Goal: Communication & Community: Participate in discussion

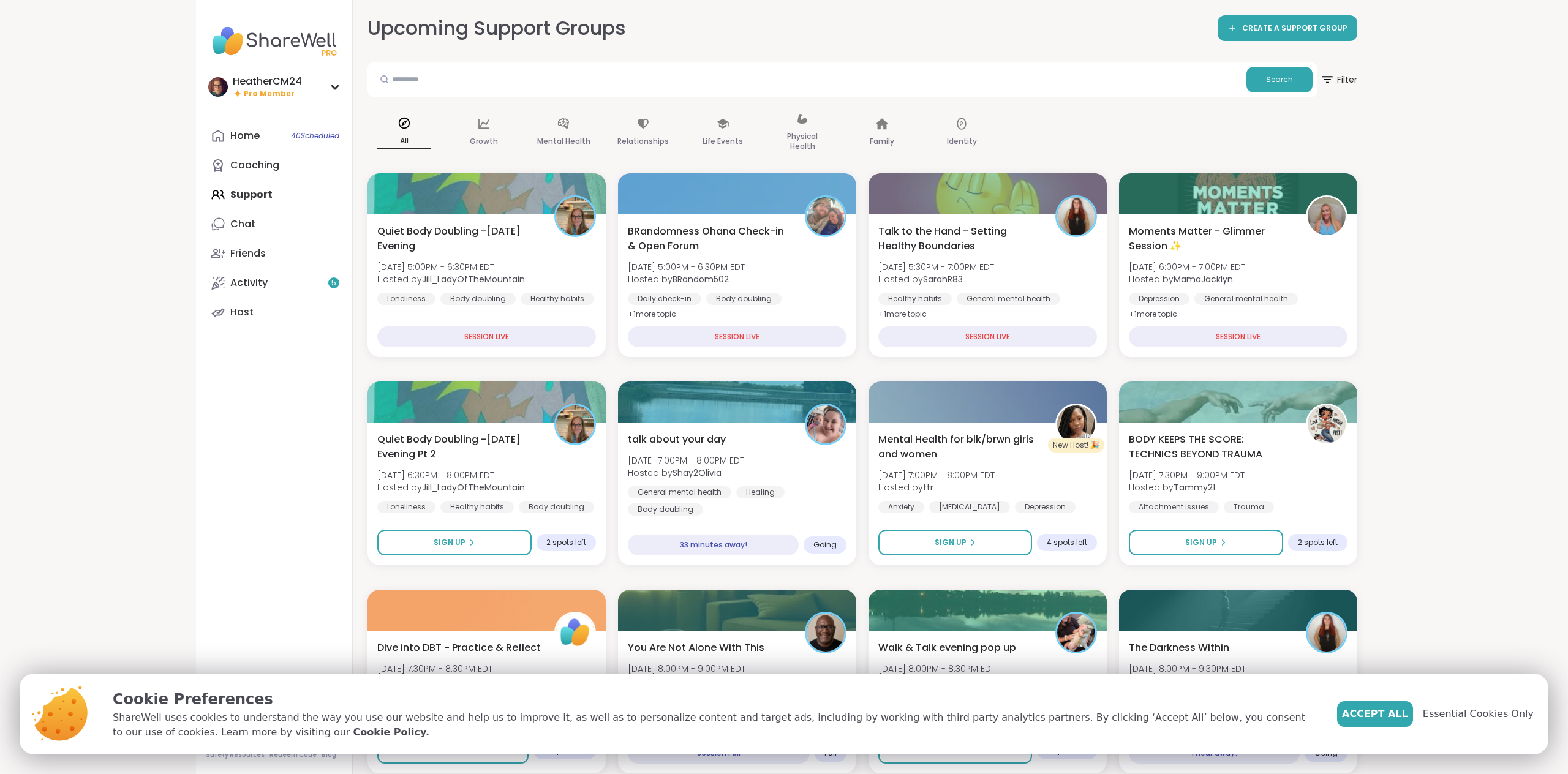
click at [1477, 716] on span "Essential Cookies Only" at bounding box center [1478, 714] width 111 height 15
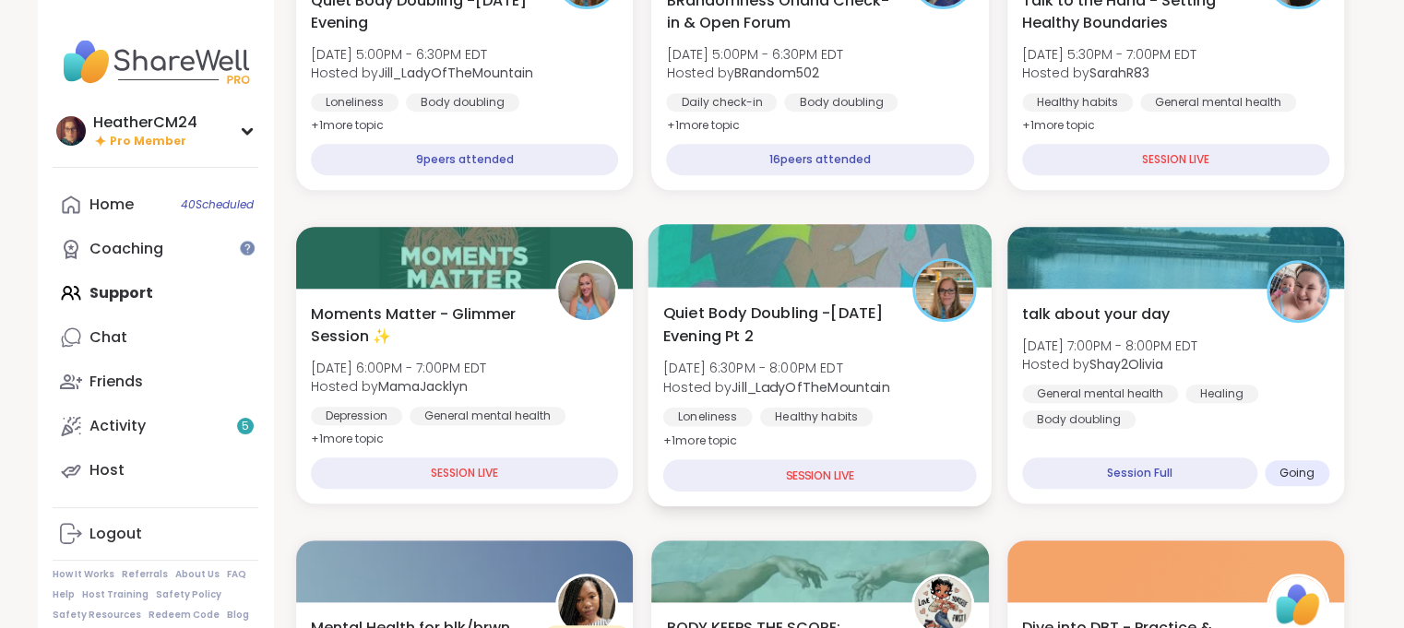
scroll to position [389, 0]
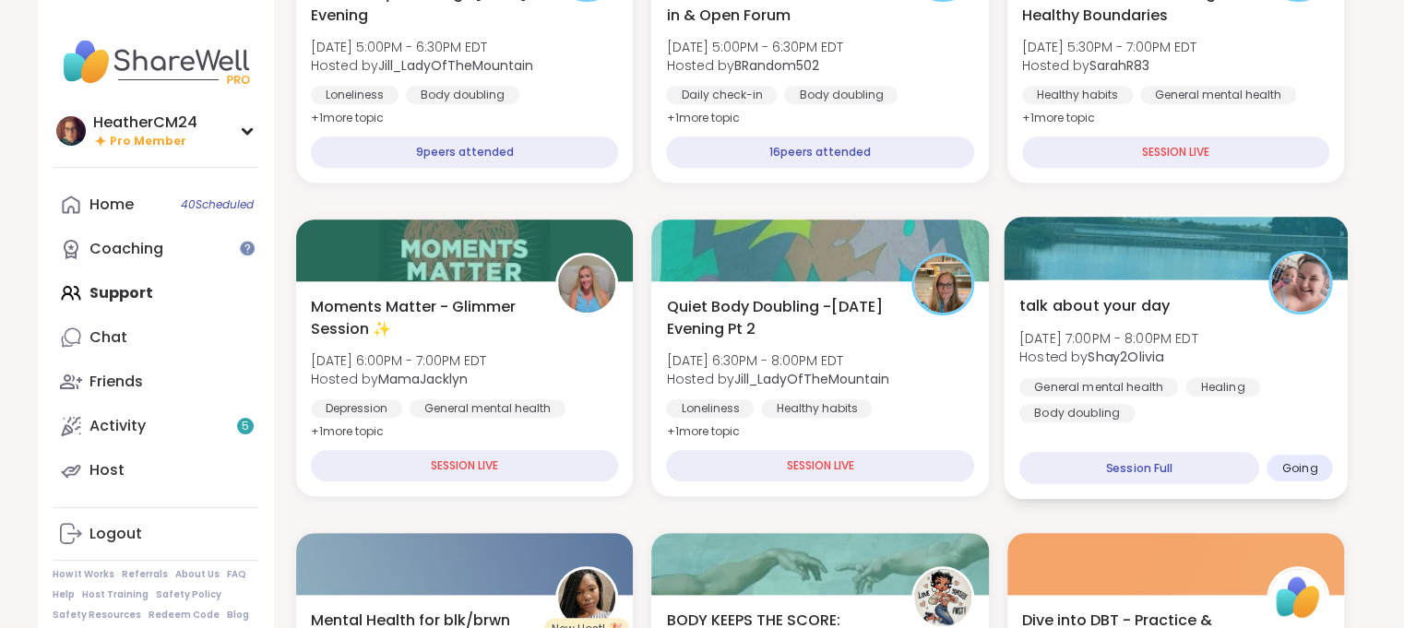
click at [1114, 378] on div "General mental health" at bounding box center [1098, 386] width 159 height 18
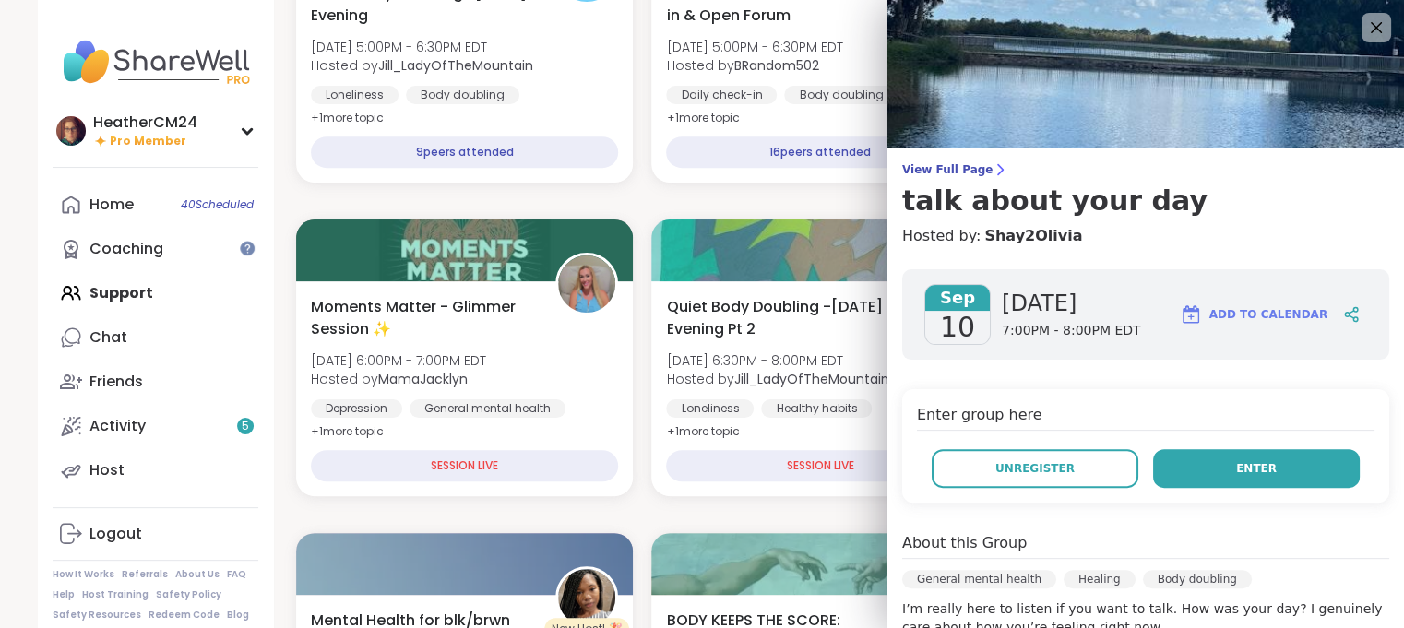
click at [1235, 479] on button "Enter" at bounding box center [1256, 468] width 207 height 39
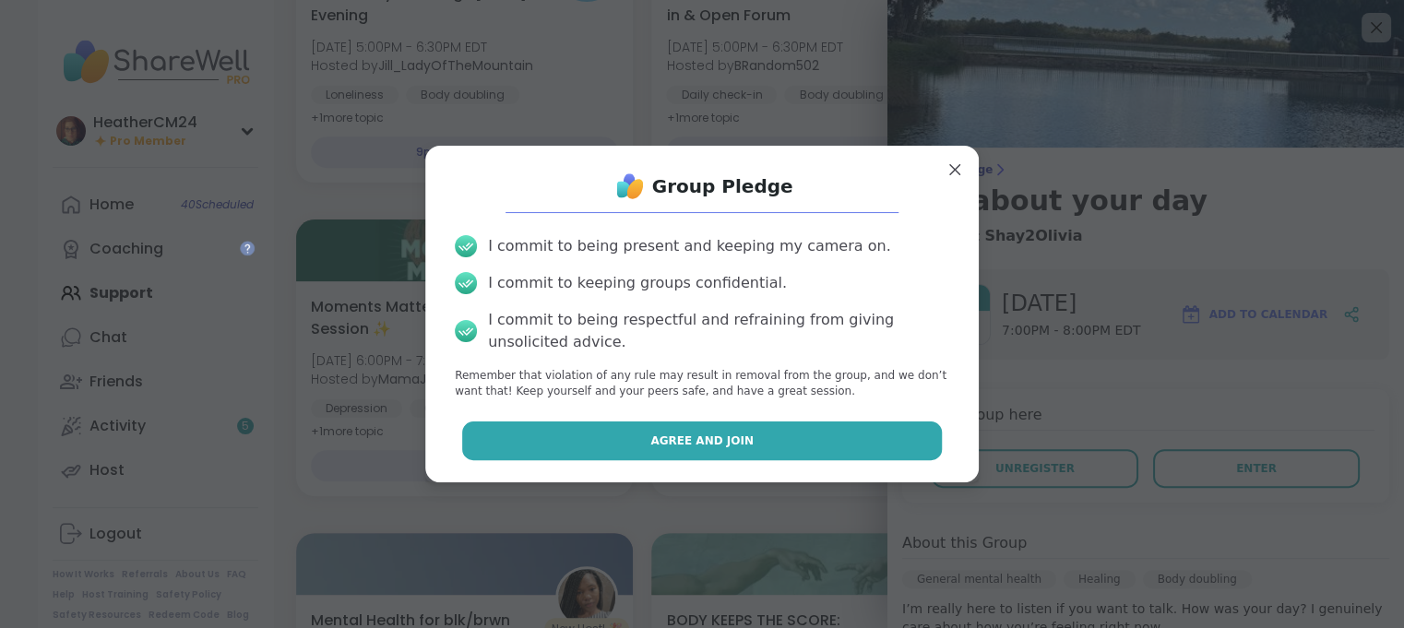
click at [789, 446] on button "Agree and Join" at bounding box center [702, 441] width 481 height 39
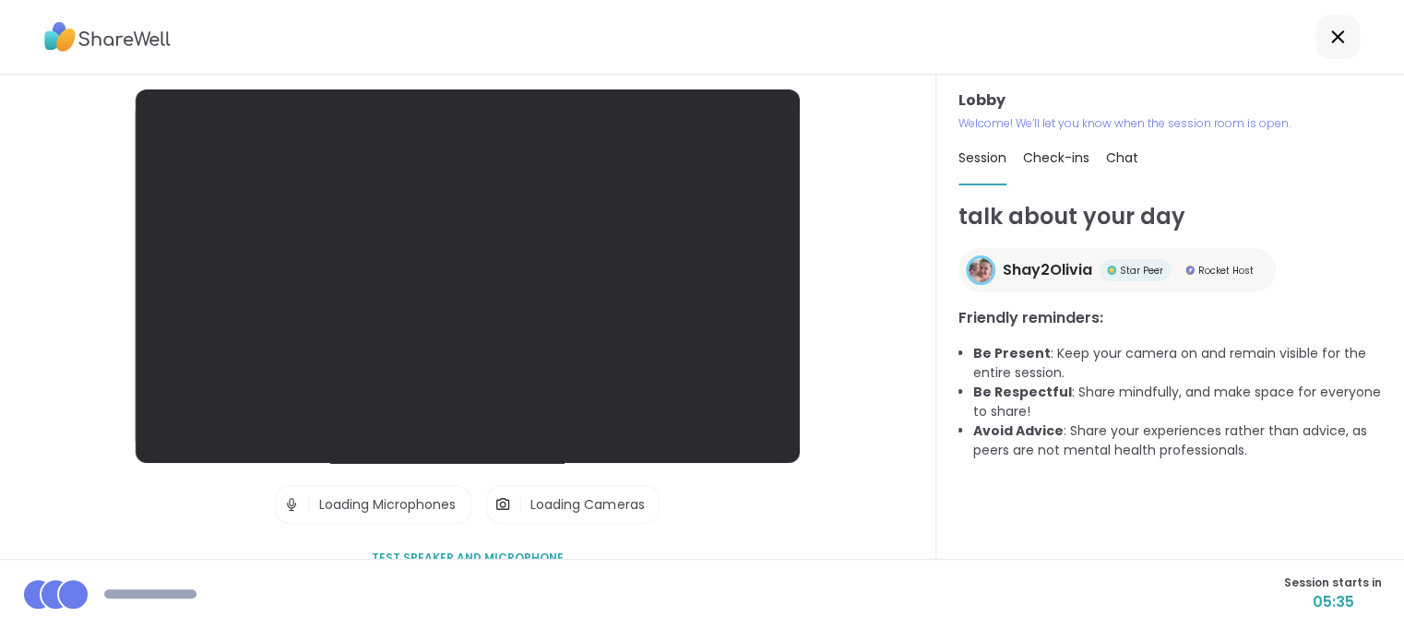
click at [482, 556] on span "Test speaker and microphone" at bounding box center [468, 558] width 192 height 17
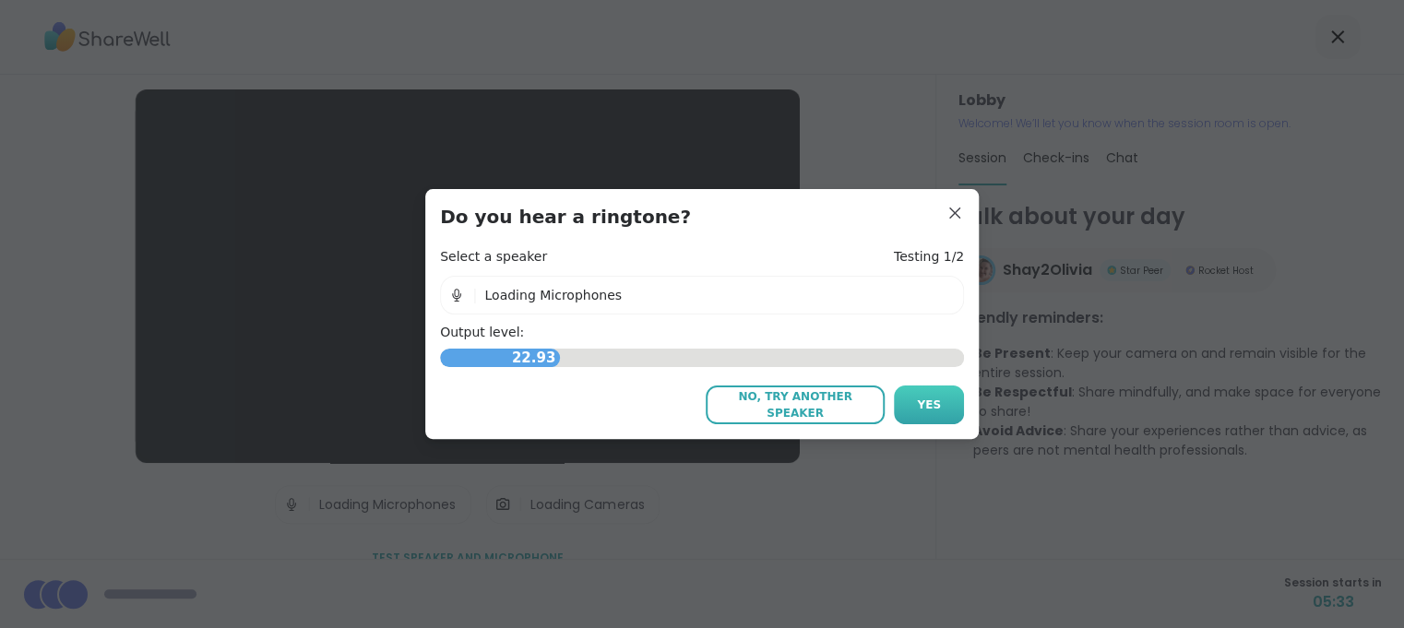
click at [939, 389] on button "Yes" at bounding box center [929, 405] width 70 height 39
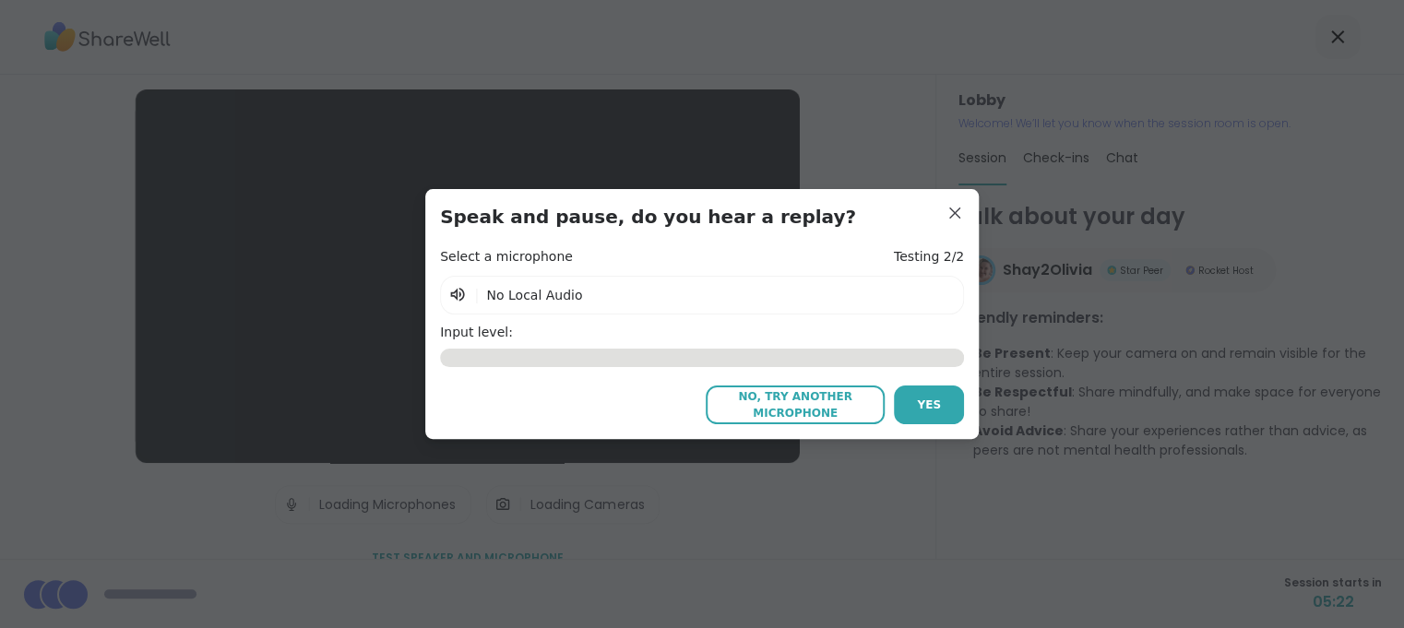
click at [451, 288] on icon at bounding box center [457, 295] width 18 height 18
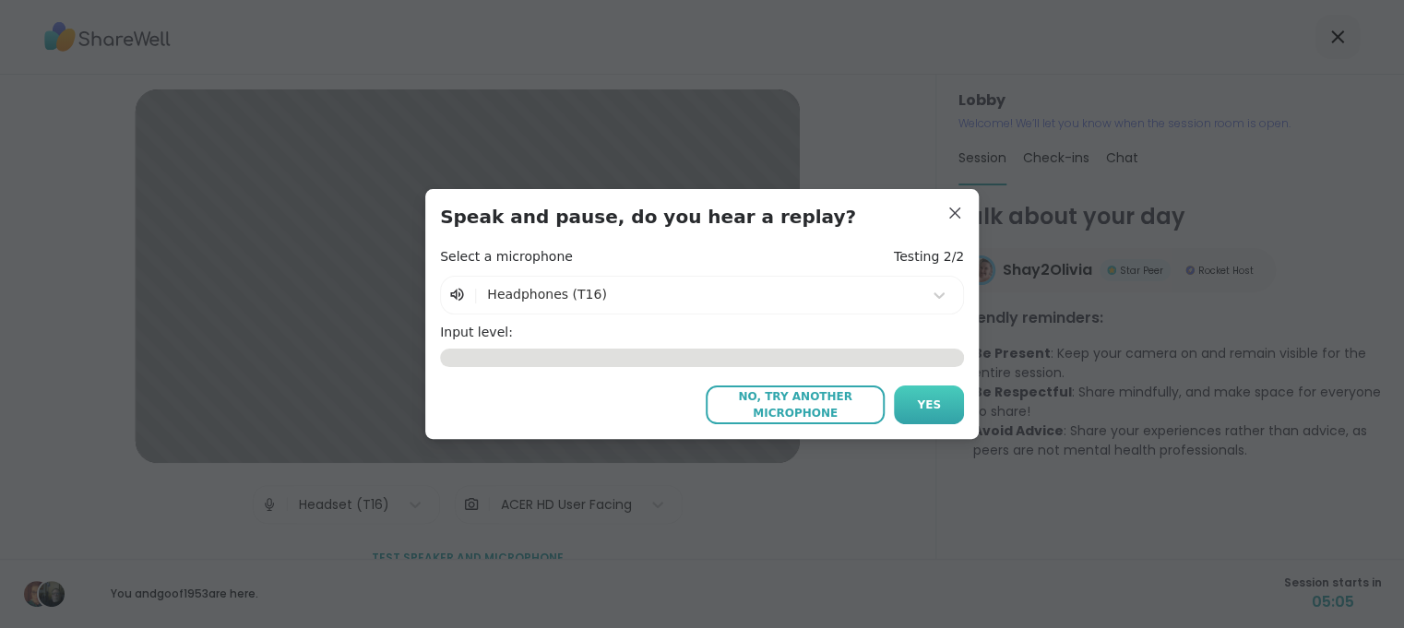
click at [920, 409] on button "Yes" at bounding box center [929, 405] width 70 height 39
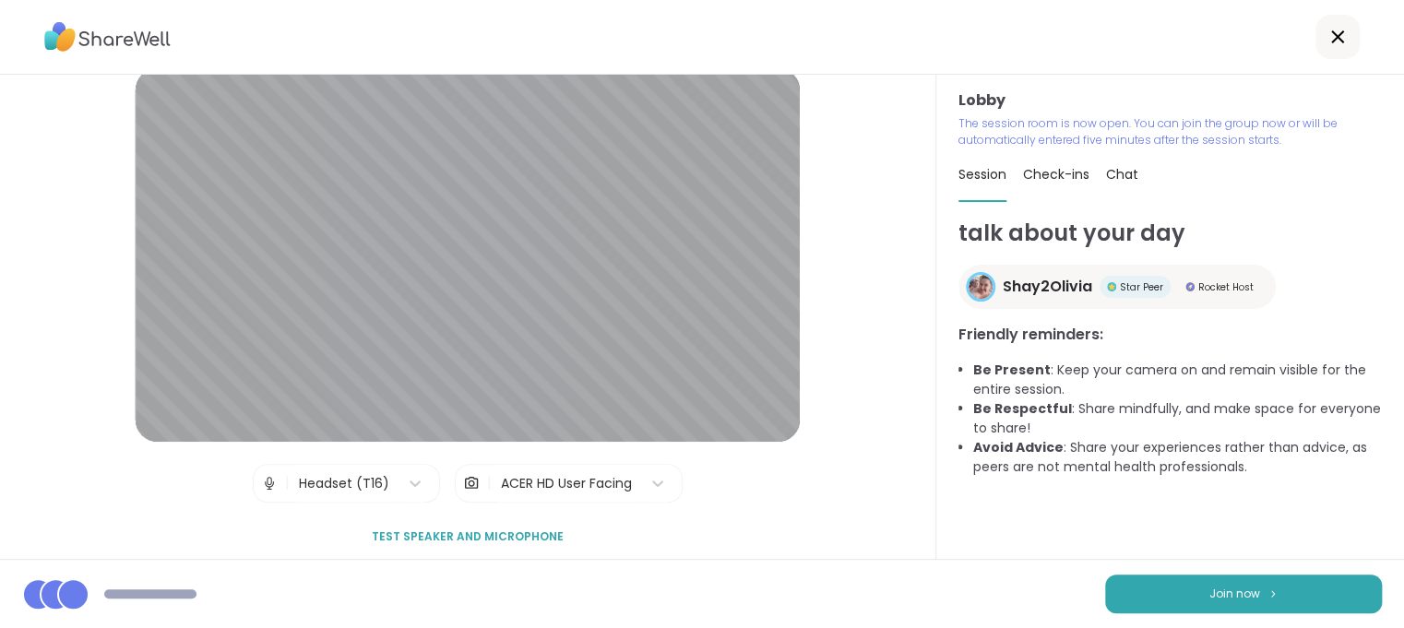
scroll to position [30, 0]
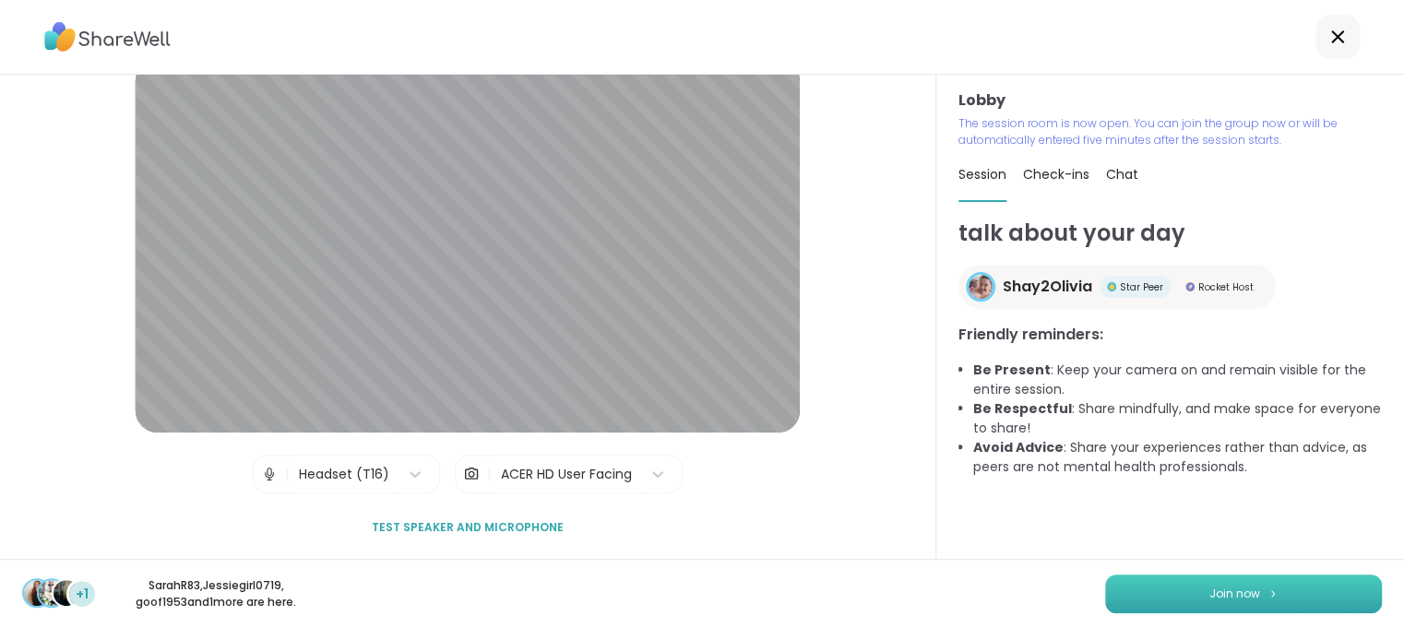
click at [1304, 595] on button "Join now" at bounding box center [1243, 594] width 277 height 39
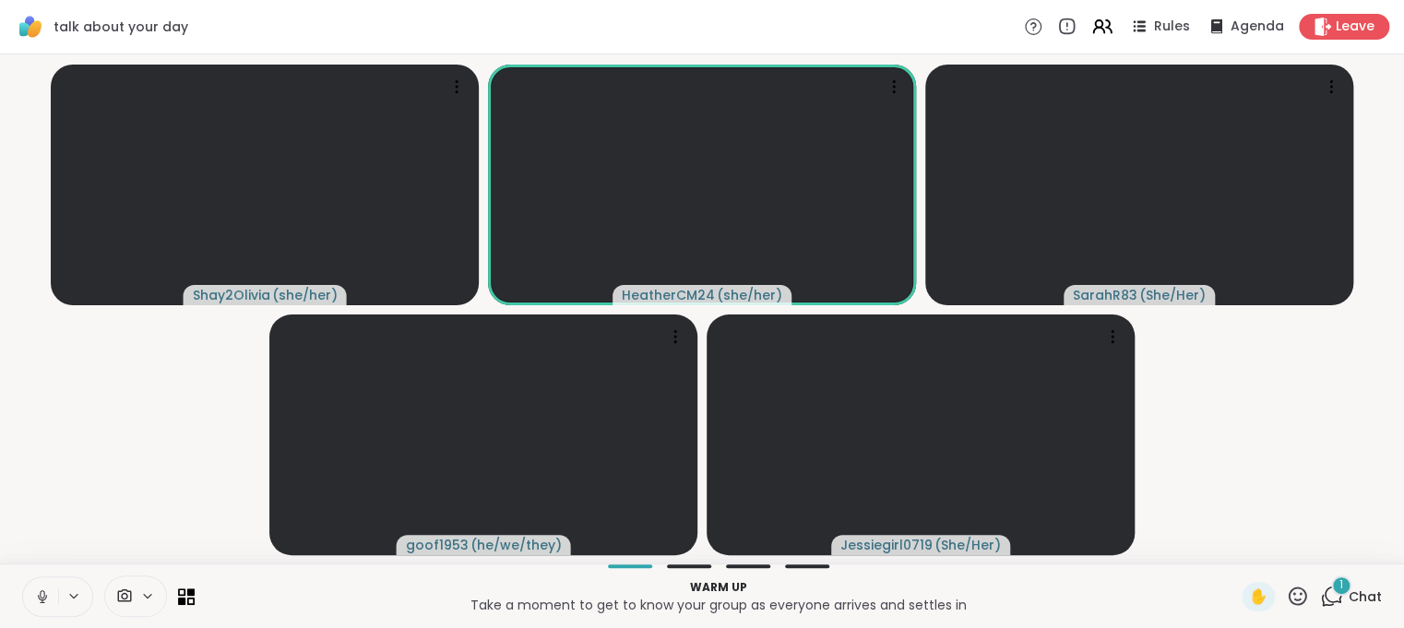
click at [35, 596] on icon at bounding box center [42, 597] width 17 height 17
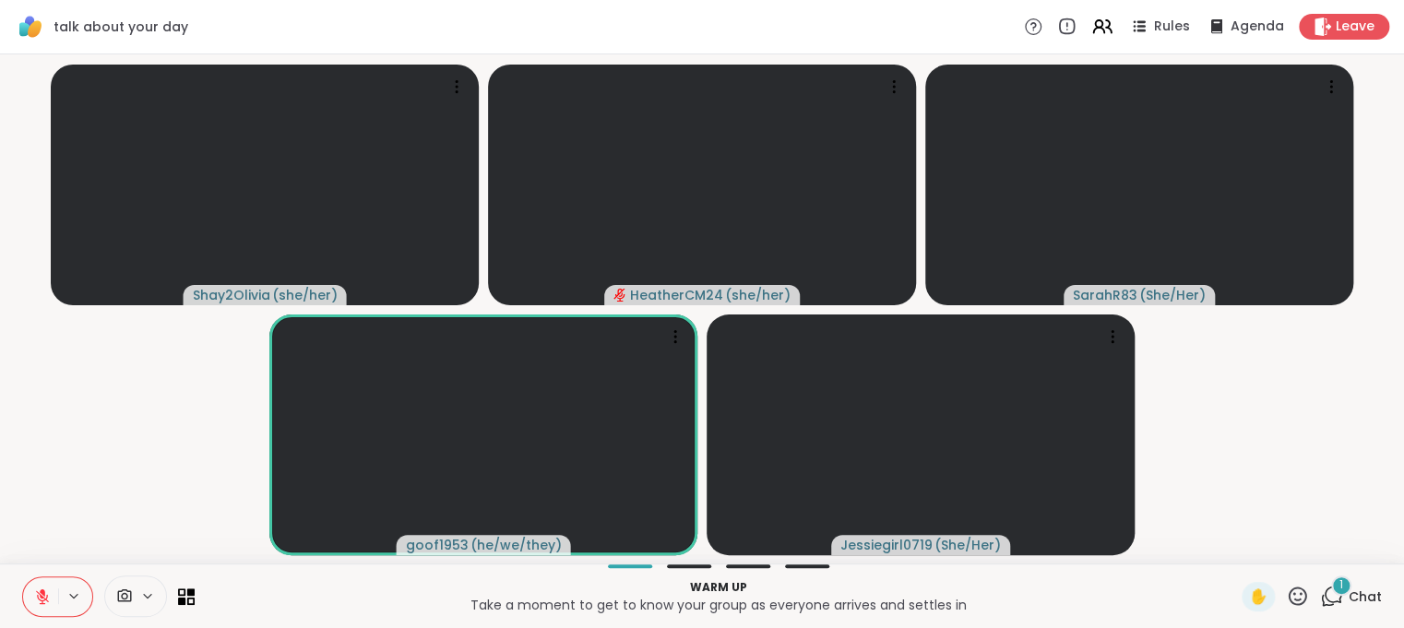
click at [1329, 598] on icon at bounding box center [1331, 596] width 23 height 23
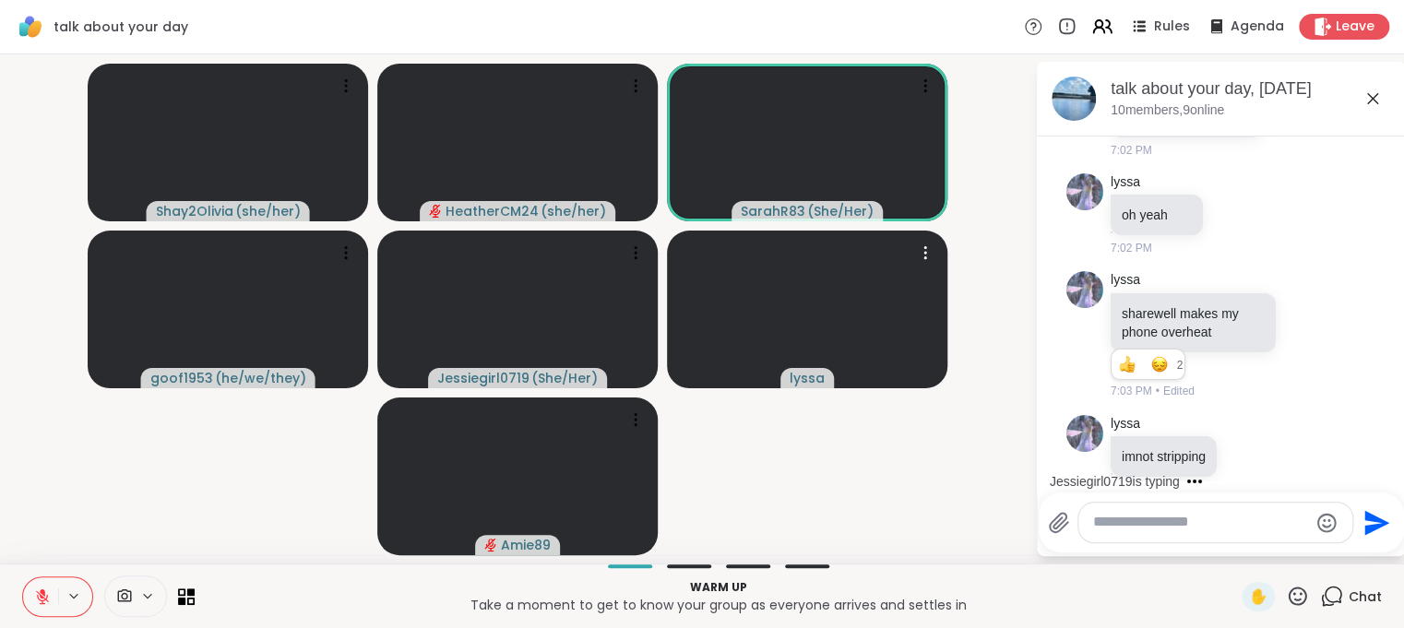
scroll to position [1347, 0]
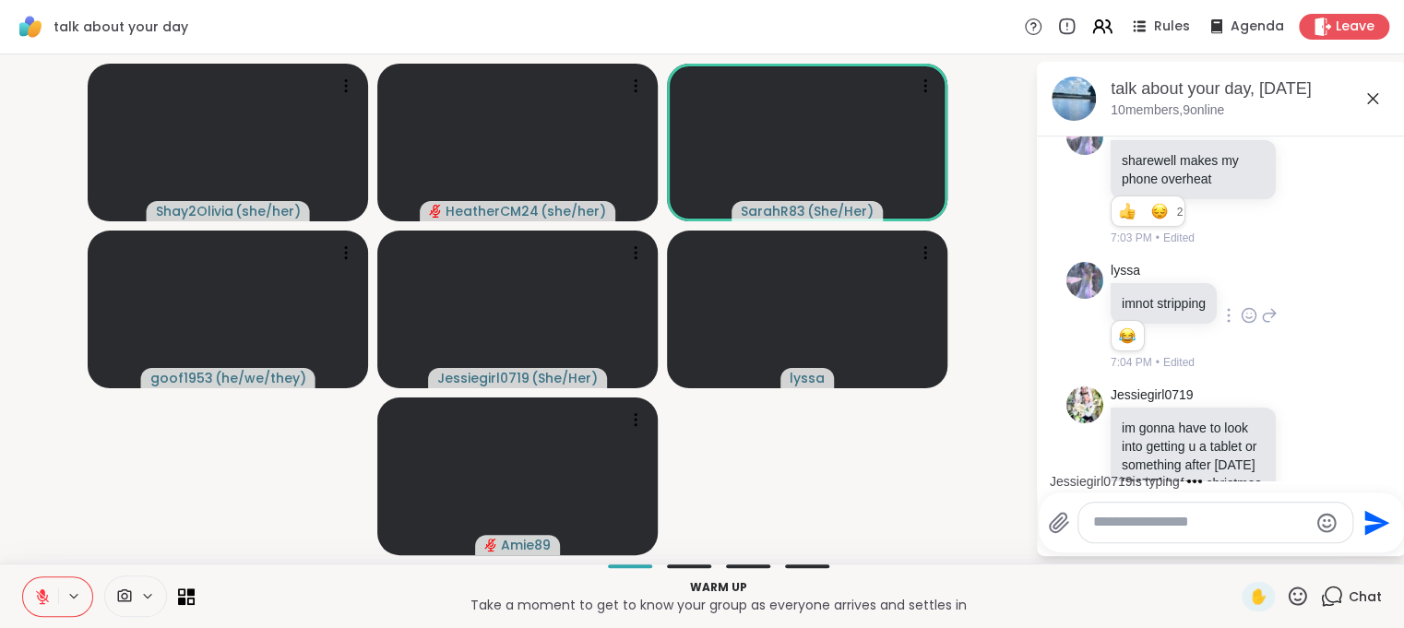
click at [1253, 306] on icon at bounding box center [1249, 315] width 17 height 18
click at [1173, 278] on div "Select Reaction: Joy" at bounding box center [1168, 286] width 17 height 17
click at [1276, 309] on icon at bounding box center [1269, 315] width 13 height 13
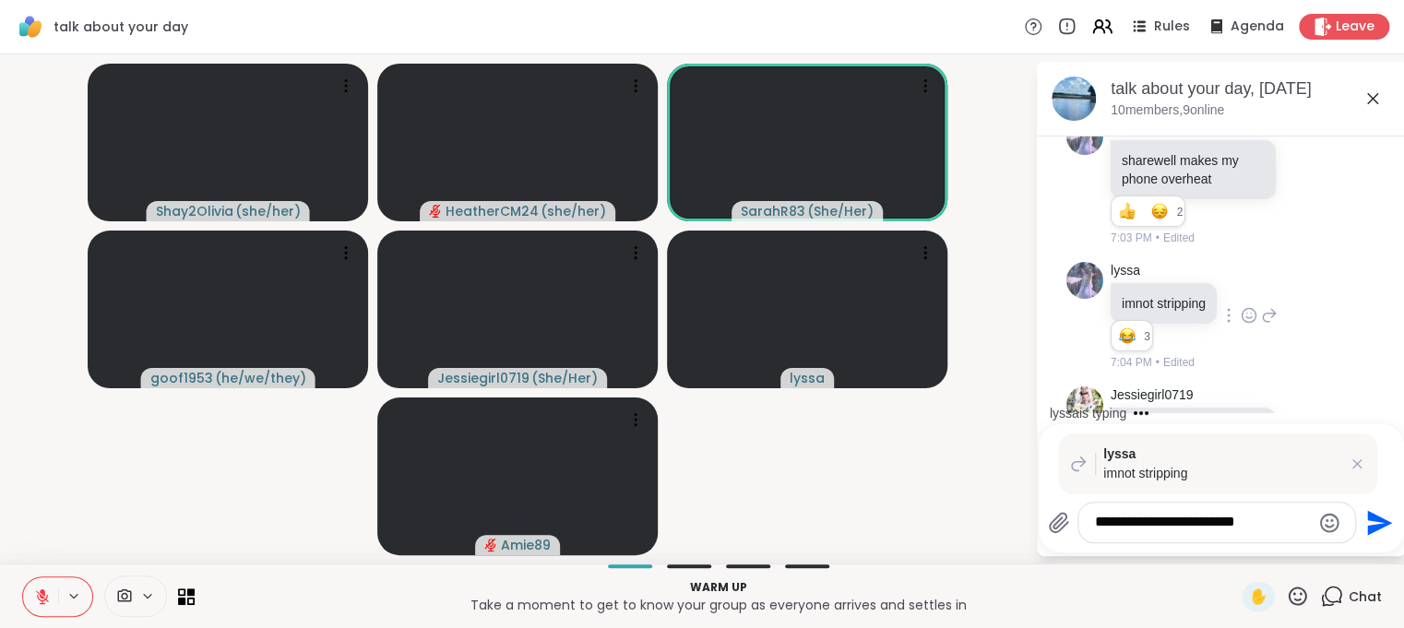
type textarea "**********"
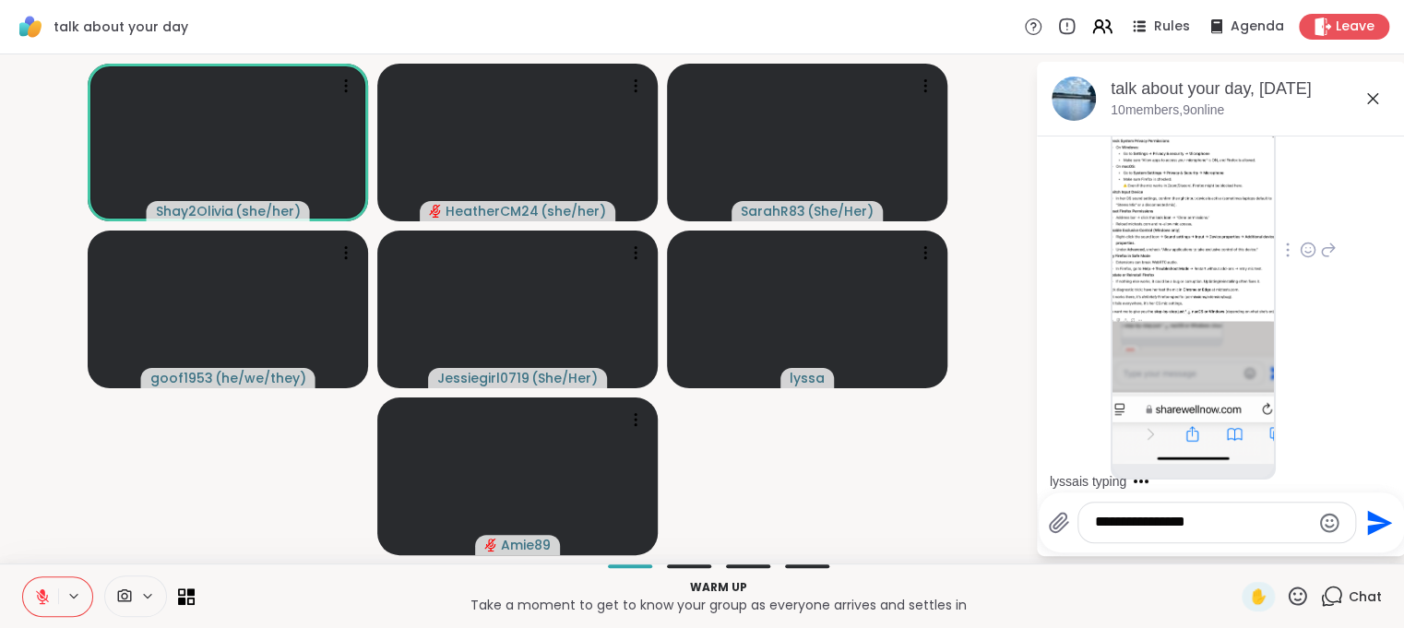
scroll to position [2398, 0]
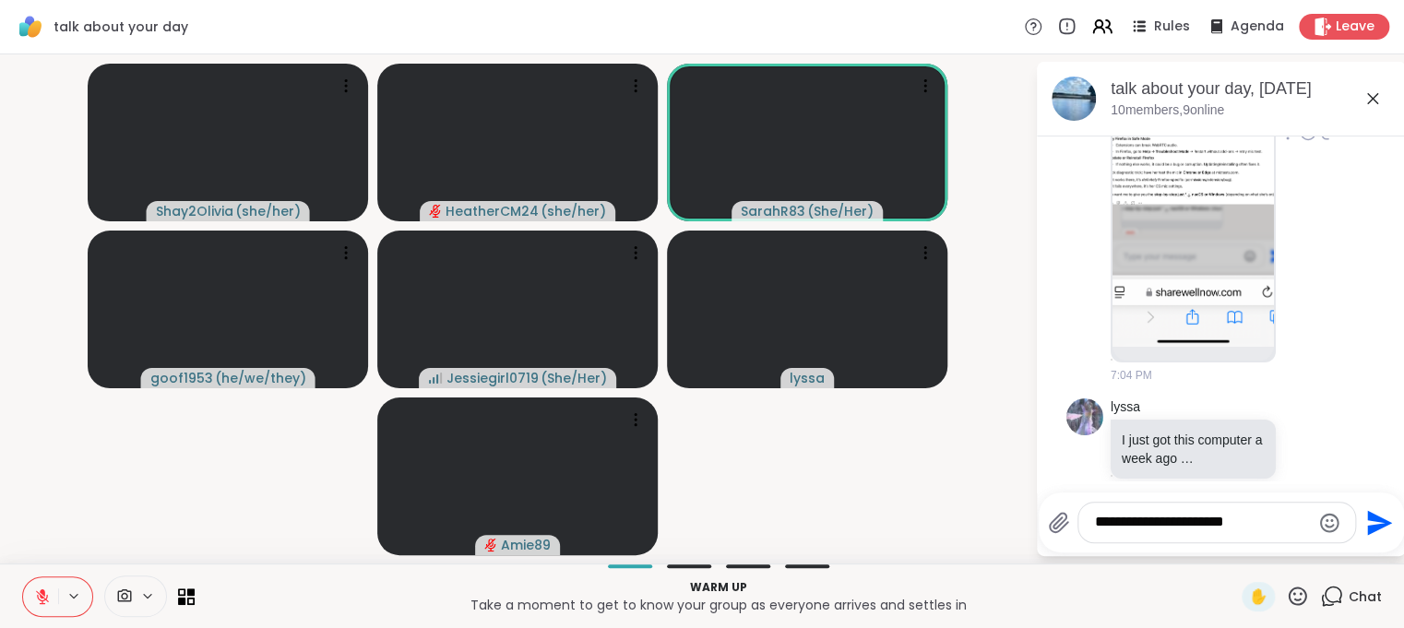
type textarea "**********"
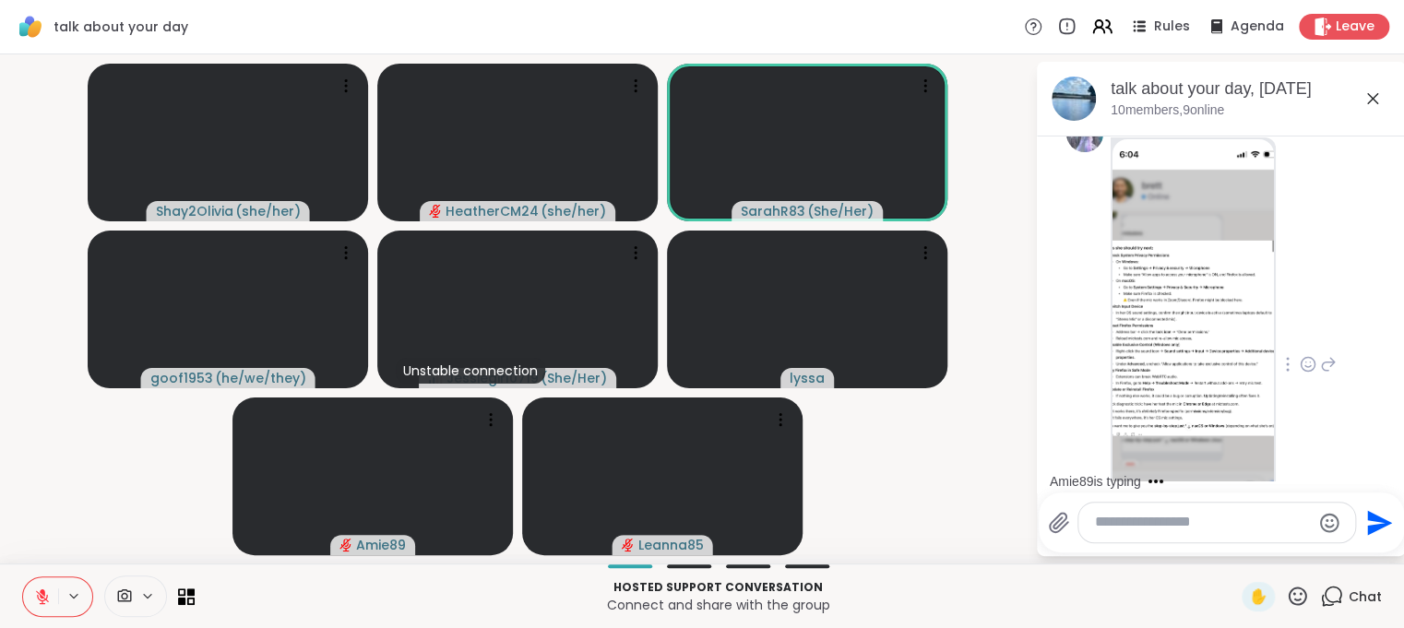
scroll to position [2145, 0]
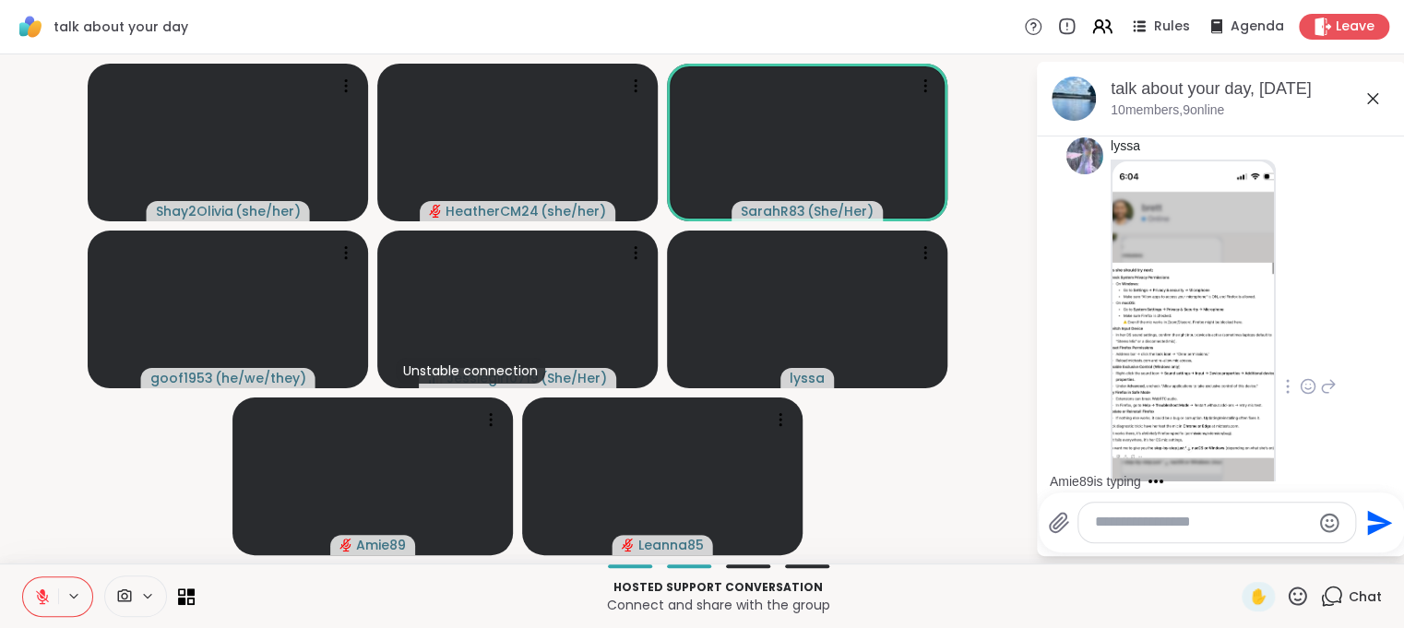
click at [1213, 323] on img at bounding box center [1193, 380] width 161 height 439
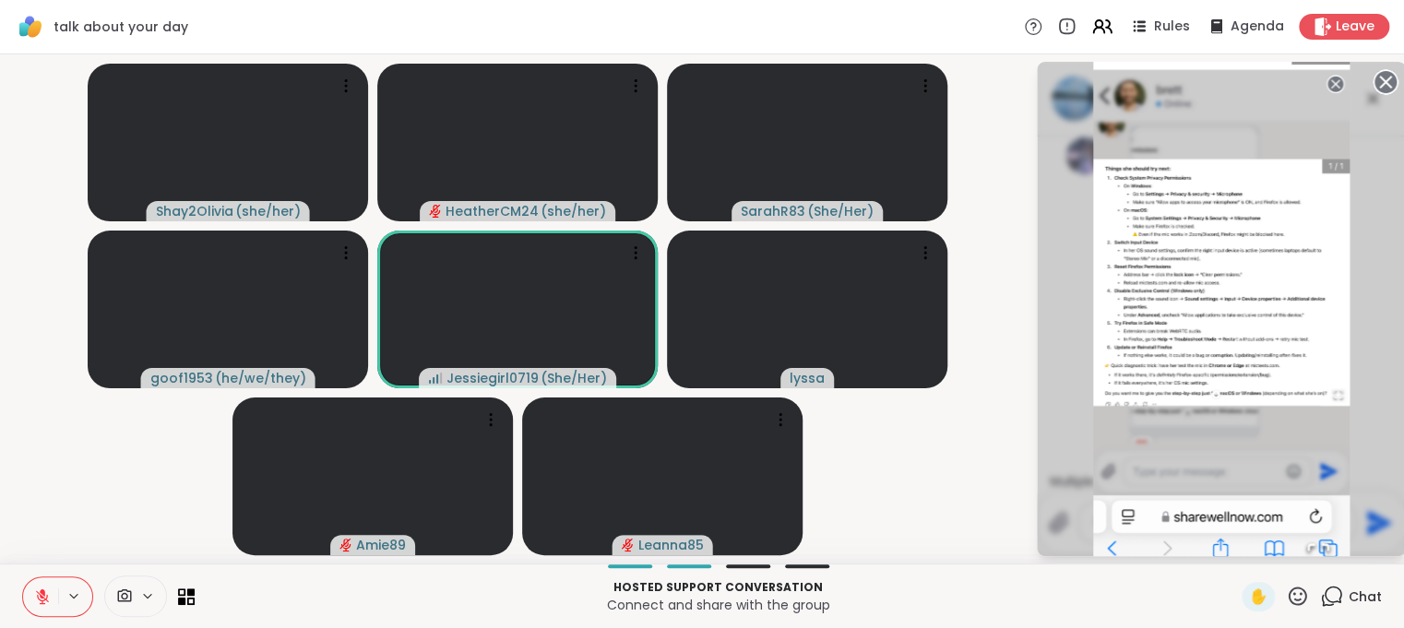
click at [1316, 548] on icon "Open Fullscreen" at bounding box center [1319, 555] width 26 height 26
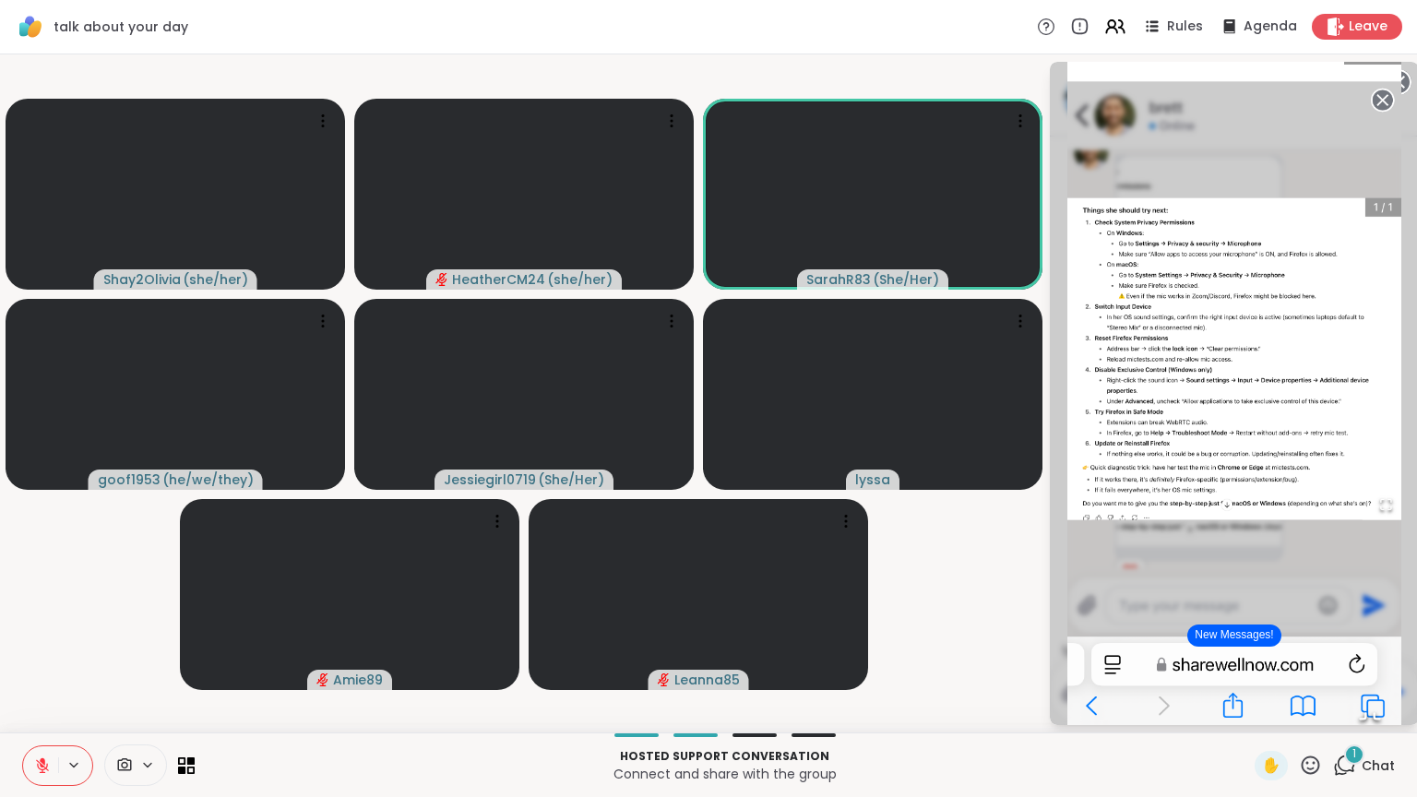
click at [1068, 96] on img "Go to Slide 1" at bounding box center [1235, 392] width 334 height 723
click at [1068, 101] on img "Go to Slide 1" at bounding box center [1235, 392] width 334 height 723
click at [1050, 168] on div "1 / 1" at bounding box center [1234, 393] width 369 height 663
click at [1357, 724] on icon "Open Fullscreen" at bounding box center [1370, 724] width 26 height 26
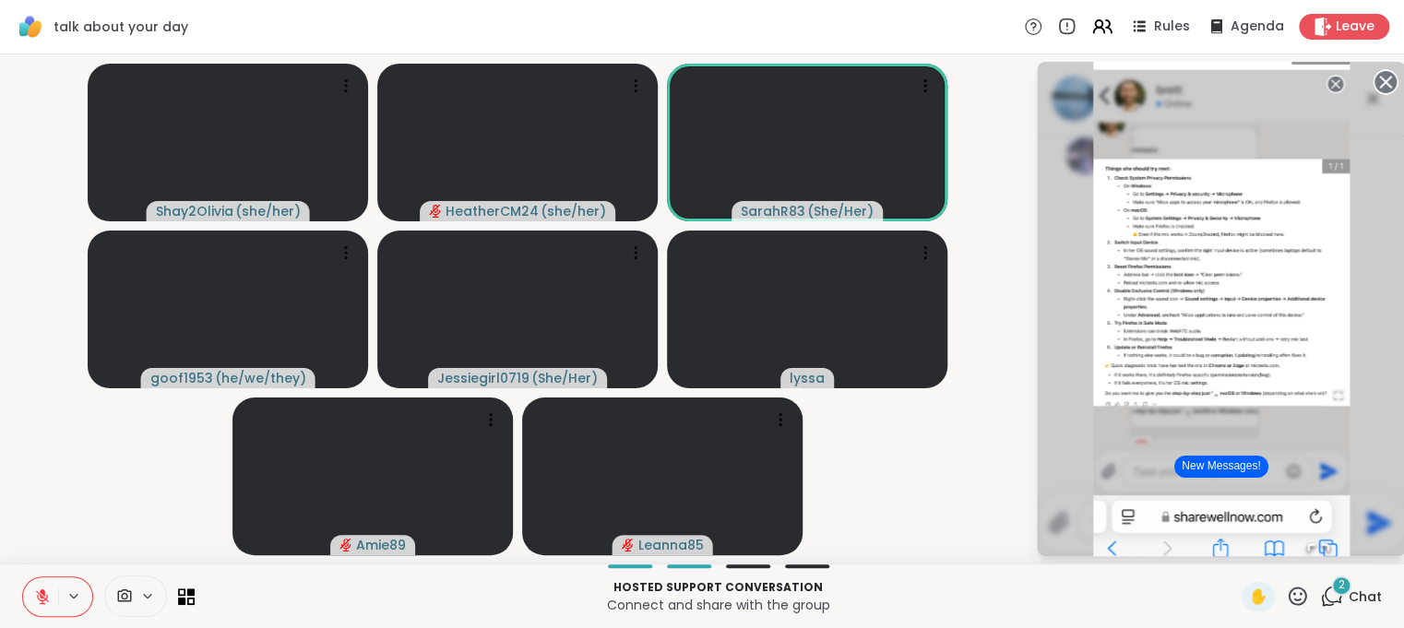
click at [1375, 414] on div "1 / 1" at bounding box center [1221, 309] width 369 height 495
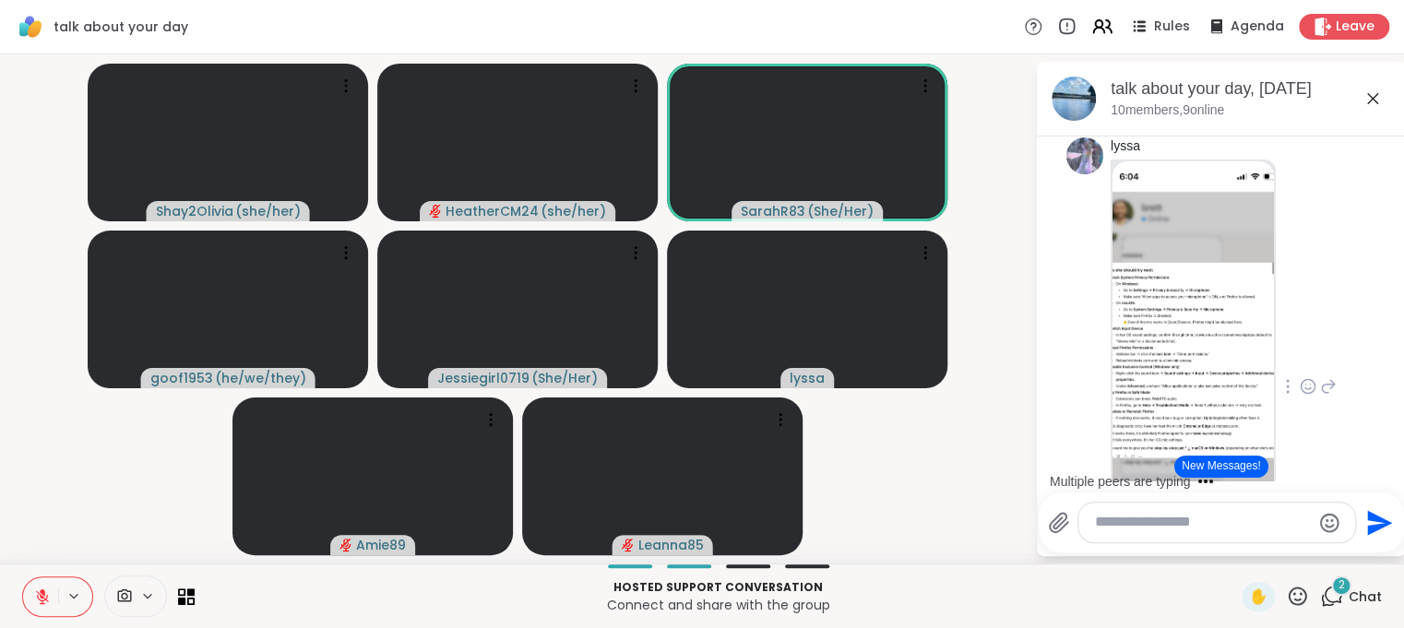
click at [1332, 593] on icon at bounding box center [1331, 596] width 23 height 23
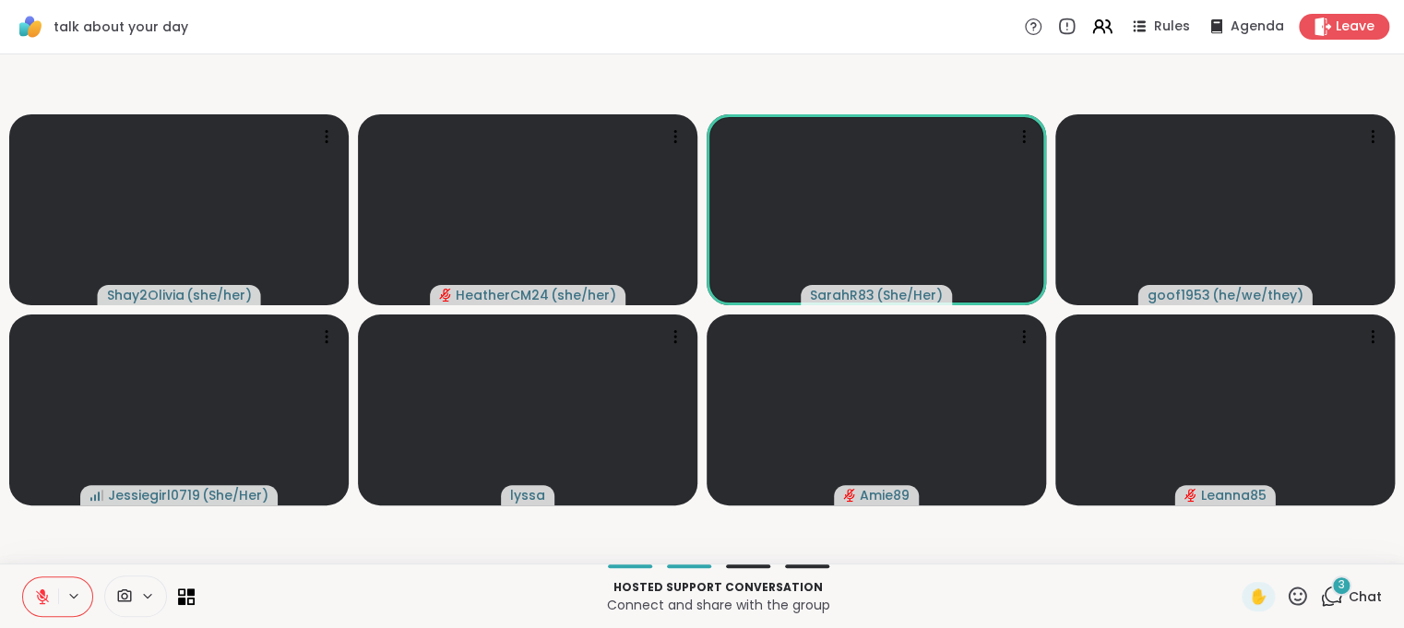
click at [1329, 593] on icon at bounding box center [1331, 596] width 23 height 23
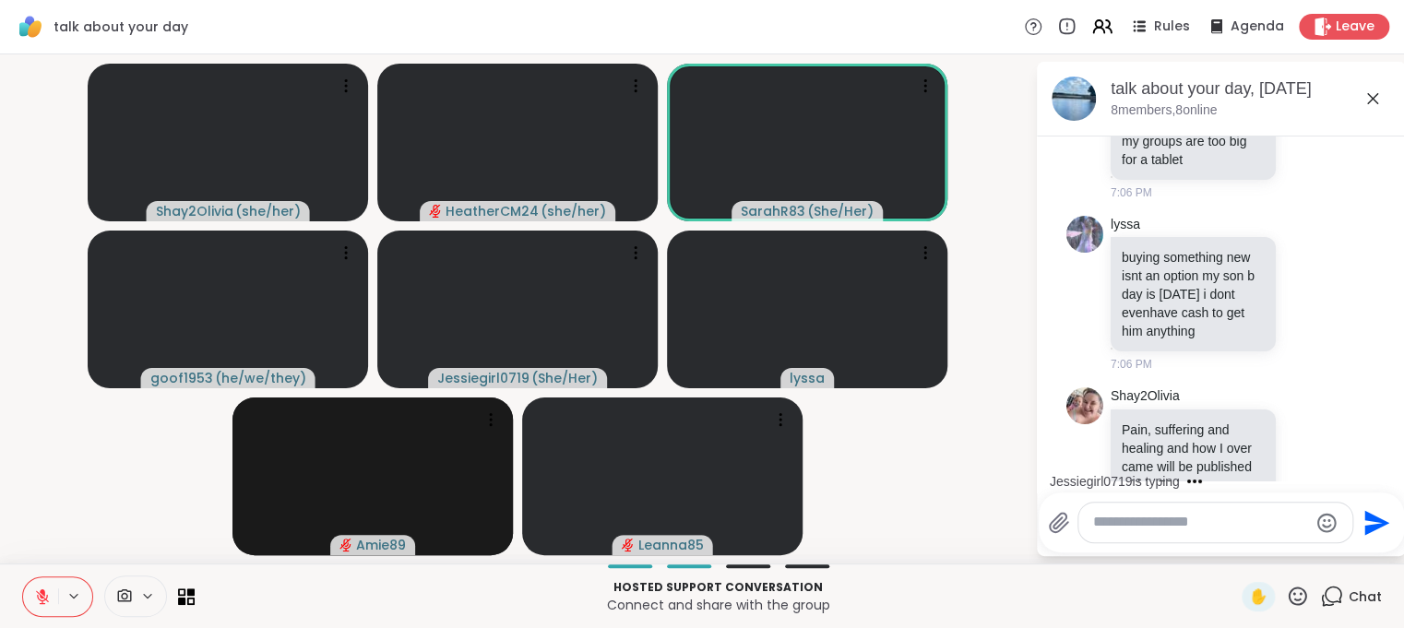
scroll to position [3935, 0]
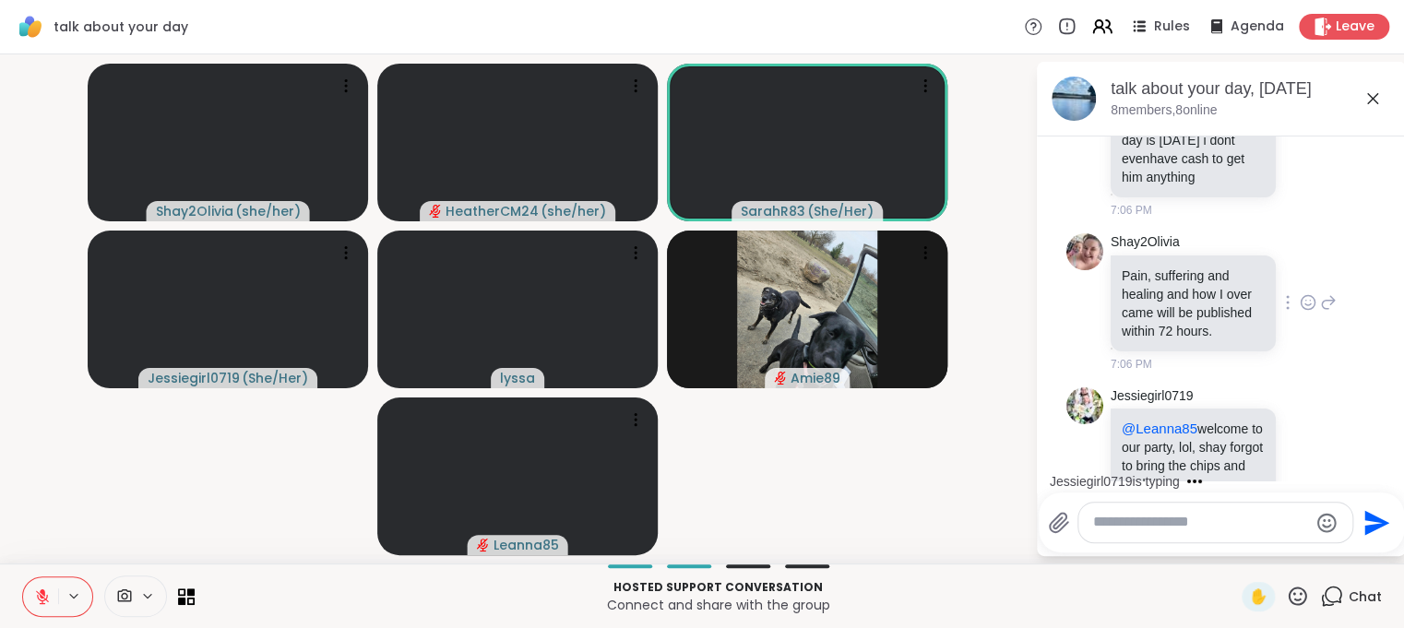
click at [1310, 293] on icon at bounding box center [1308, 302] width 17 height 18
click at [1172, 255] on button "Select Reaction: Heart" at bounding box center [1161, 273] width 37 height 37
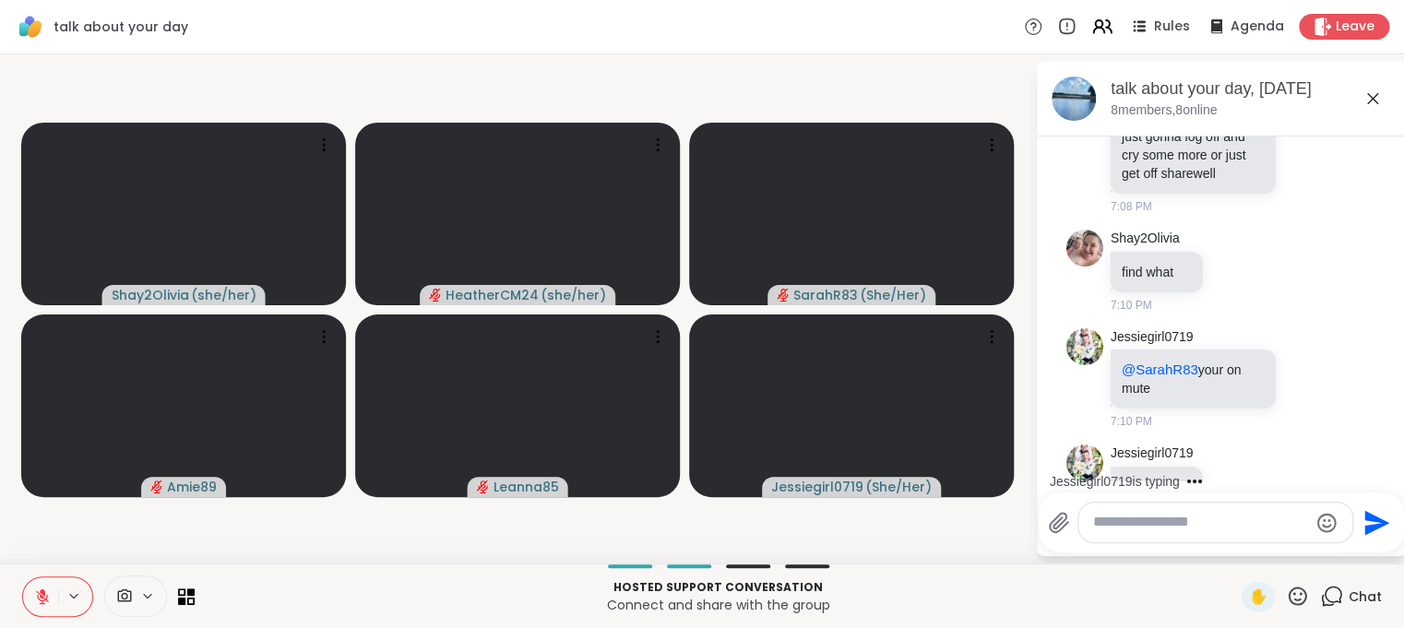
scroll to position [4659, 0]
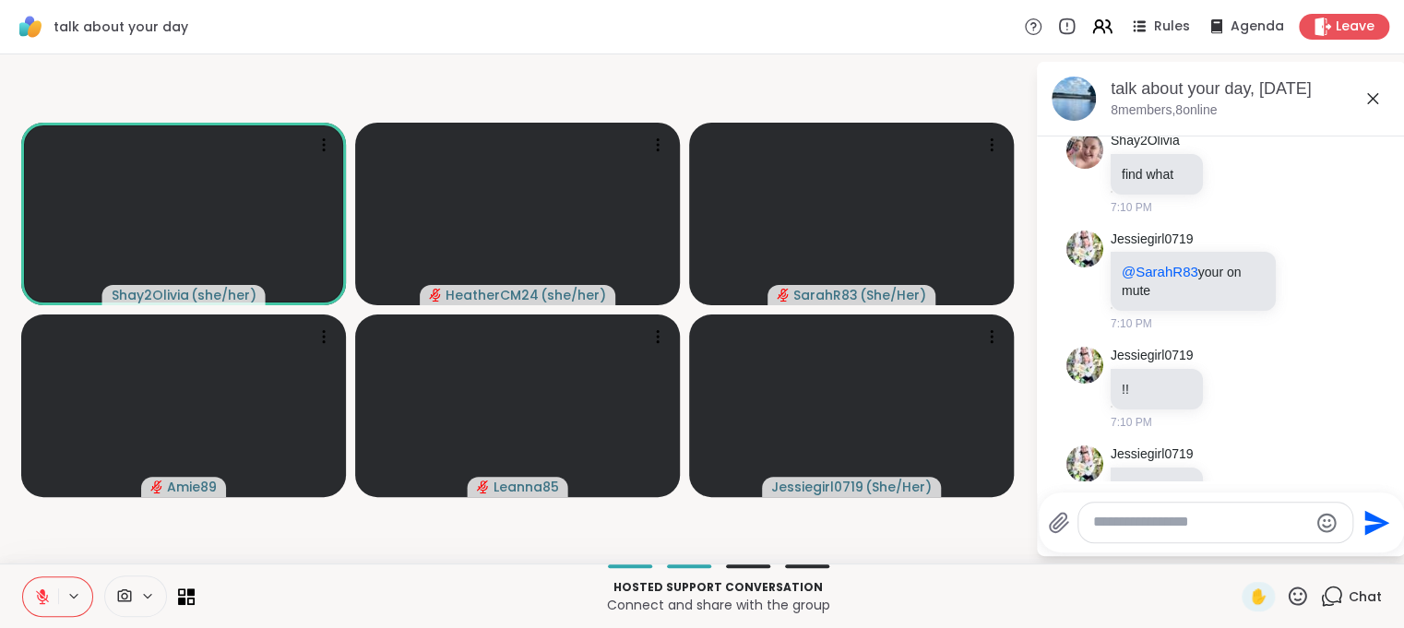
click at [32, 592] on button at bounding box center [40, 597] width 35 height 39
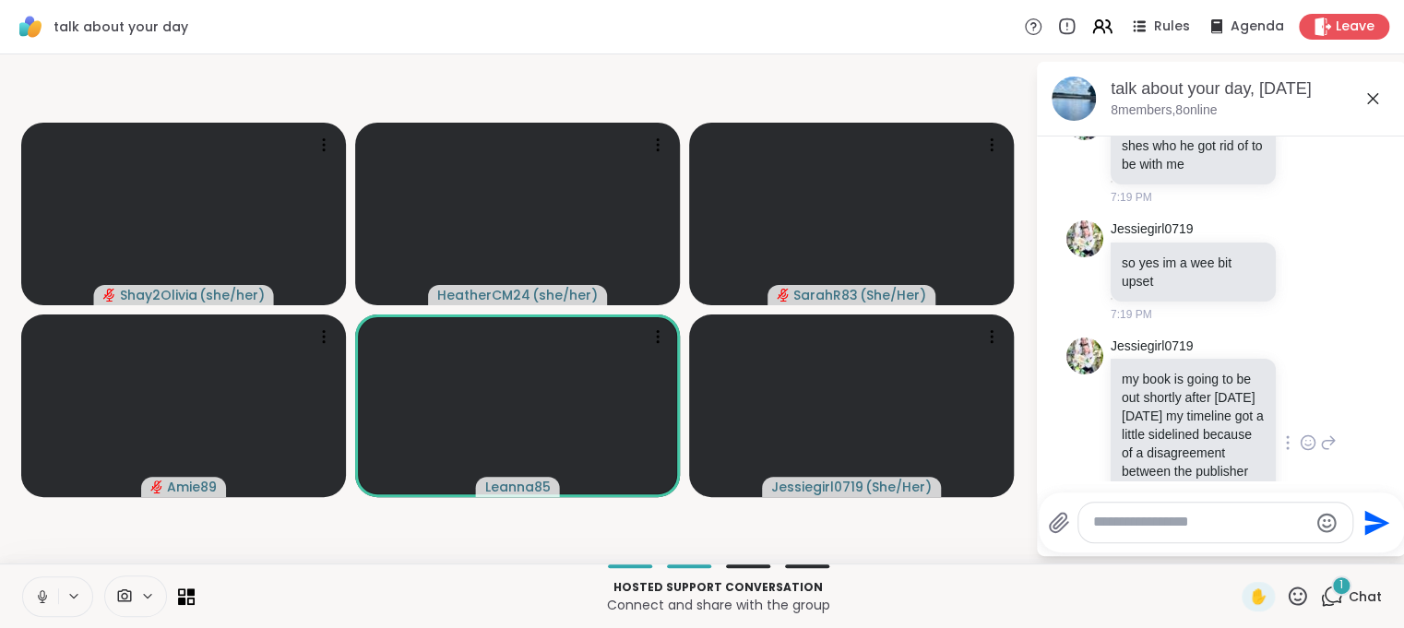
scroll to position [6397, 0]
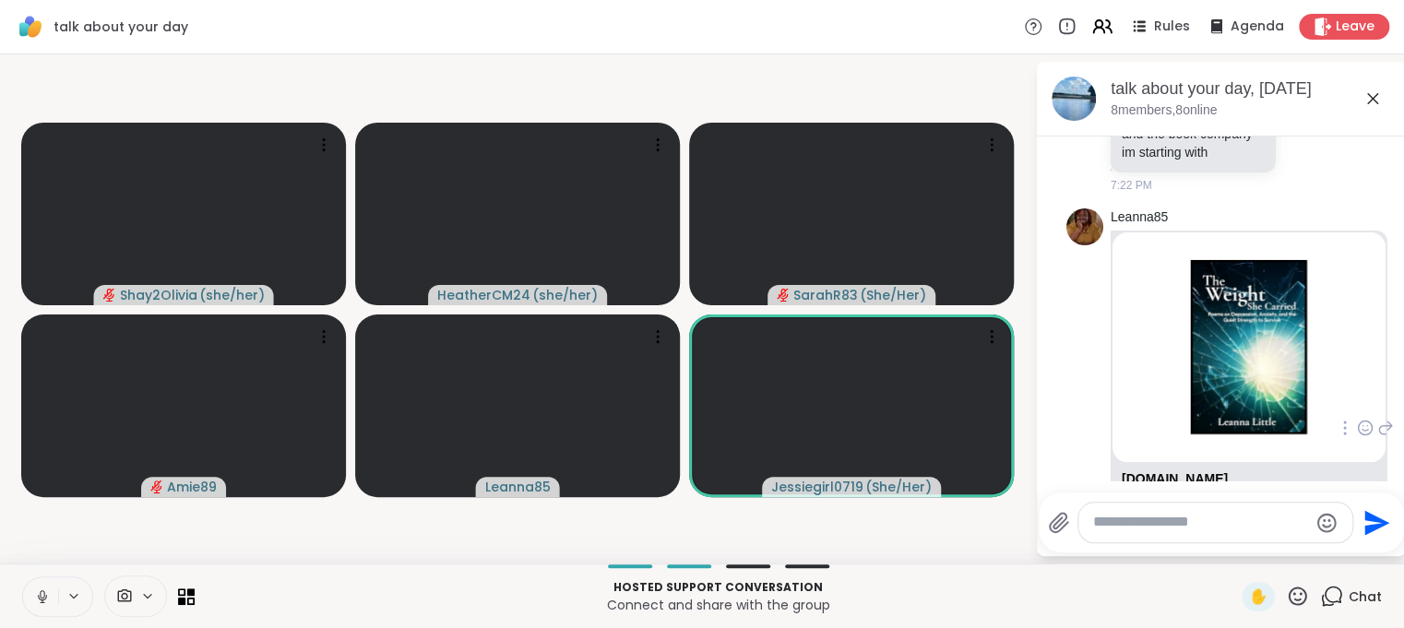
click at [1238, 320] on img at bounding box center [1249, 348] width 273 height 230
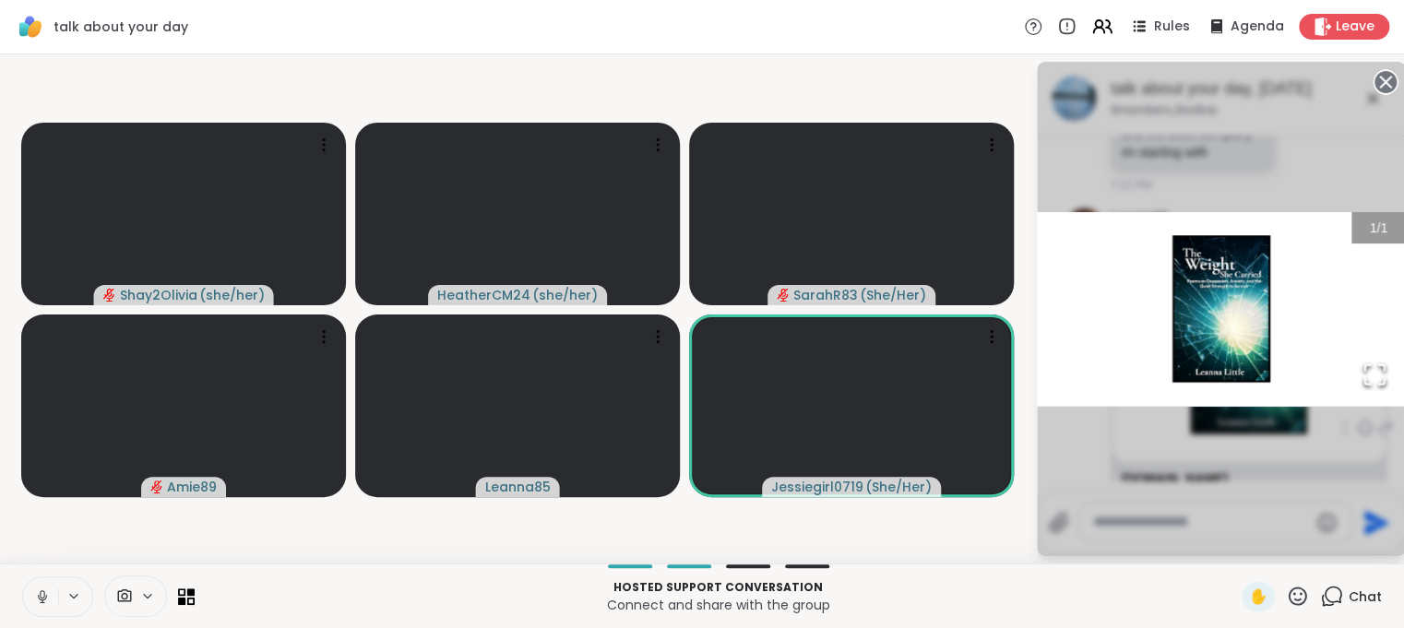
click at [1374, 379] on icon "Open Fullscreen" at bounding box center [1375, 375] width 26 height 26
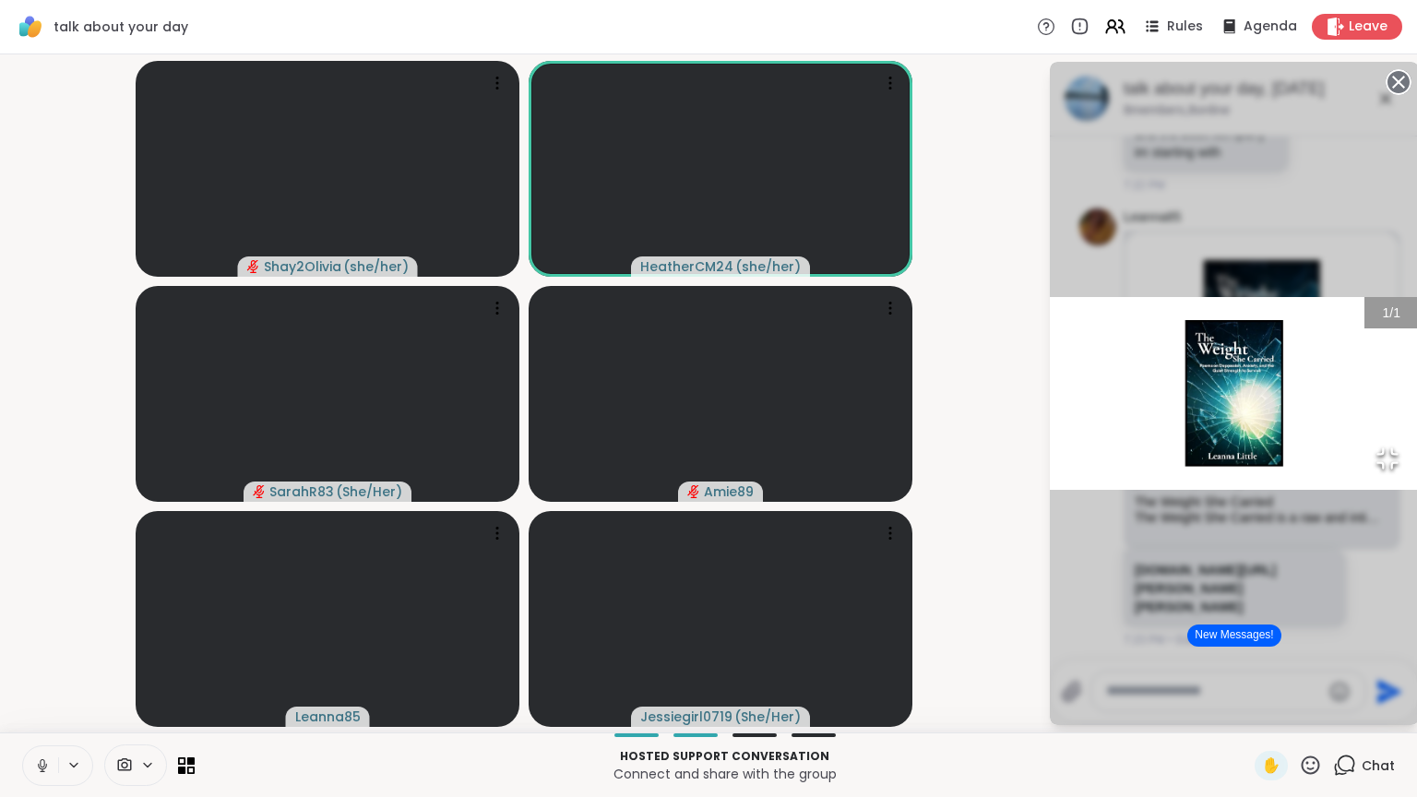
click at [1375, 472] on icon "Open Fullscreen" at bounding box center [1388, 459] width 26 height 26
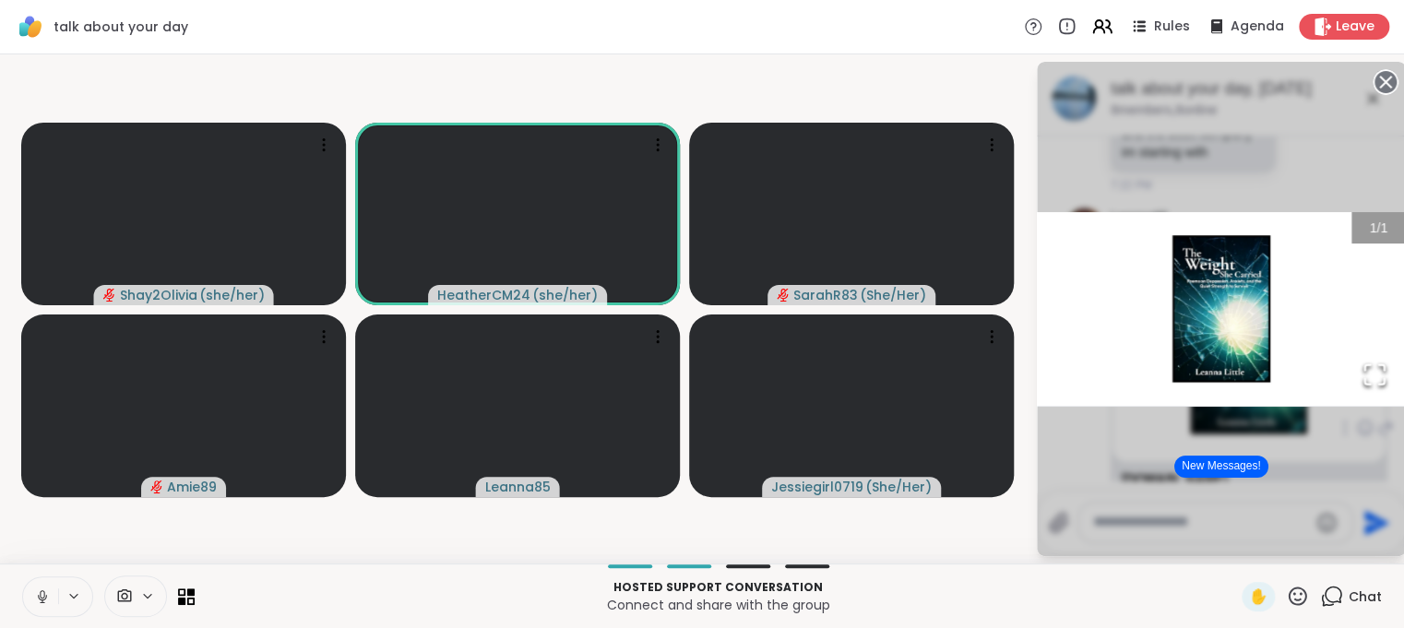
click at [1238, 508] on div "1 / 1" at bounding box center [1221, 309] width 369 height 495
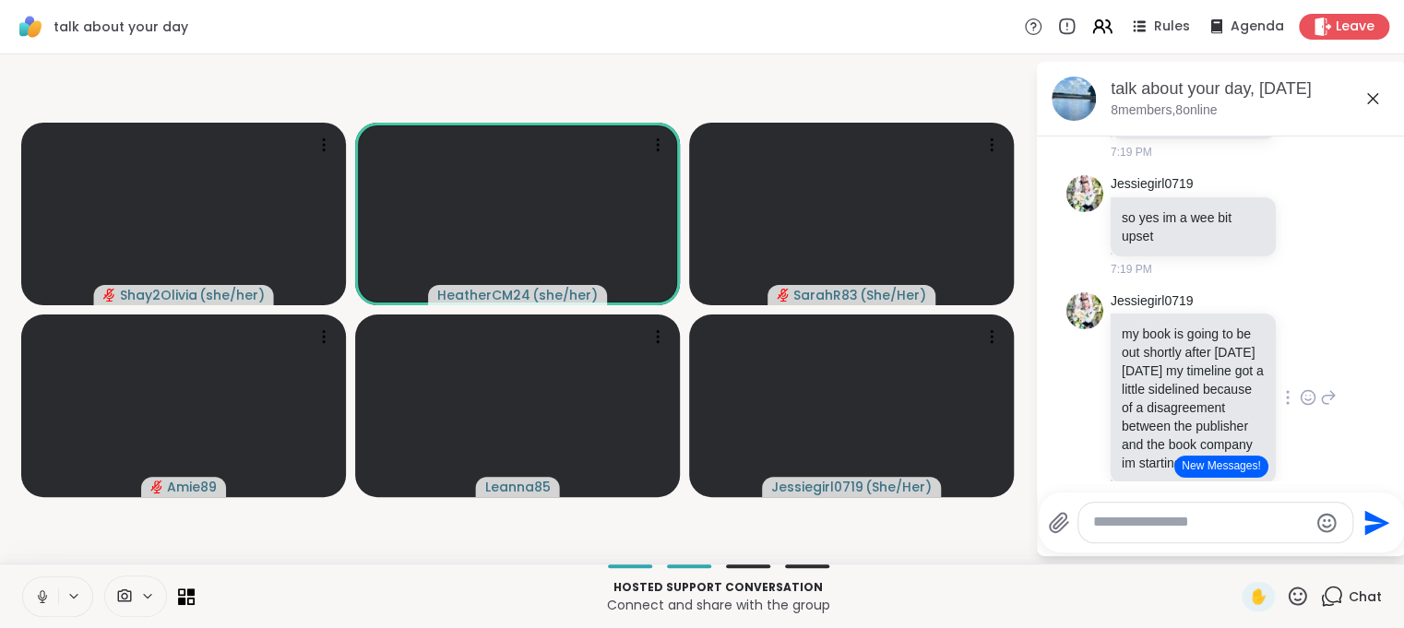
scroll to position [6098, 0]
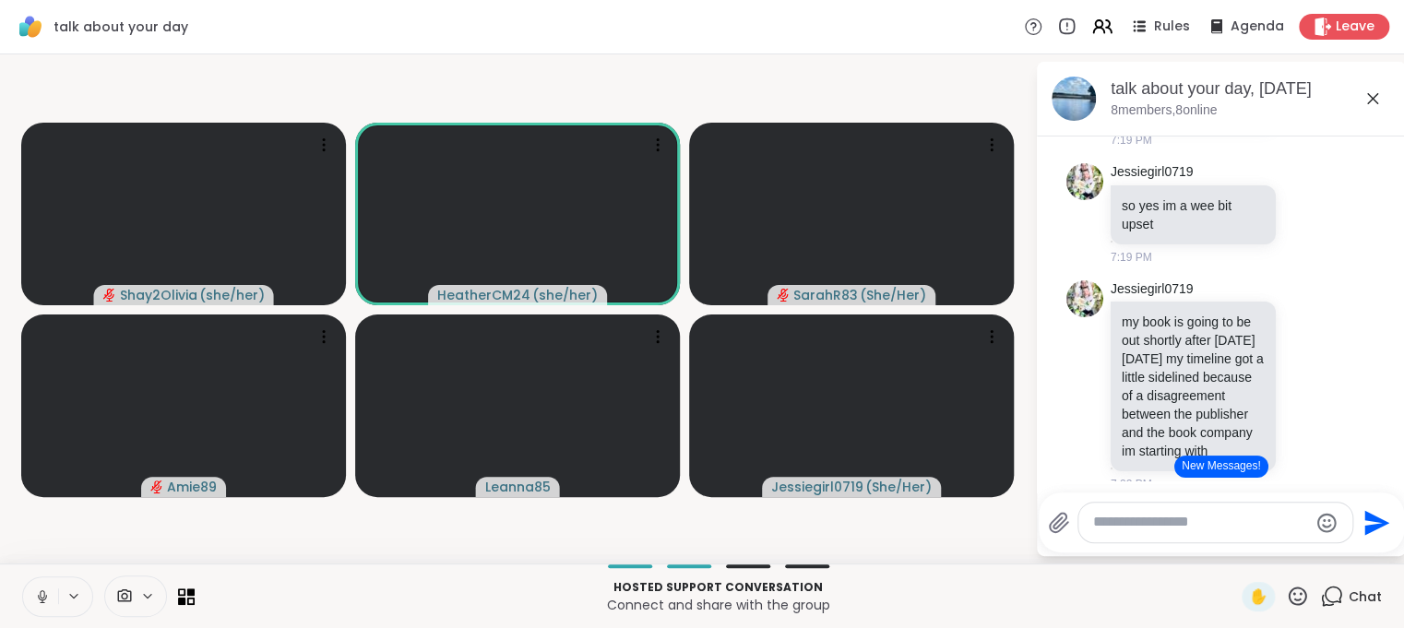
click at [1246, 460] on button "New Messages!" at bounding box center [1221, 467] width 93 height 22
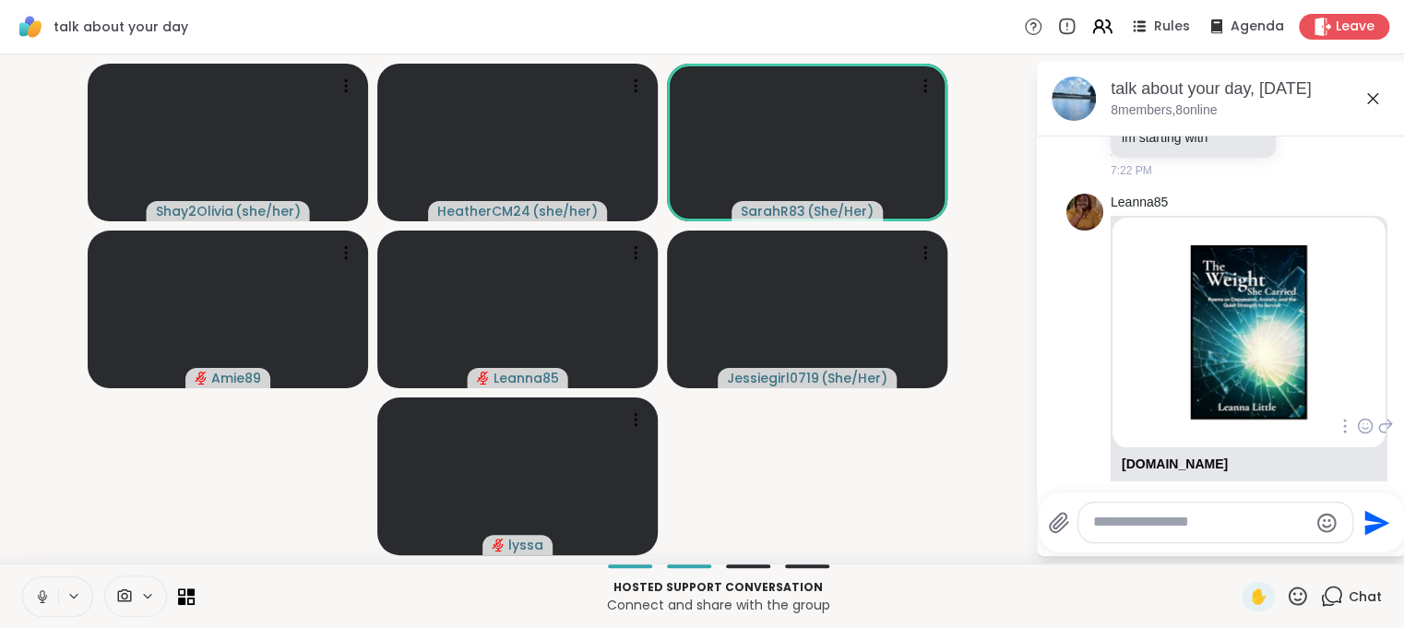
scroll to position [6382, 0]
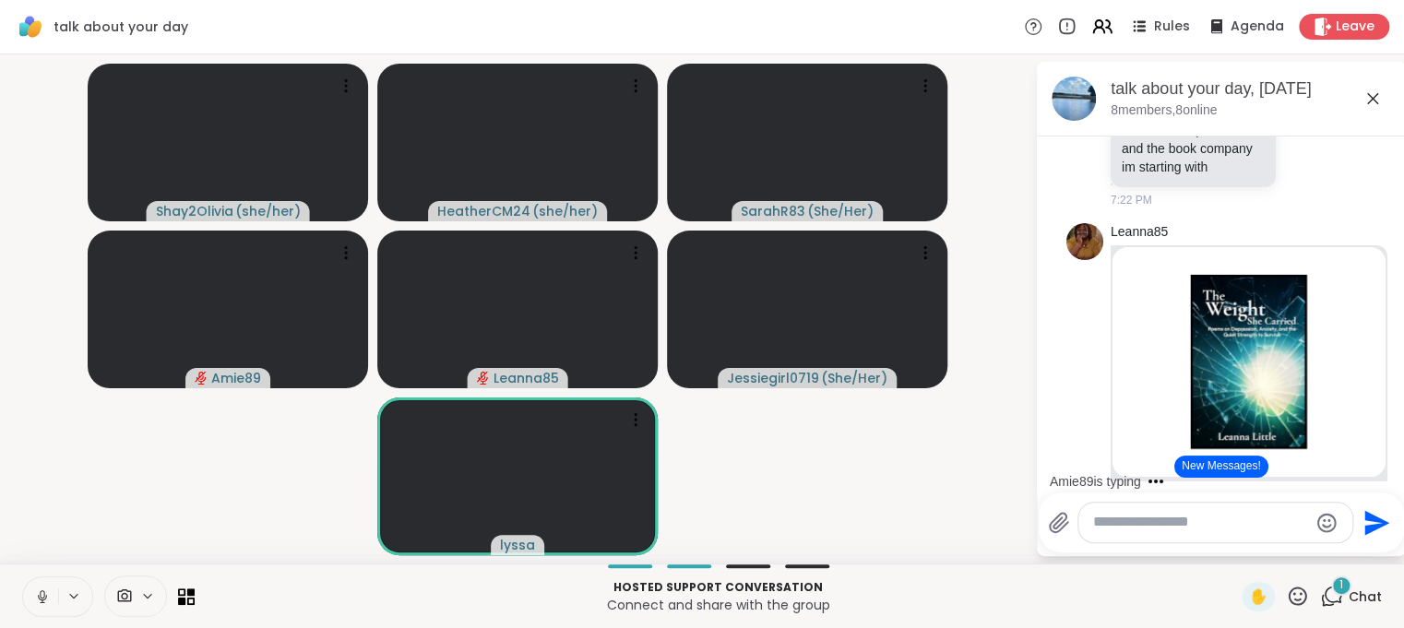
click at [1234, 466] on button "New Messages!" at bounding box center [1221, 467] width 93 height 22
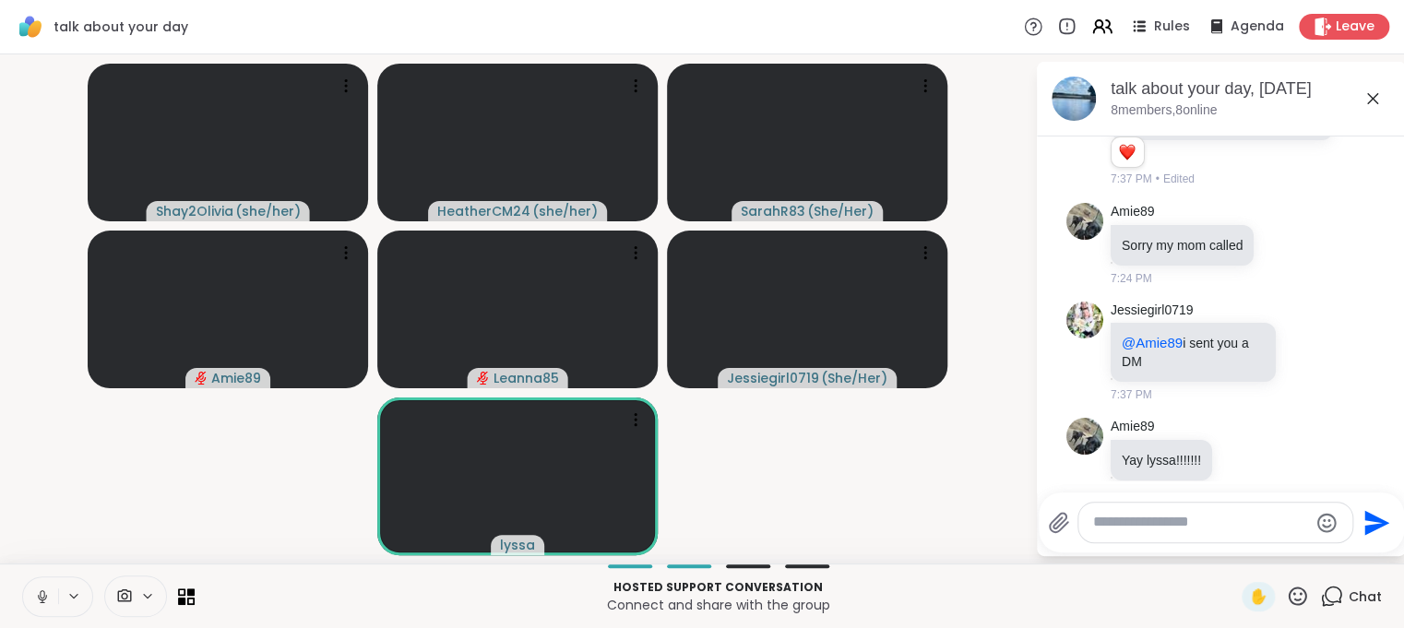
scroll to position [6982, 0]
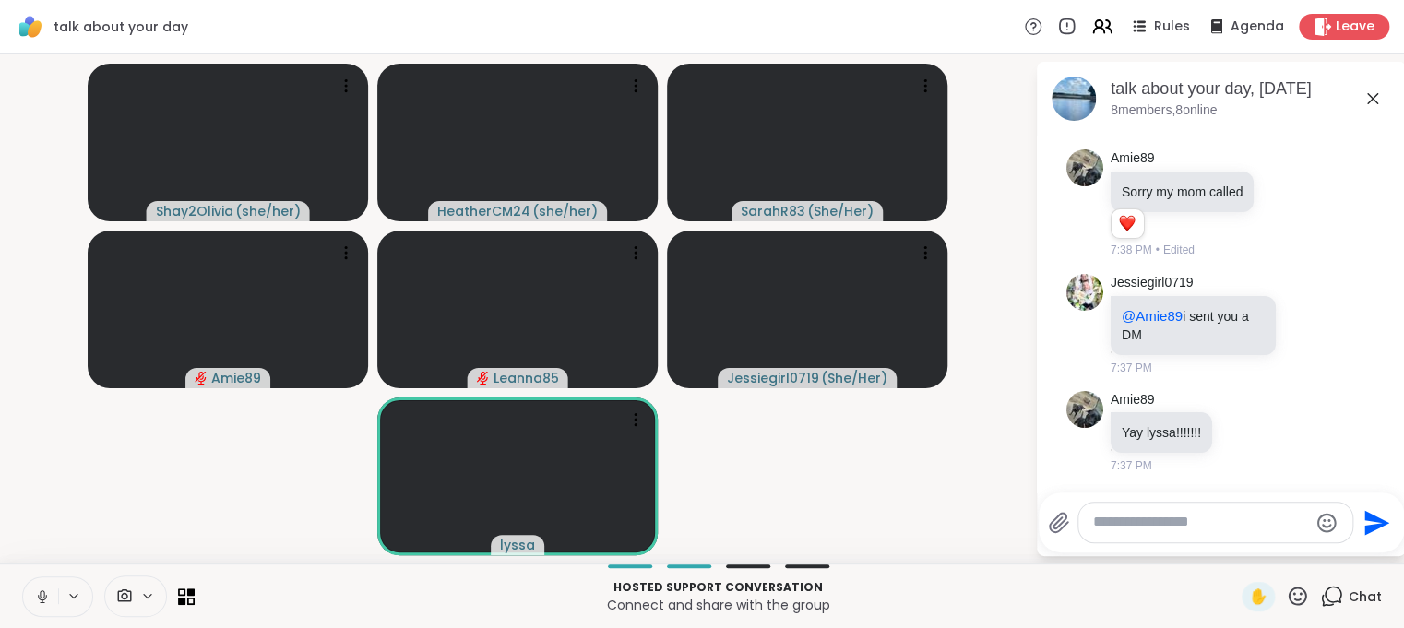
click at [145, 596] on icon at bounding box center [147, 596] width 7 height 4
click at [175, 520] on div at bounding box center [174, 530] width 31 height 31
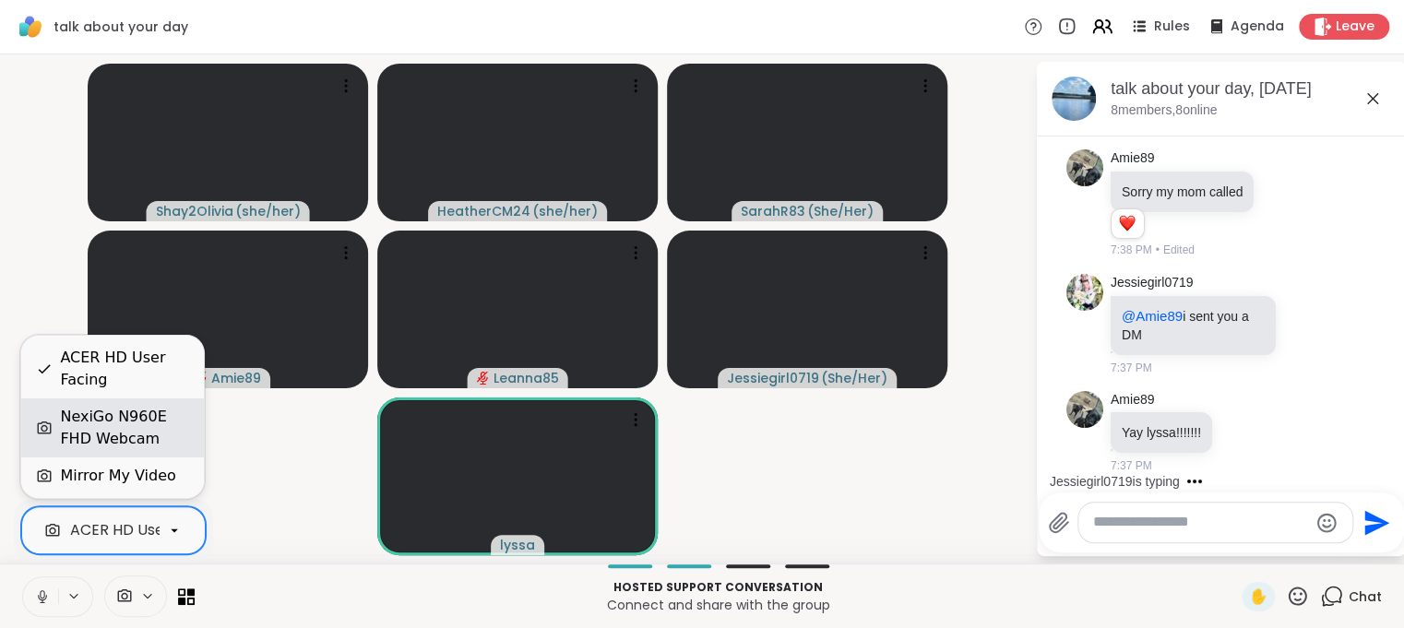
scroll to position [7143, 0]
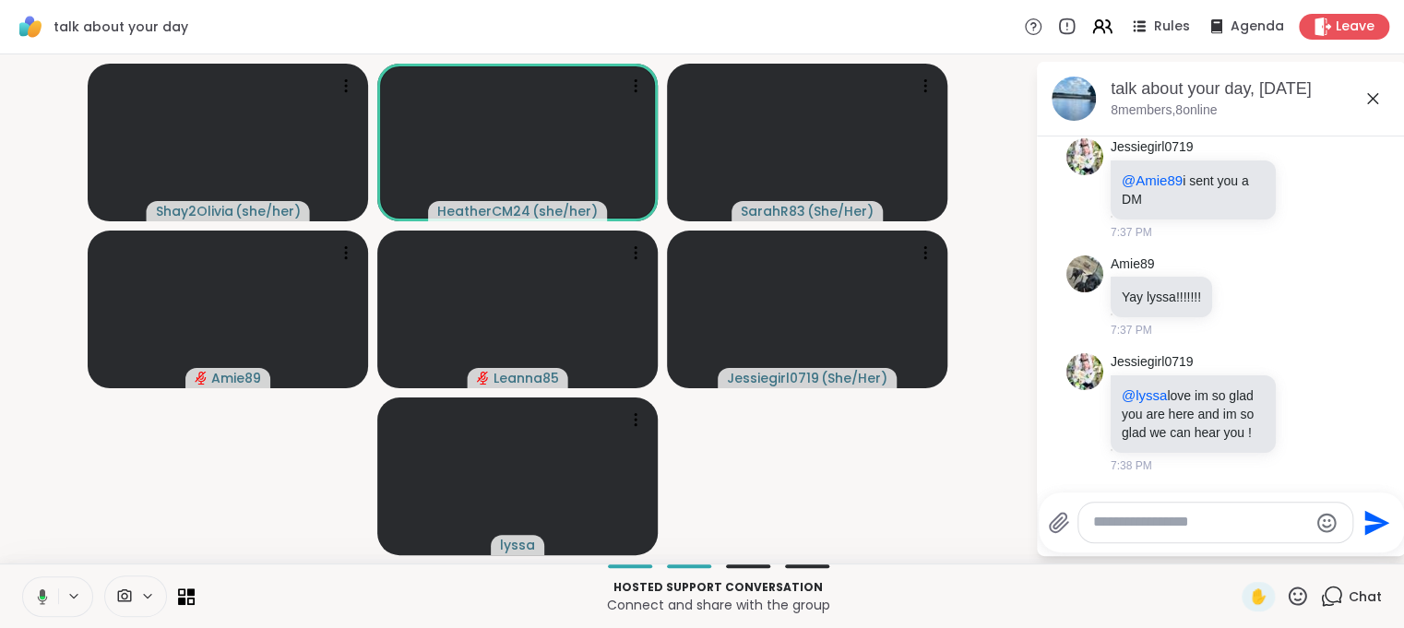
click at [250, 482] on video-player-container "Shay2Olivia ( she/her ) HeatherCM24 ( she/her ) SarahR83 ( She/Her ) Amie89 Lea…" at bounding box center [517, 309] width 1013 height 495
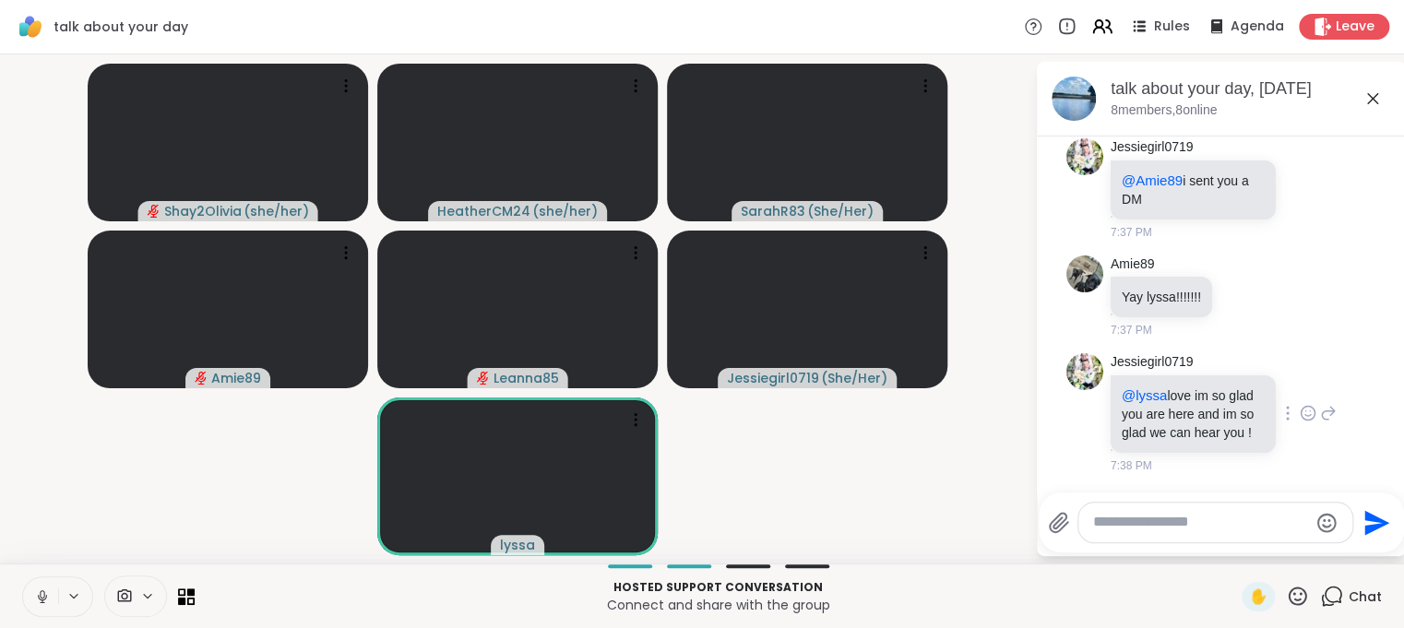
click at [1308, 416] on icon at bounding box center [1309, 415] width 6 height 2
click at [1158, 392] on div "Select Reaction: Heart" at bounding box center [1161, 384] width 17 height 17
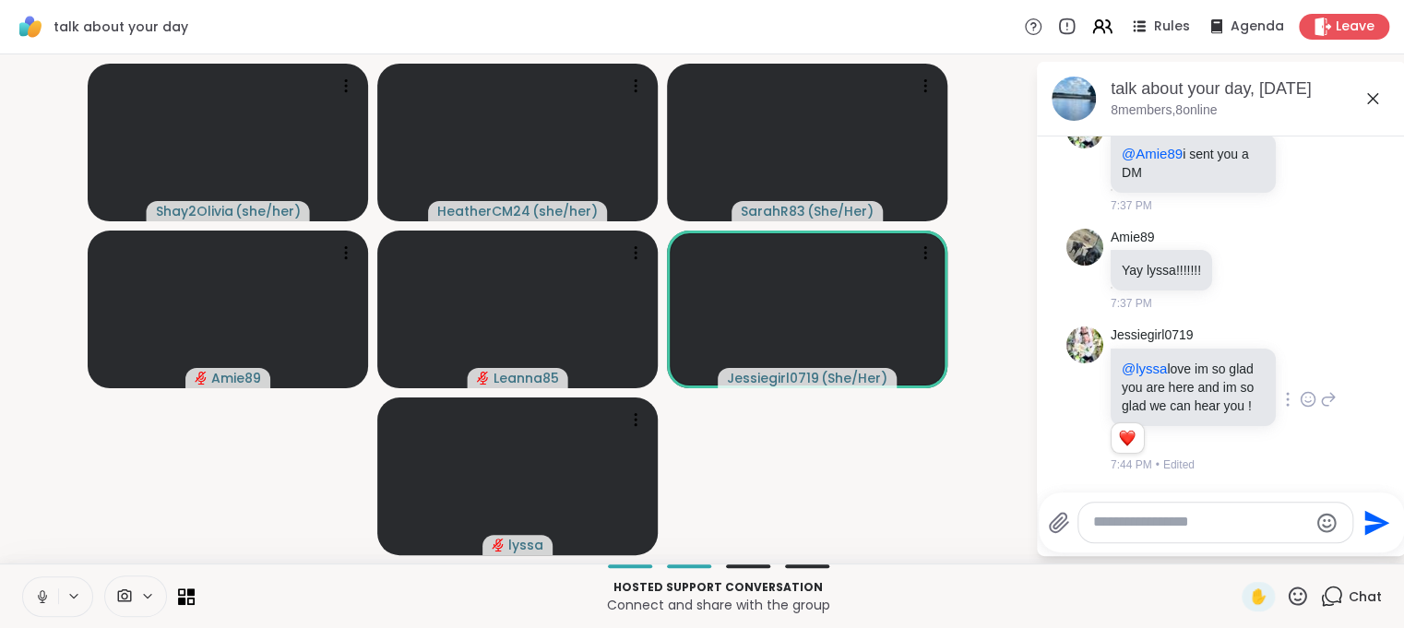
click at [43, 592] on icon at bounding box center [42, 597] width 17 height 17
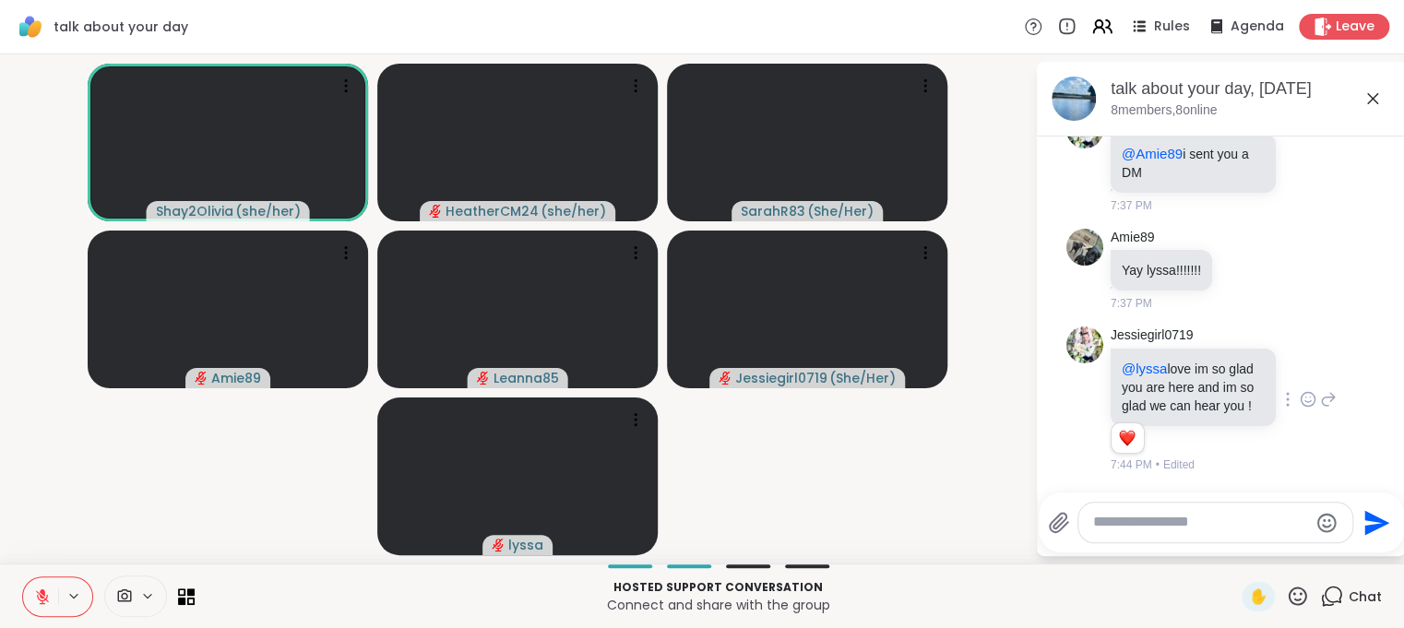
click at [42, 595] on icon at bounding box center [42, 597] width 17 height 17
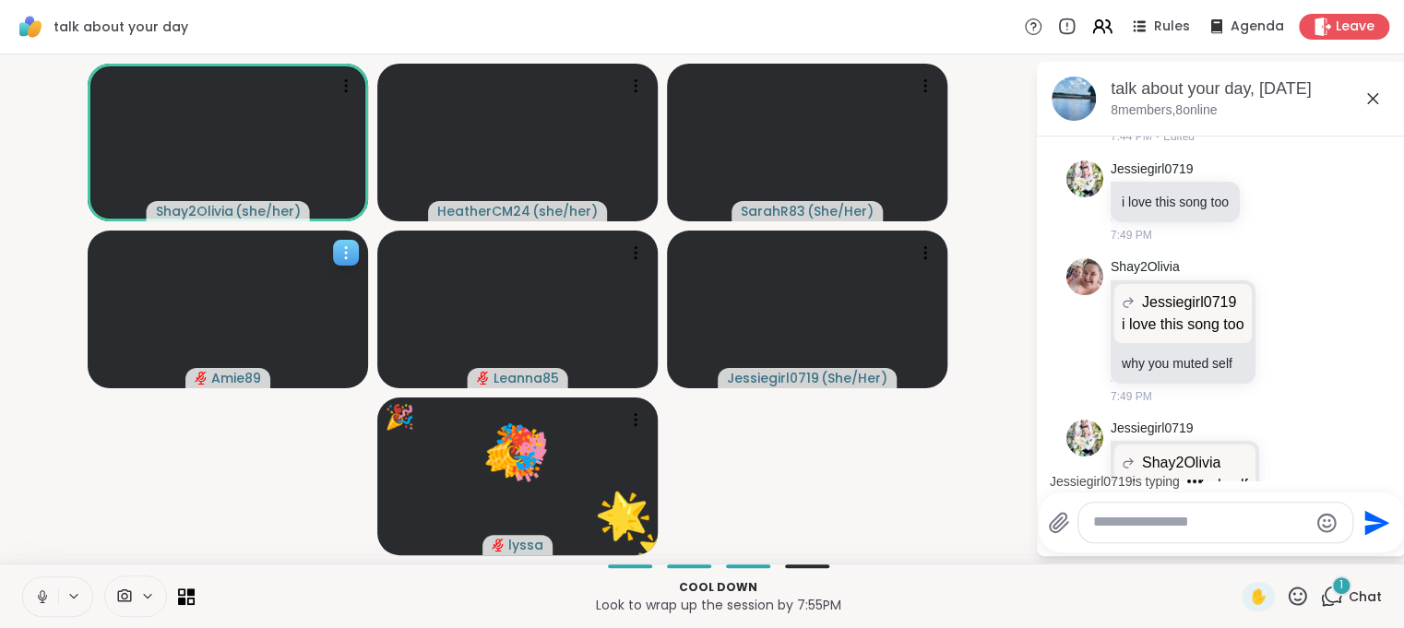
scroll to position [7589, 0]
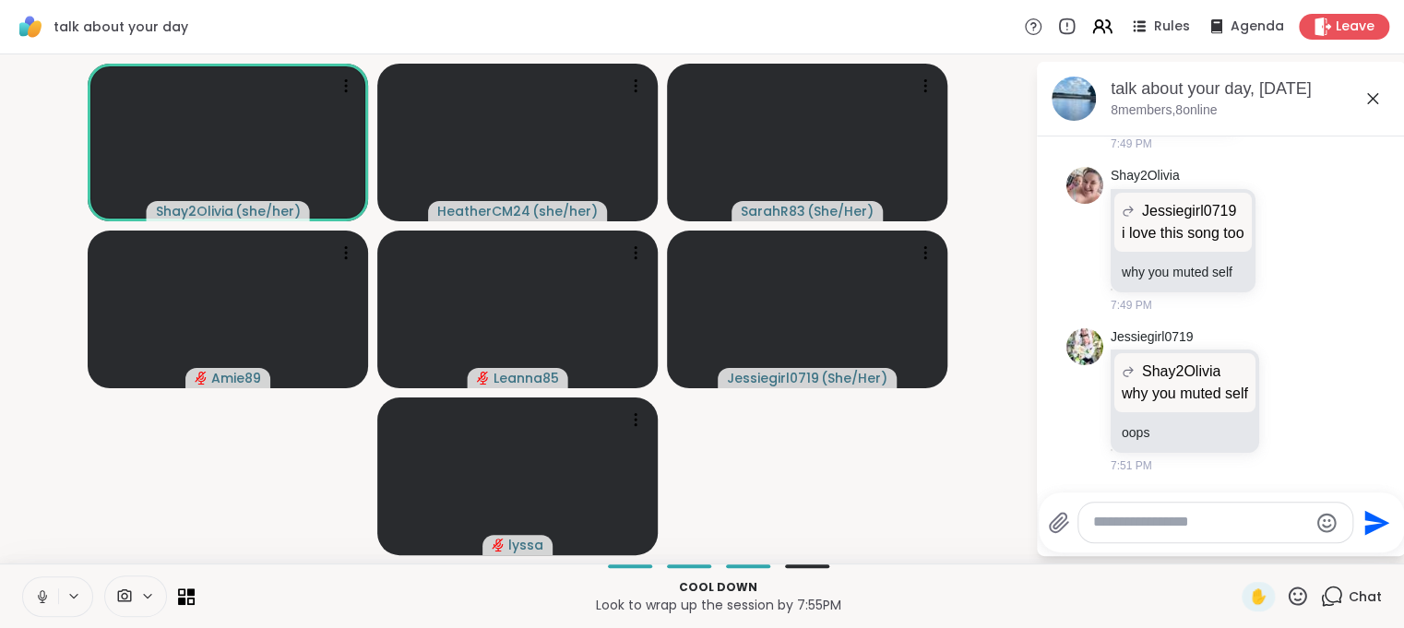
click at [1299, 592] on icon at bounding box center [1297, 596] width 23 height 23
click at [1349, 549] on div "🎉" at bounding box center [1365, 548] width 33 height 30
click at [1292, 597] on icon at bounding box center [1297, 596] width 23 height 23
click at [1235, 542] on span "❤️" at bounding box center [1244, 548] width 18 height 22
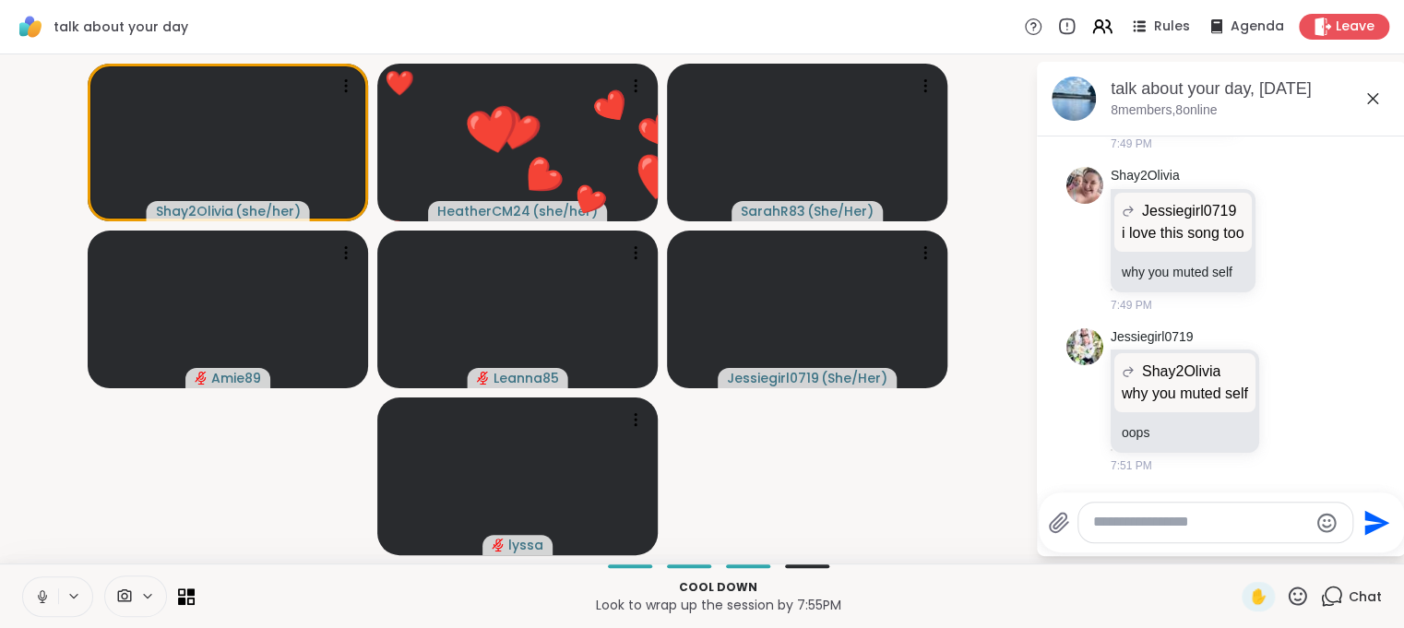
click at [1293, 594] on icon at bounding box center [1297, 596] width 23 height 23
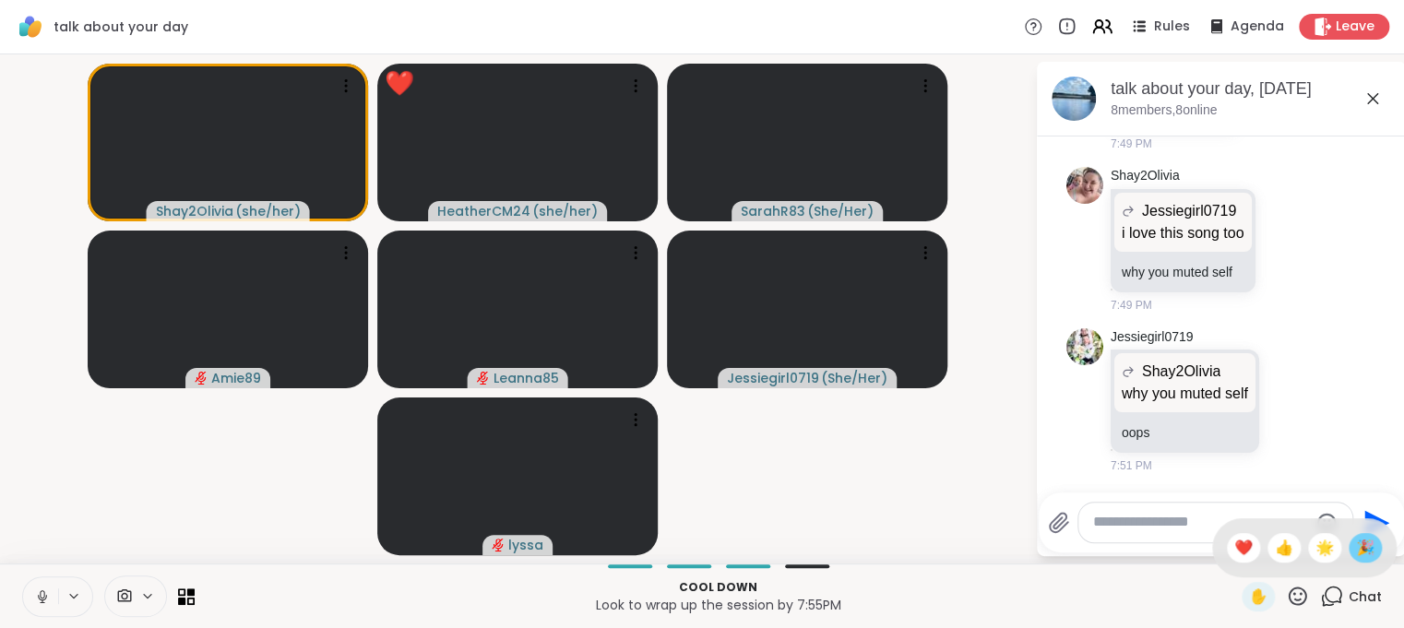
click at [1365, 544] on span "🎉" at bounding box center [1365, 548] width 18 height 22
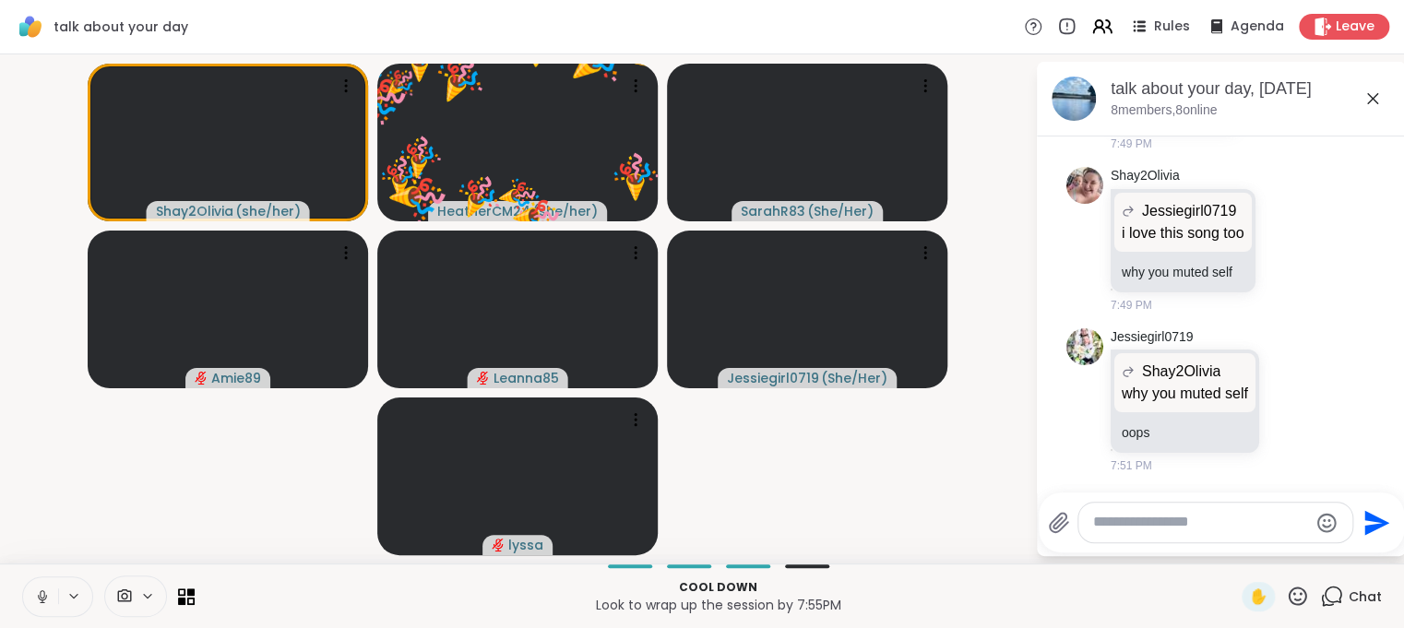
drag, startPoint x: 1300, startPoint y: 589, endPoint x: 1305, endPoint y: 579, distance: 11.1
click at [1301, 589] on icon at bounding box center [1298, 596] width 18 height 18
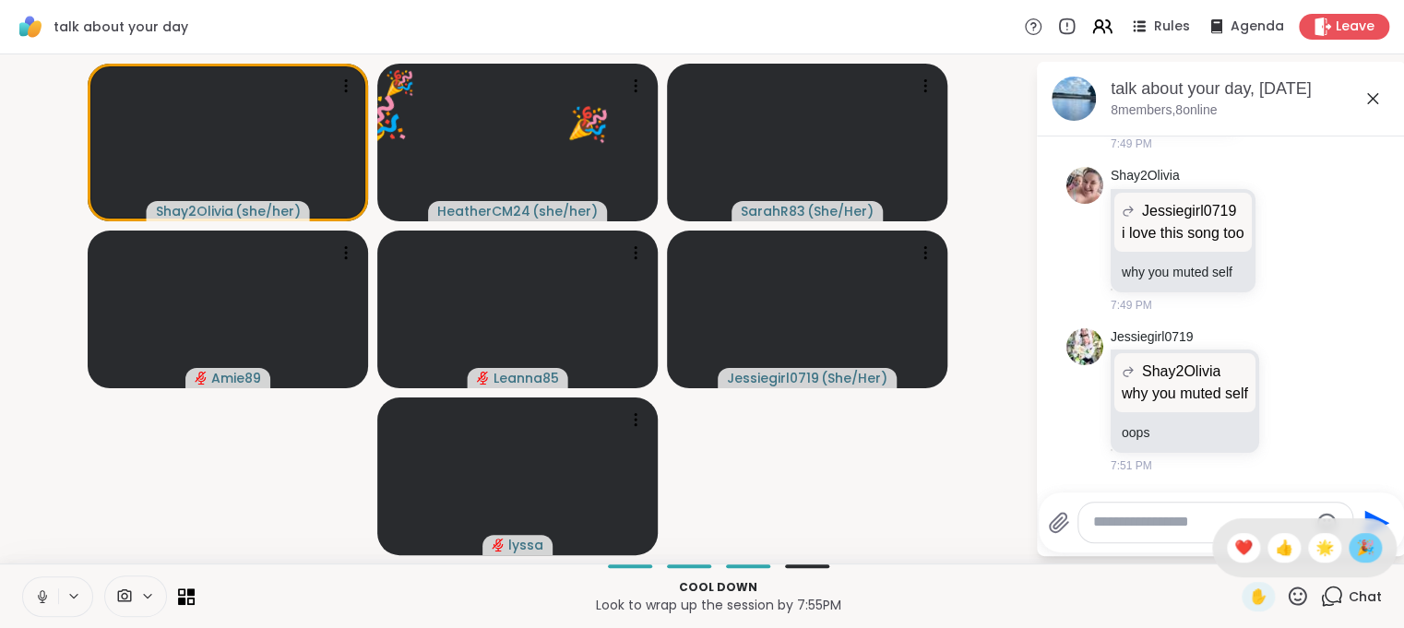
click at [1350, 553] on div "🎉" at bounding box center [1365, 548] width 33 height 30
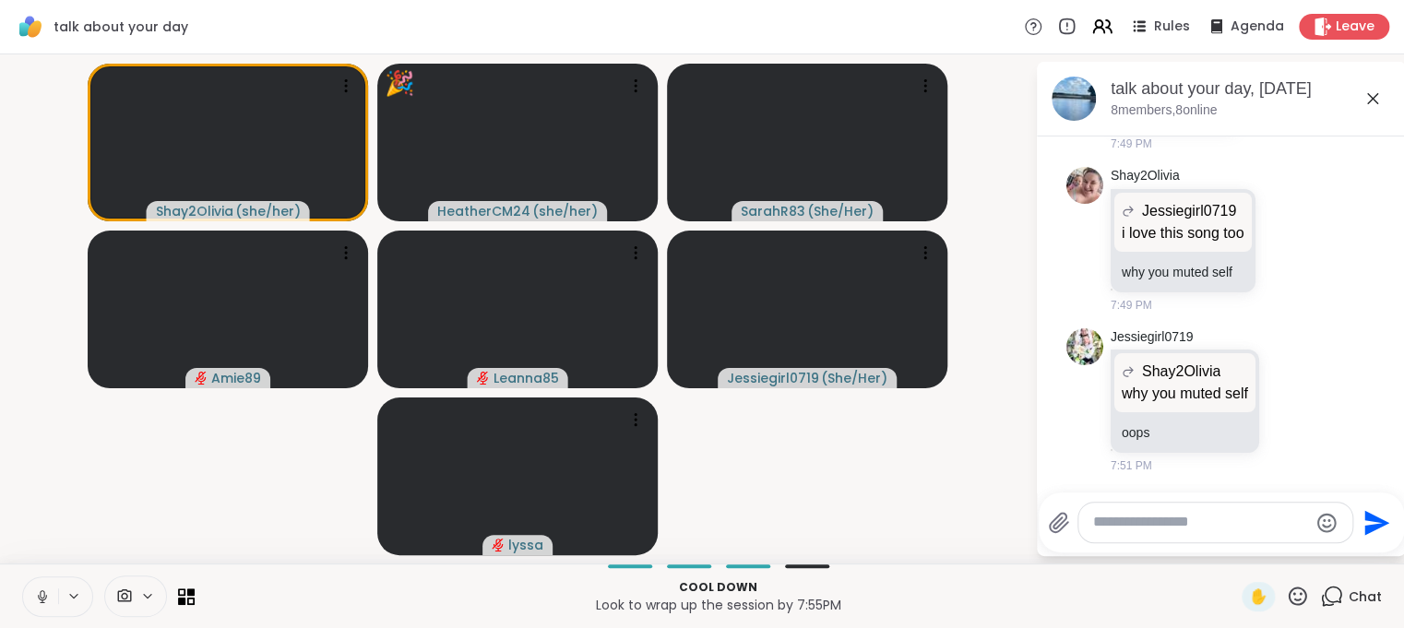
click at [1282, 596] on div "✋" at bounding box center [1275, 597] width 67 height 30
drag, startPoint x: 1291, startPoint y: 591, endPoint x: 1299, endPoint y: 587, distance: 9.5
click at [1292, 591] on icon at bounding box center [1297, 596] width 23 height 23
click at [1364, 542] on span "🎉" at bounding box center [1365, 548] width 18 height 22
click at [1293, 591] on icon at bounding box center [1298, 596] width 18 height 18
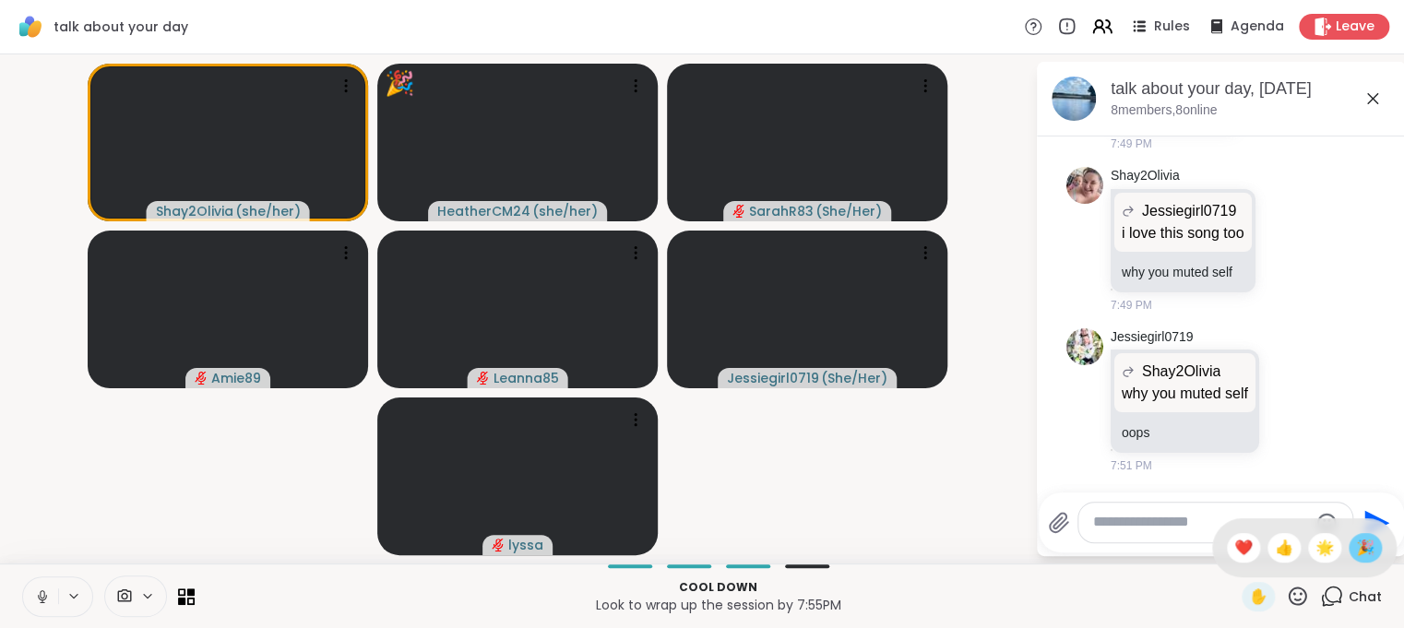
click at [1356, 549] on span "🎉" at bounding box center [1365, 548] width 18 height 22
click at [1305, 589] on icon at bounding box center [1297, 596] width 23 height 23
click at [1235, 539] on span "❤️" at bounding box center [1244, 548] width 18 height 22
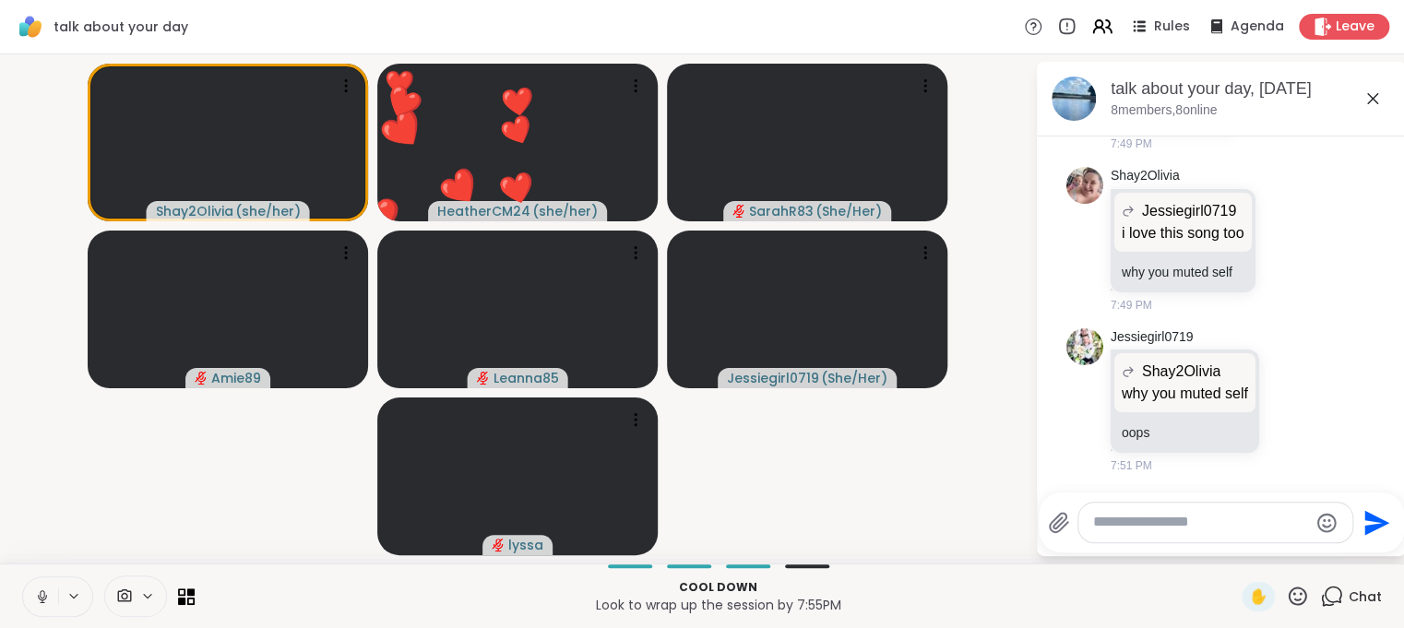
drag, startPoint x: 1297, startPoint y: 596, endPoint x: 1308, endPoint y: 579, distance: 20.3
click at [1298, 592] on icon at bounding box center [1297, 596] width 23 height 23
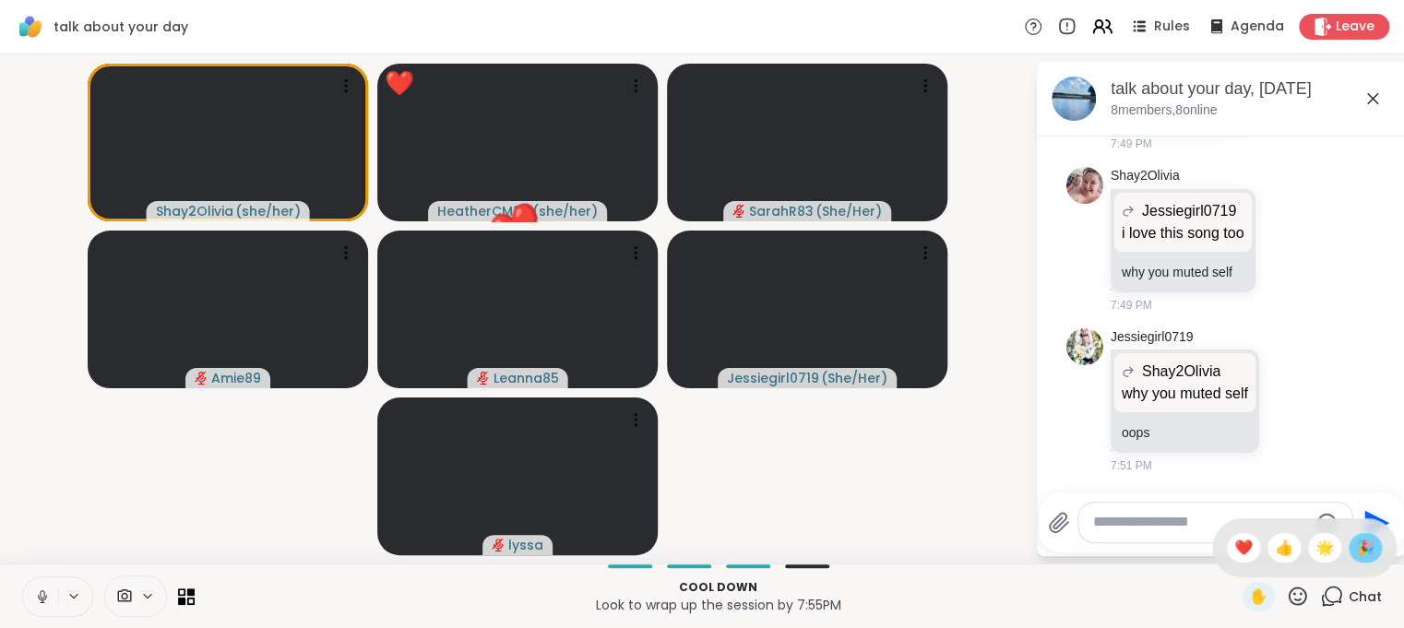
click at [1353, 551] on div "🎉" at bounding box center [1365, 548] width 33 height 30
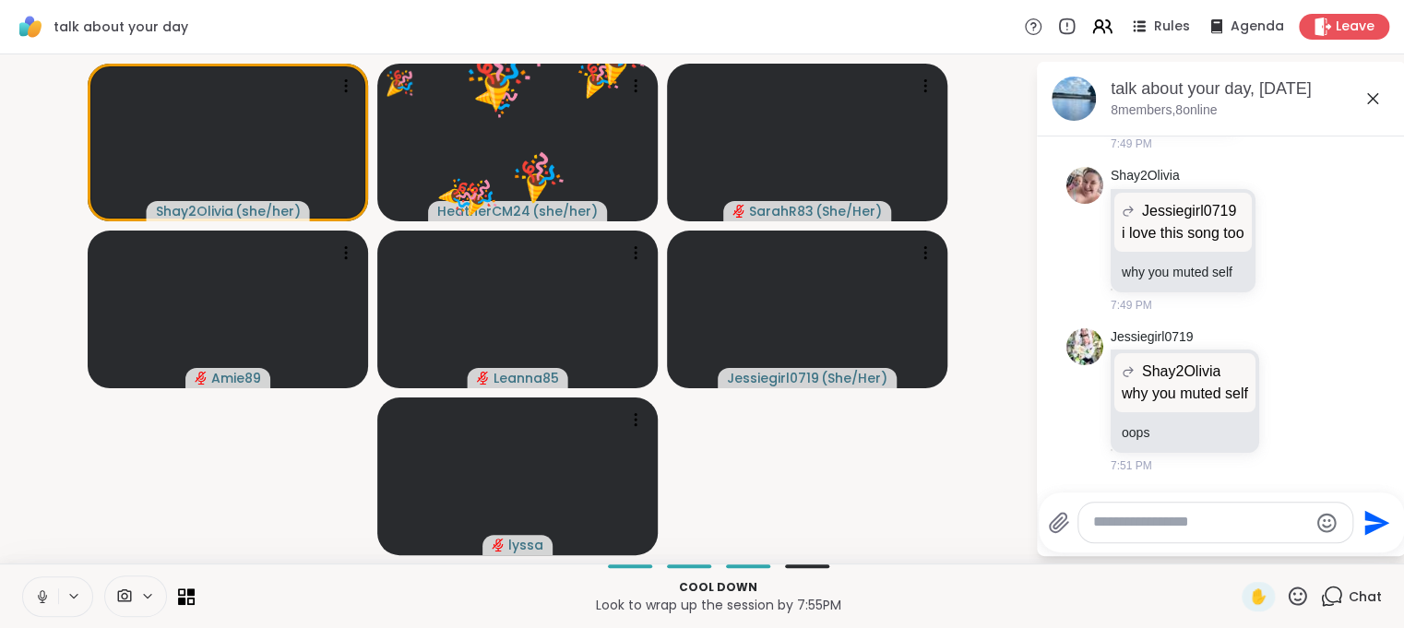
drag, startPoint x: 1294, startPoint y: 592, endPoint x: 1308, endPoint y: 578, distance: 20.2
click at [1296, 591] on icon at bounding box center [1297, 596] width 23 height 23
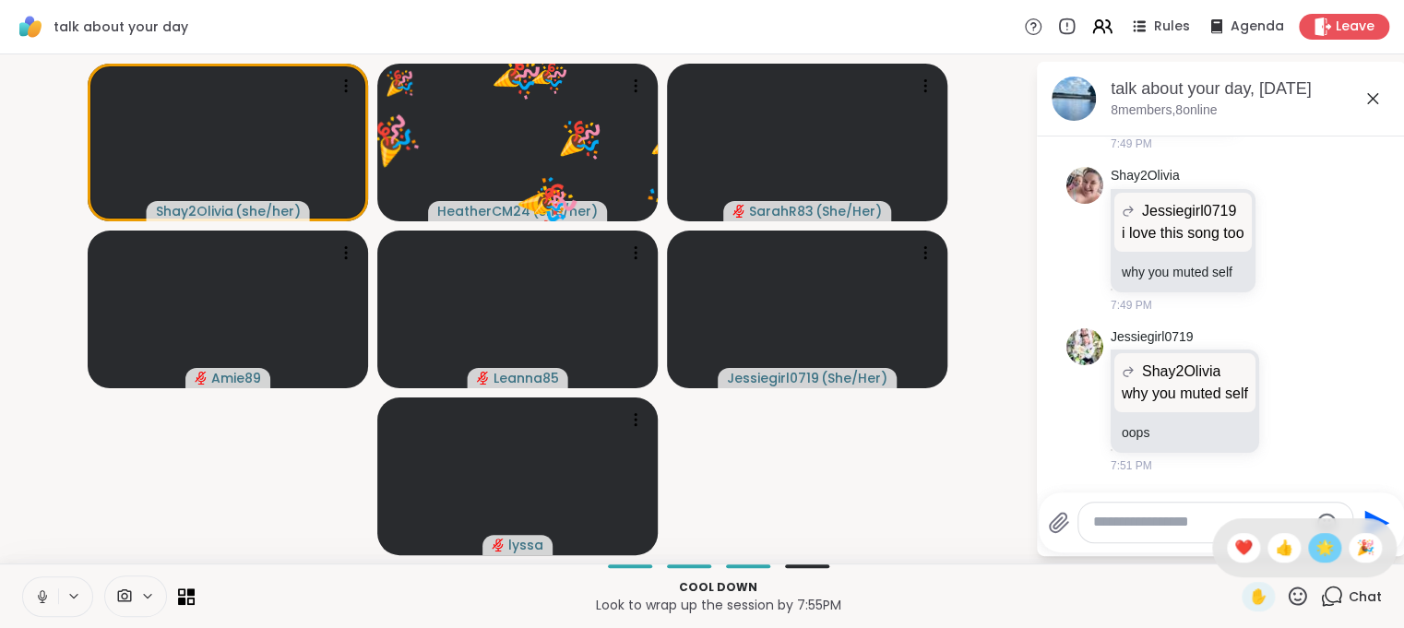
click at [1323, 552] on span "🌟" at bounding box center [1325, 548] width 18 height 22
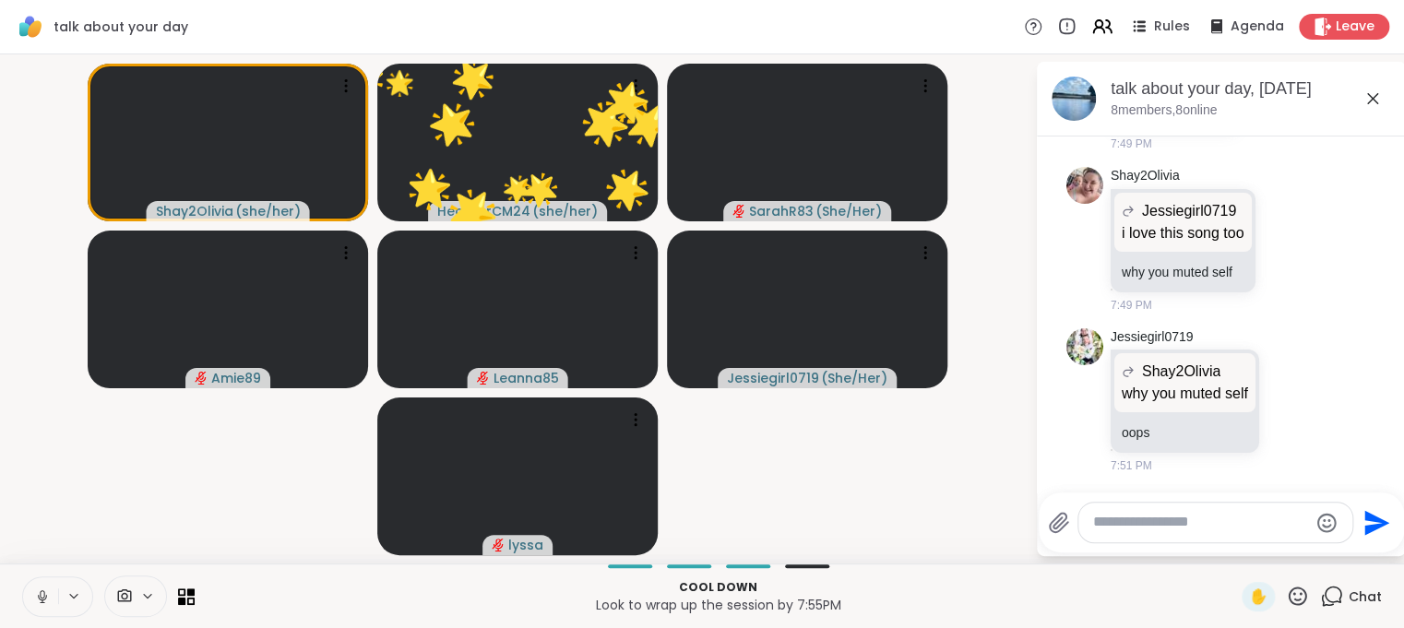
click at [1300, 591] on icon at bounding box center [1297, 596] width 23 height 23
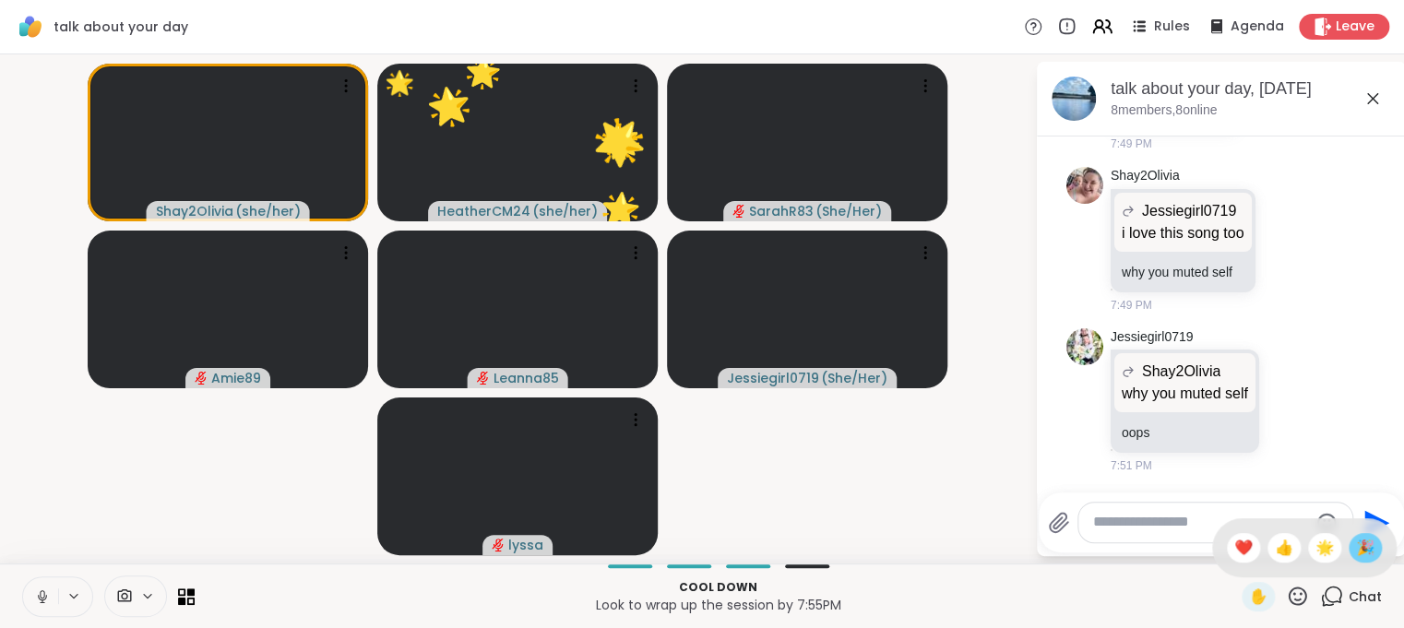
click at [1356, 552] on span "🎉" at bounding box center [1365, 548] width 18 height 22
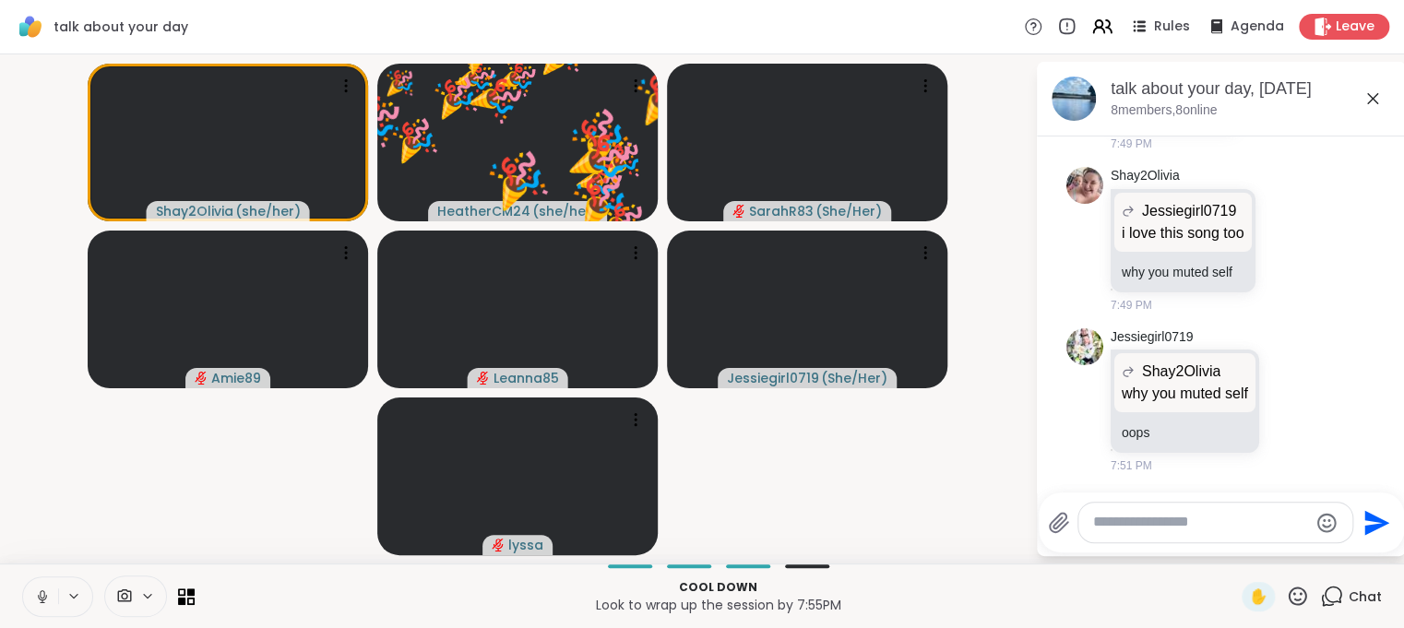
click at [1302, 592] on icon at bounding box center [1297, 596] width 23 height 23
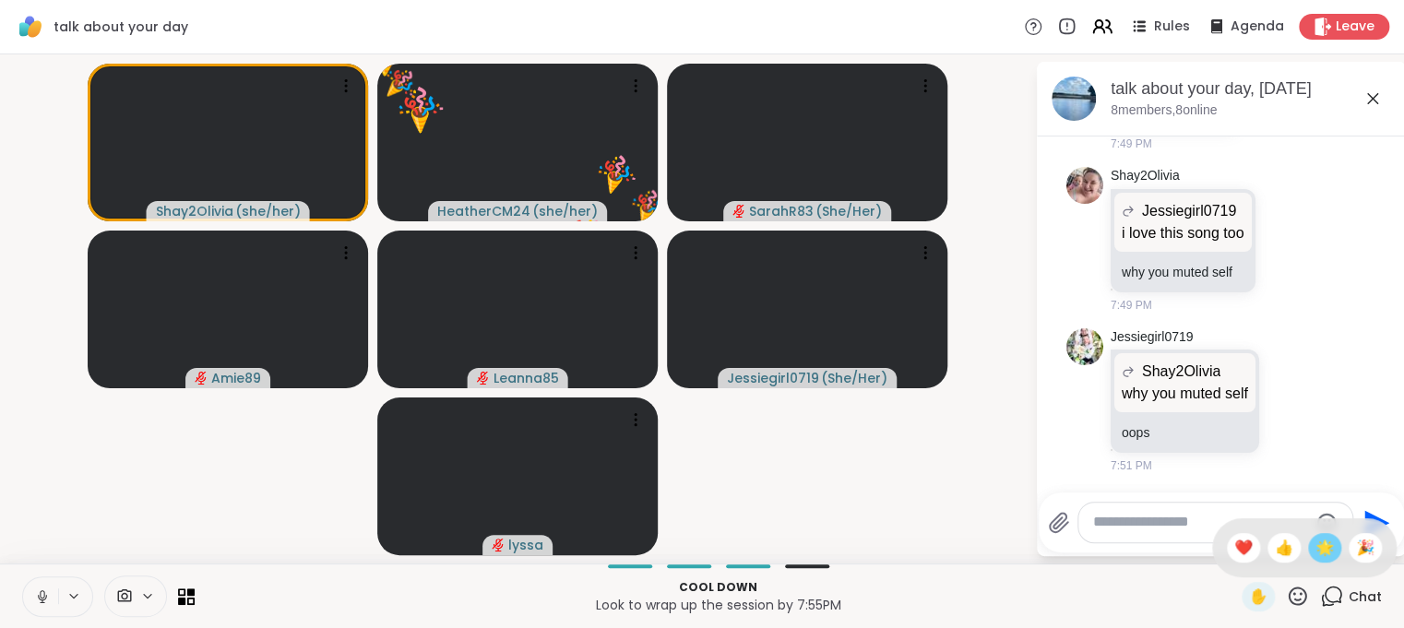
click at [1328, 547] on span "🌟" at bounding box center [1325, 548] width 18 height 22
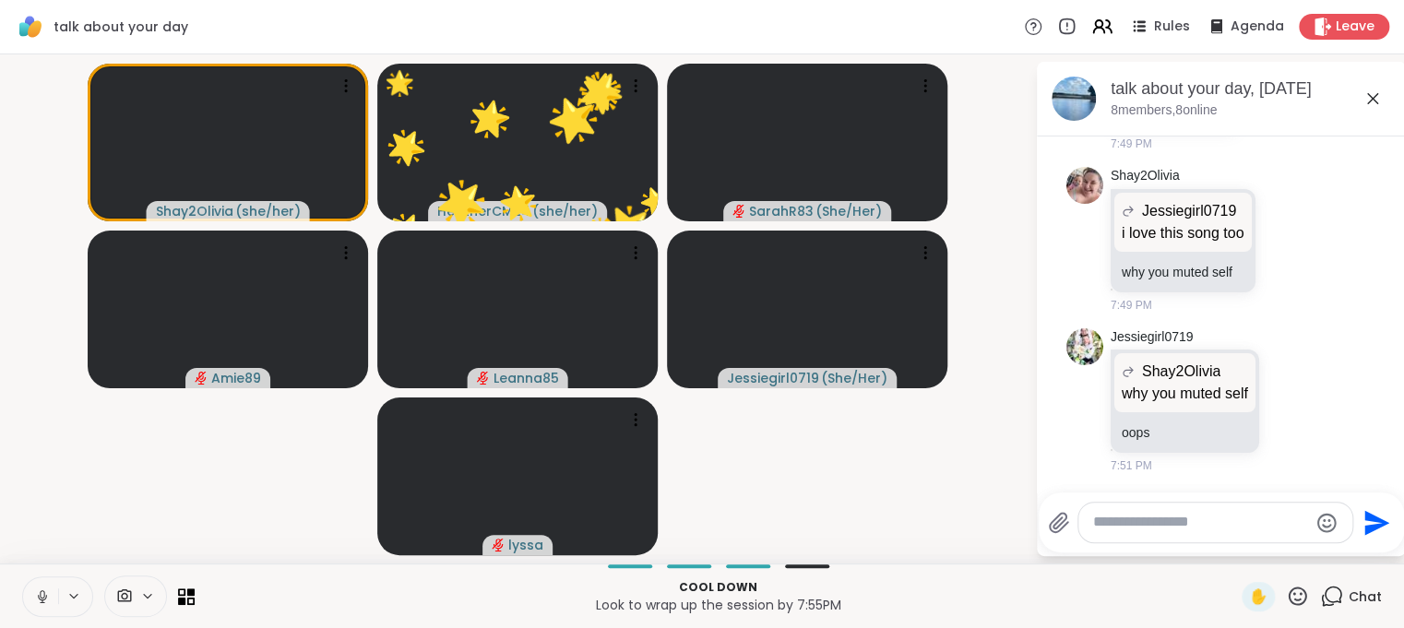
drag, startPoint x: 1296, startPoint y: 594, endPoint x: 1297, endPoint y: 585, distance: 9.3
click at [1298, 592] on icon at bounding box center [1297, 596] width 23 height 23
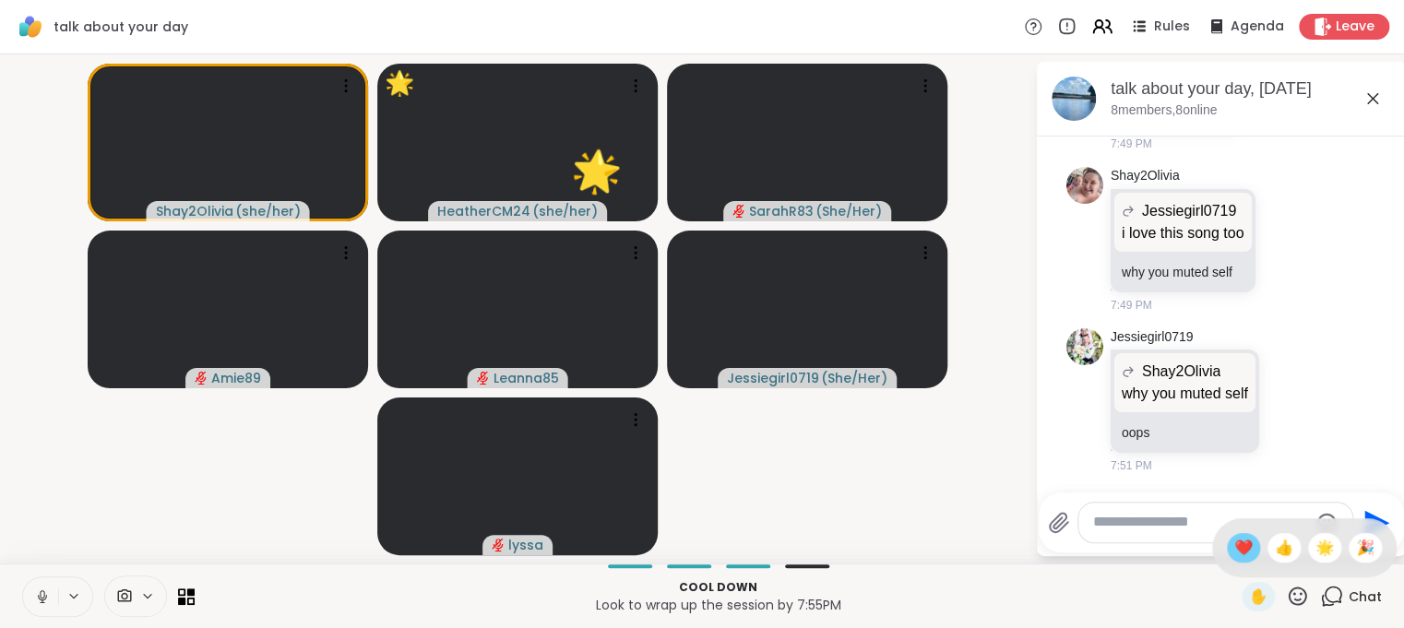
click at [1239, 551] on span "❤️" at bounding box center [1244, 548] width 18 height 22
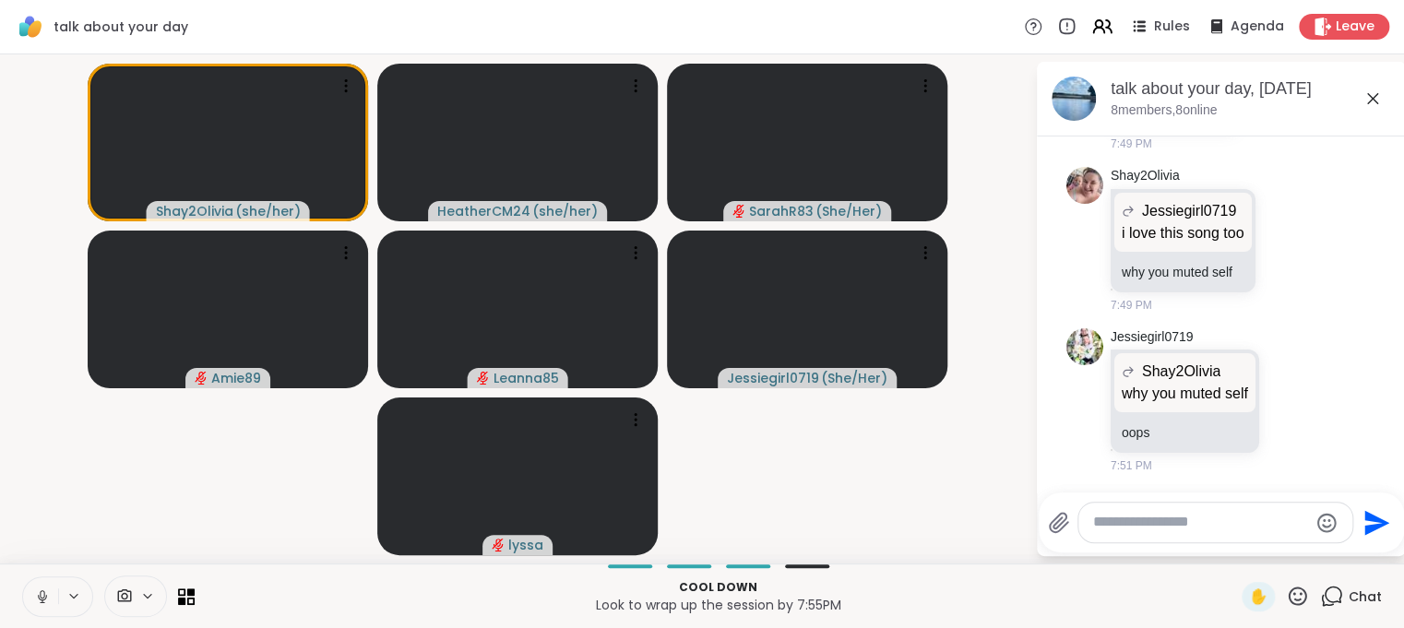
click at [1293, 591] on icon at bounding box center [1298, 596] width 18 height 18
click at [1238, 545] on span "❤️" at bounding box center [1244, 548] width 18 height 22
drag, startPoint x: 1296, startPoint y: 591, endPoint x: 1306, endPoint y: 582, distance: 13.7
click at [1297, 590] on icon at bounding box center [1297, 596] width 23 height 23
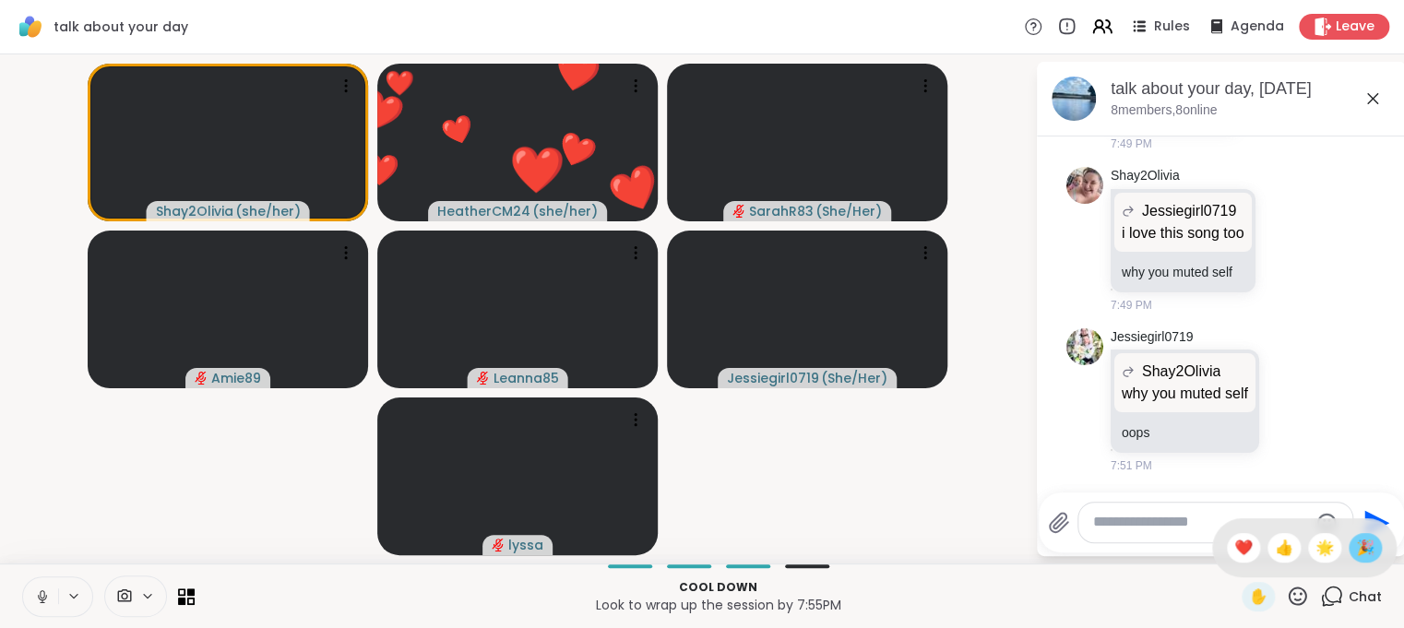
scroll to position [7616, 0]
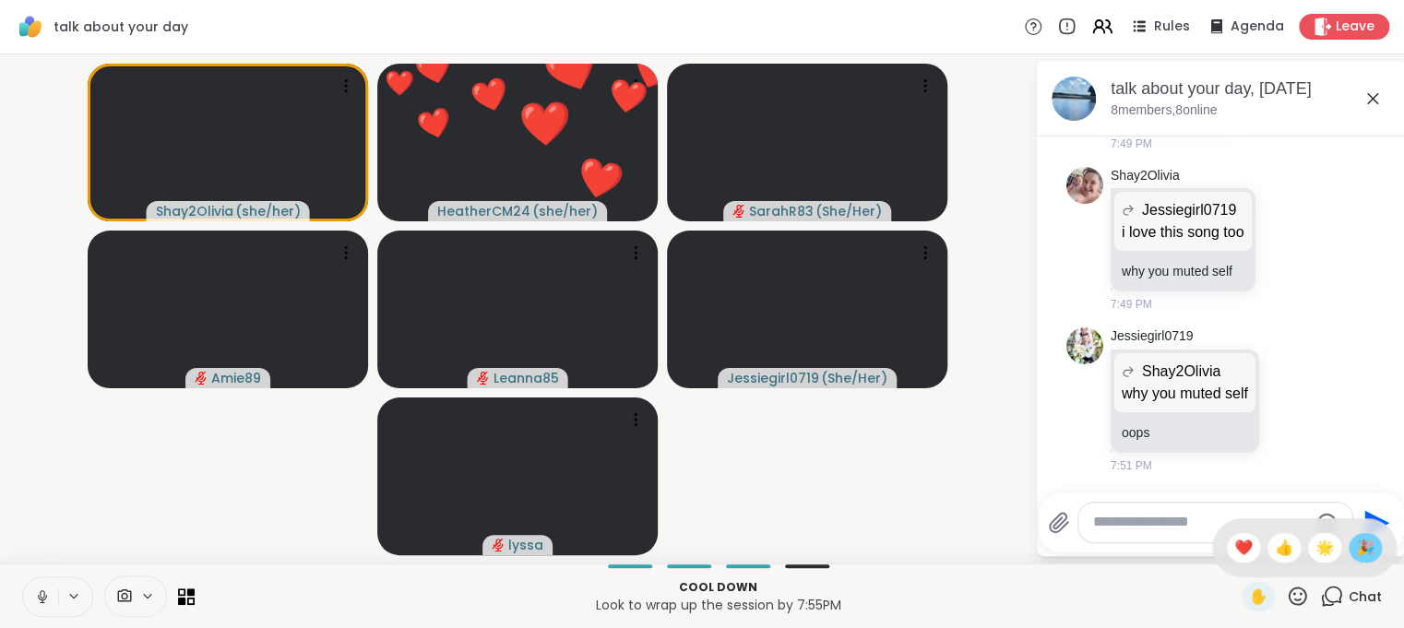
click at [1356, 551] on span "🎉" at bounding box center [1365, 548] width 18 height 22
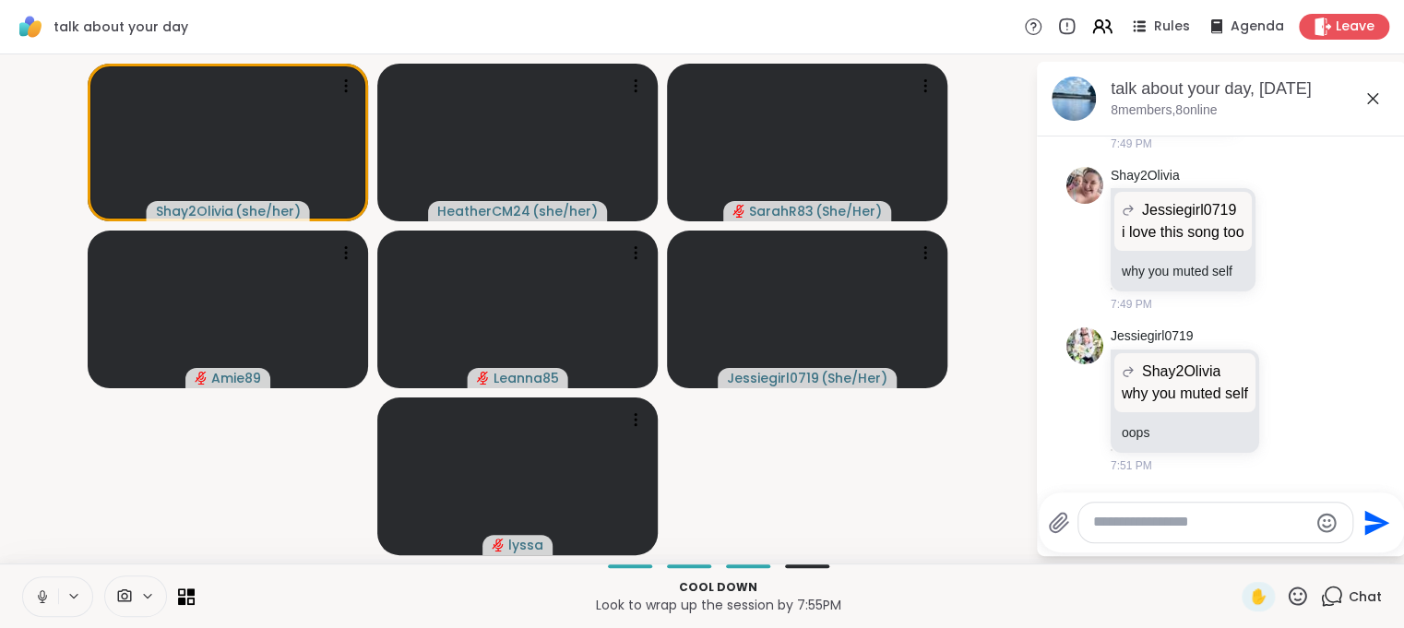
click at [1296, 591] on icon at bounding box center [1297, 596] width 23 height 23
click at [1245, 548] on span "❤️" at bounding box center [1244, 548] width 18 height 22
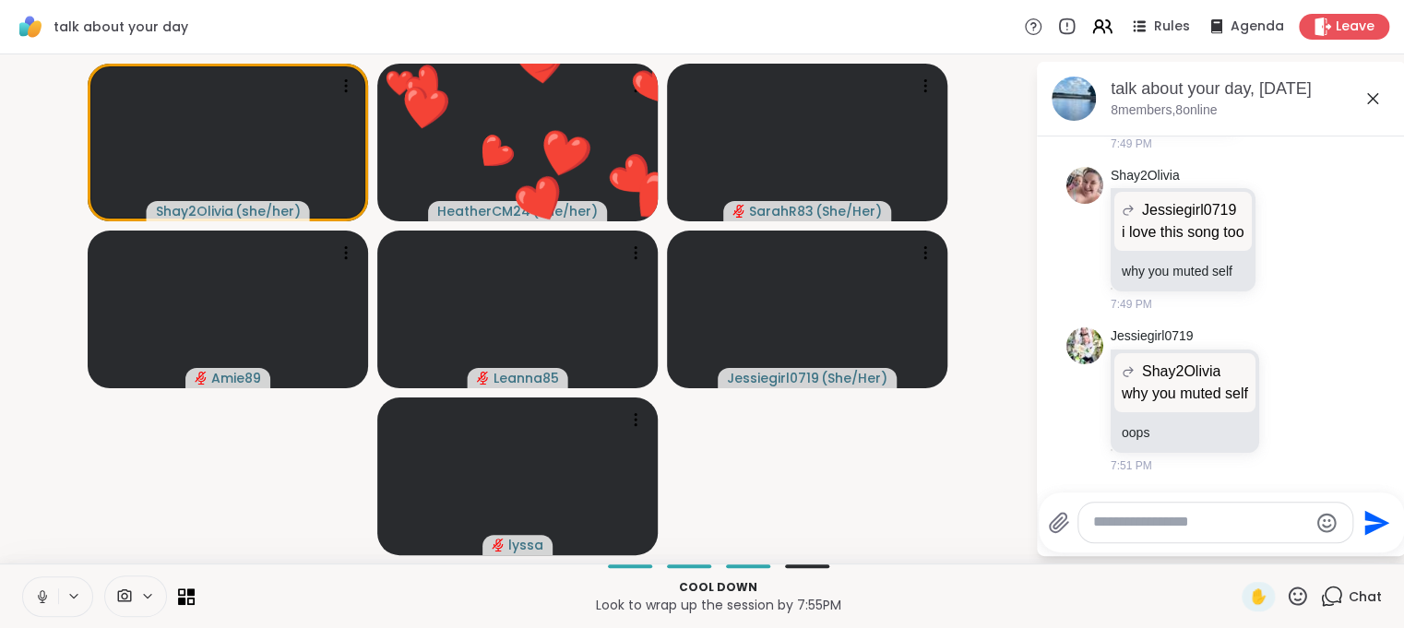
click at [1301, 591] on icon at bounding box center [1297, 596] width 23 height 23
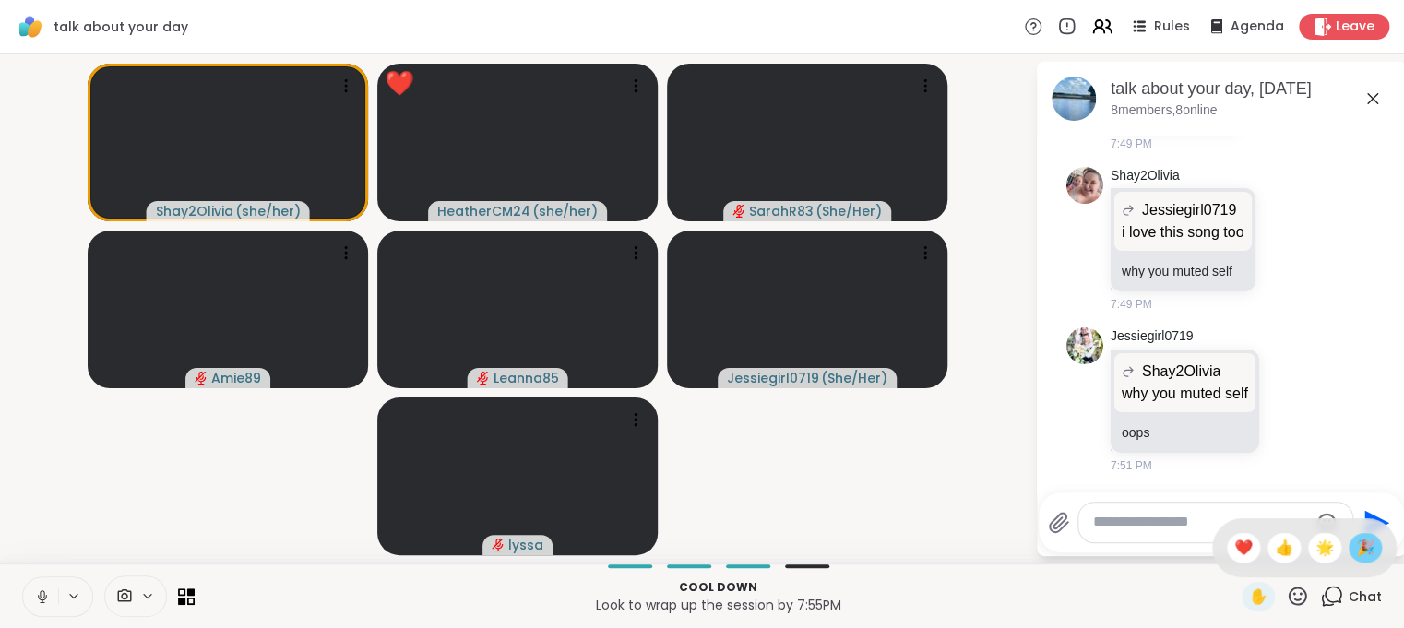
click at [1367, 549] on span "🎉" at bounding box center [1365, 548] width 18 height 22
drag, startPoint x: 1304, startPoint y: 596, endPoint x: 1289, endPoint y: 582, distance: 20.2
click at [1300, 591] on icon at bounding box center [1297, 596] width 23 height 23
click at [1235, 548] on span "❤️" at bounding box center [1244, 548] width 18 height 22
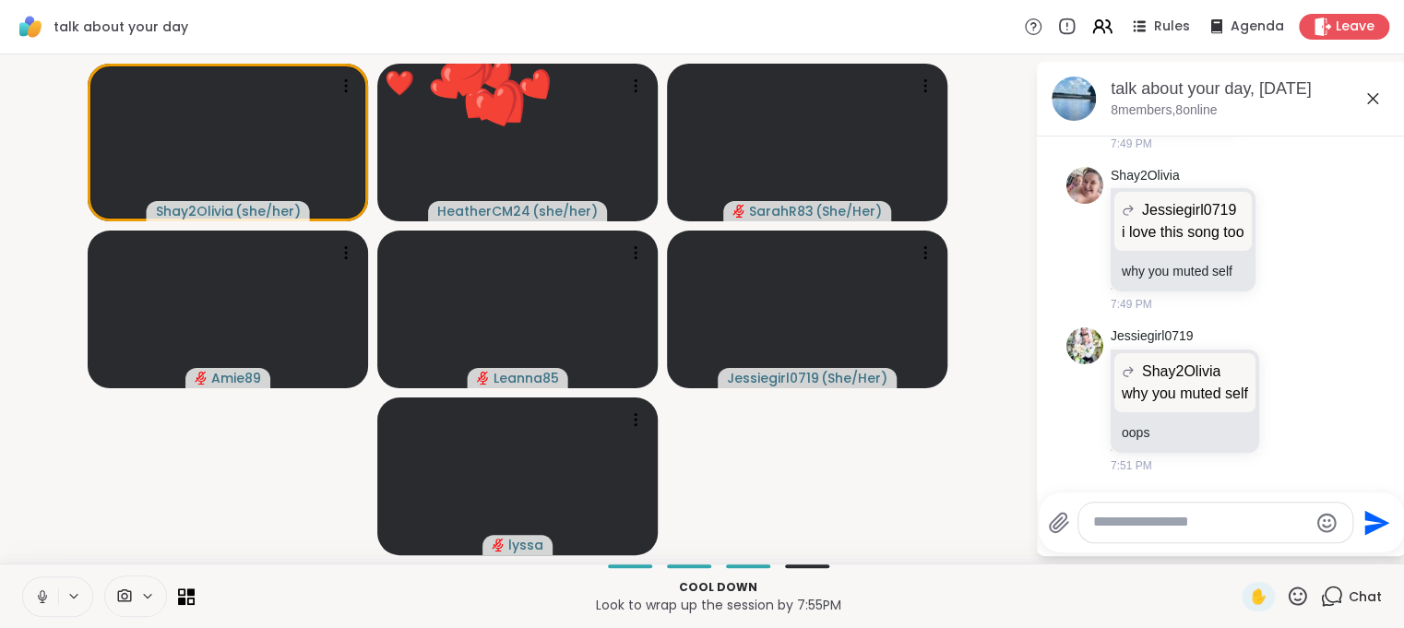
click at [1296, 593] on icon at bounding box center [1298, 596] width 18 height 18
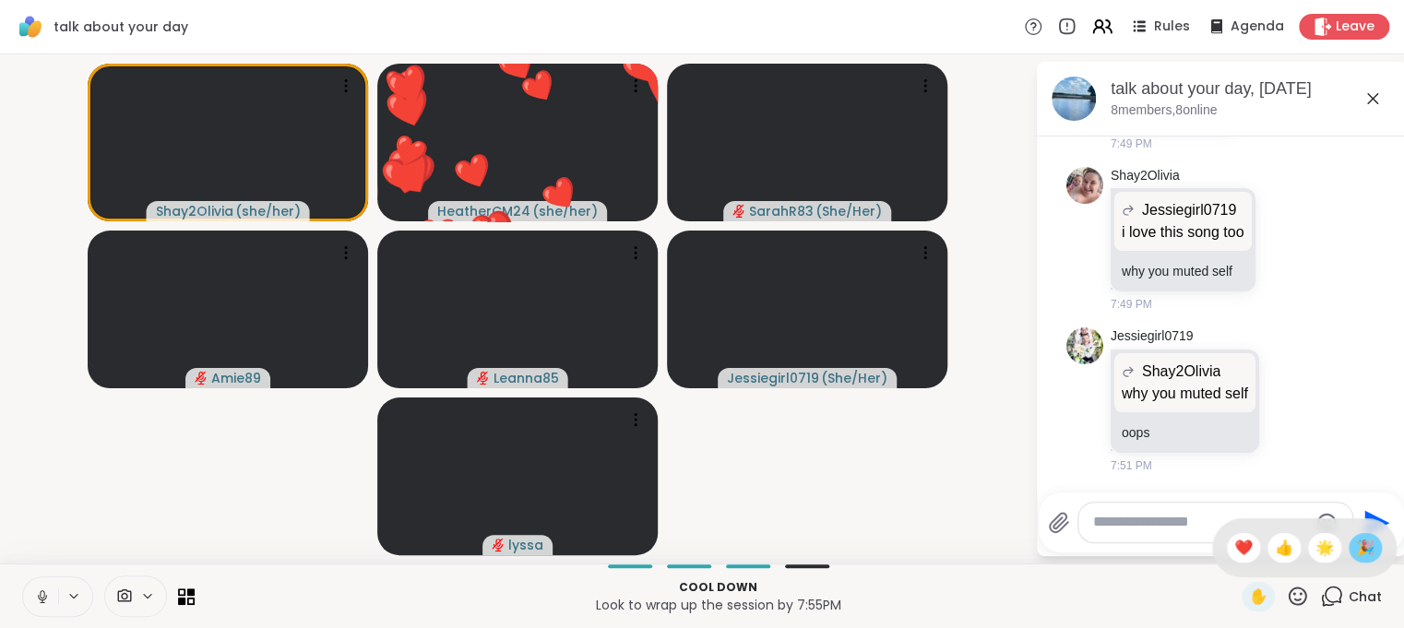
click at [1354, 549] on div "🎉" at bounding box center [1365, 548] width 33 height 30
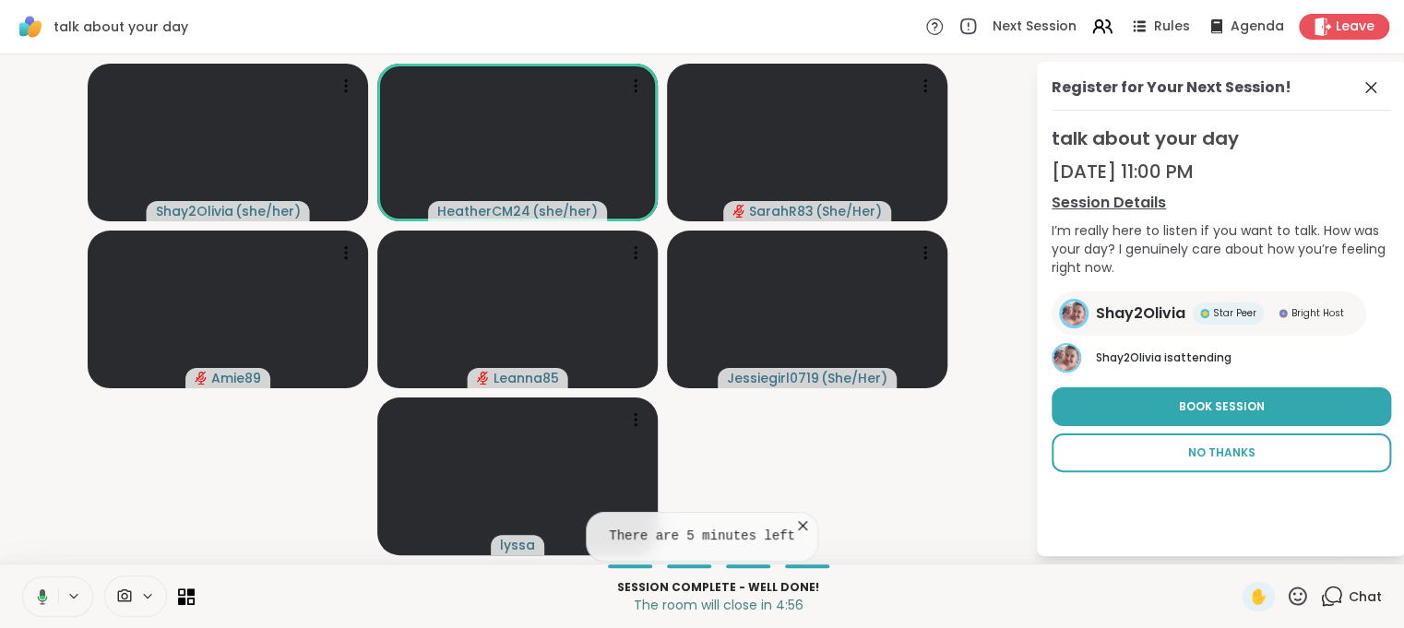
click at [1244, 445] on span "No Thanks" at bounding box center [1222, 453] width 67 height 17
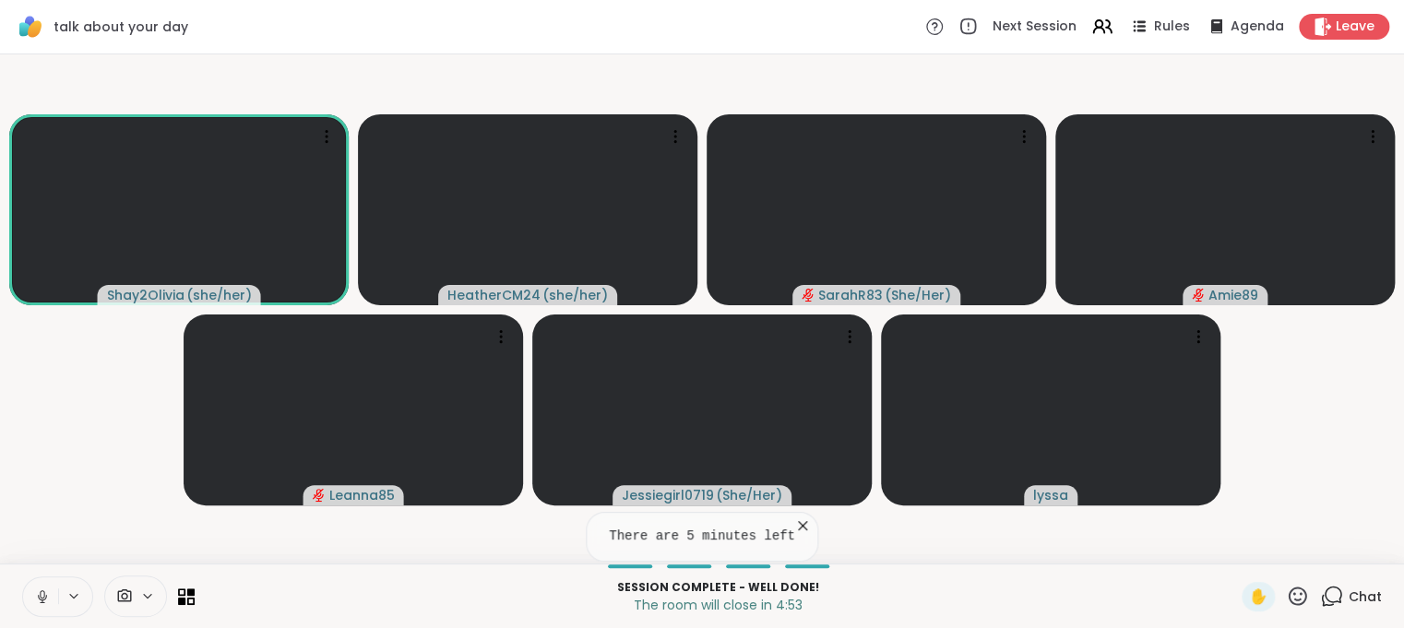
click at [1337, 587] on icon at bounding box center [1331, 596] width 23 height 23
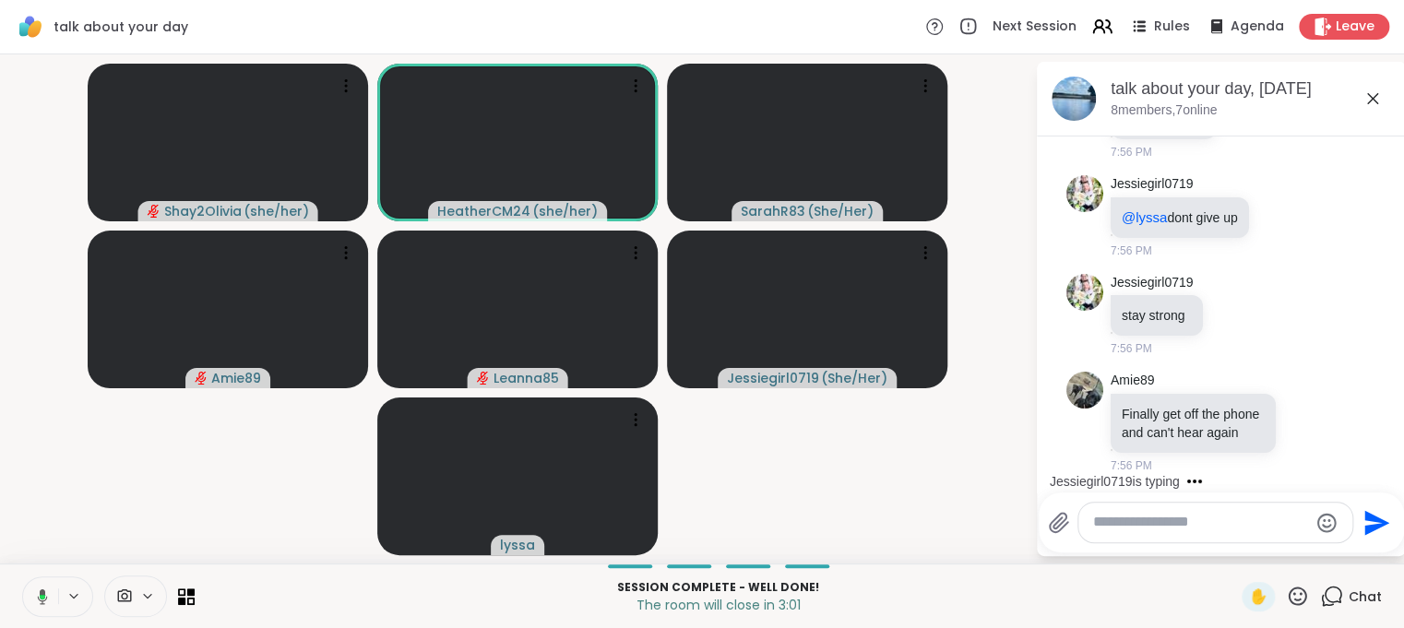
scroll to position [8240, 0]
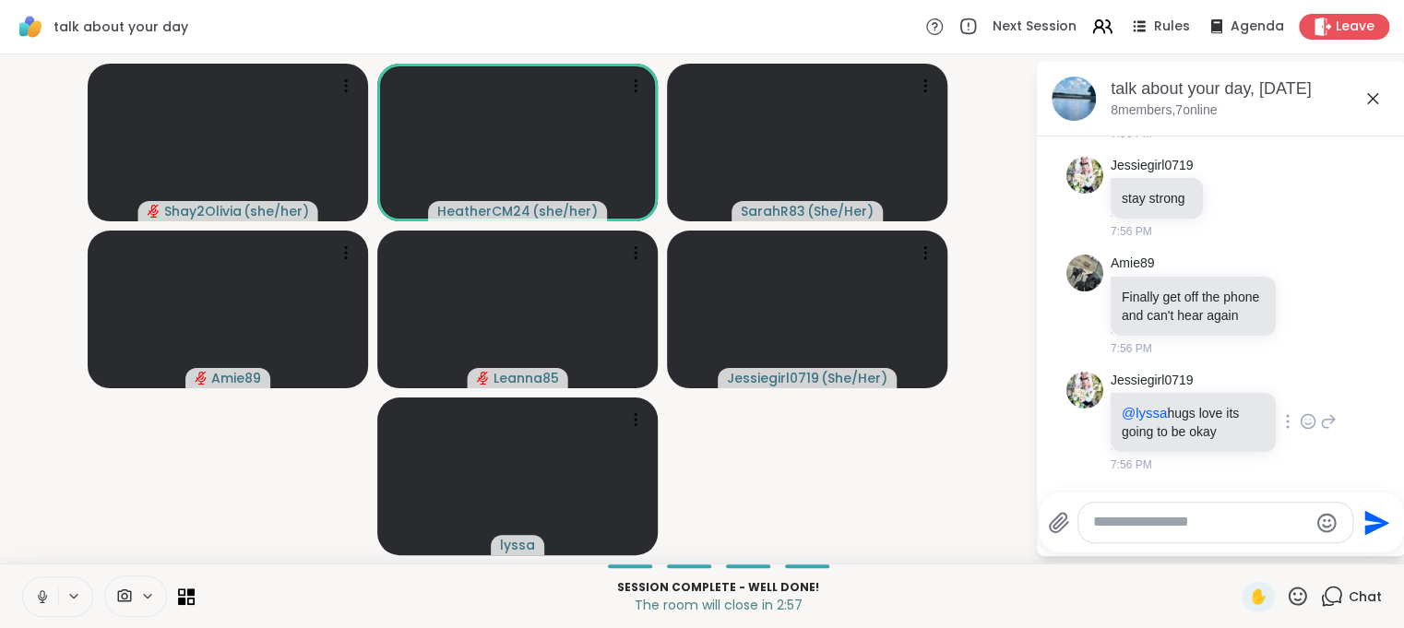
click at [1308, 420] on icon at bounding box center [1308, 421] width 17 height 18
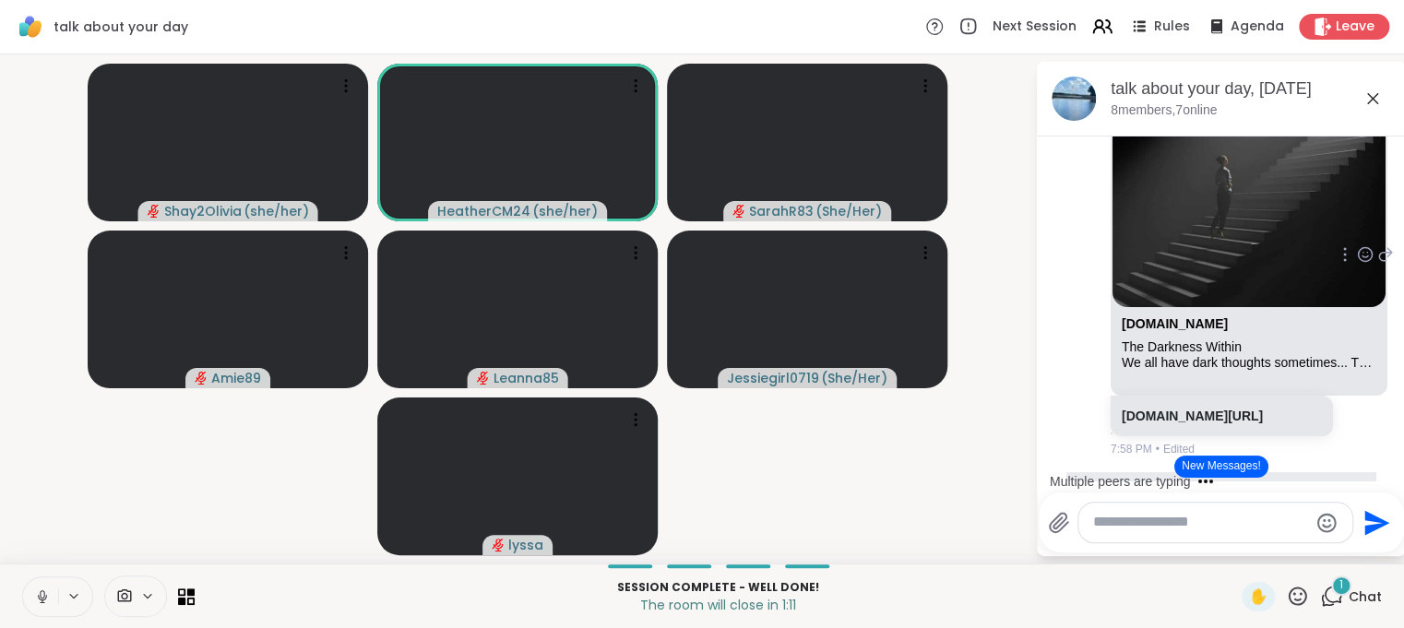
scroll to position [9742, 0]
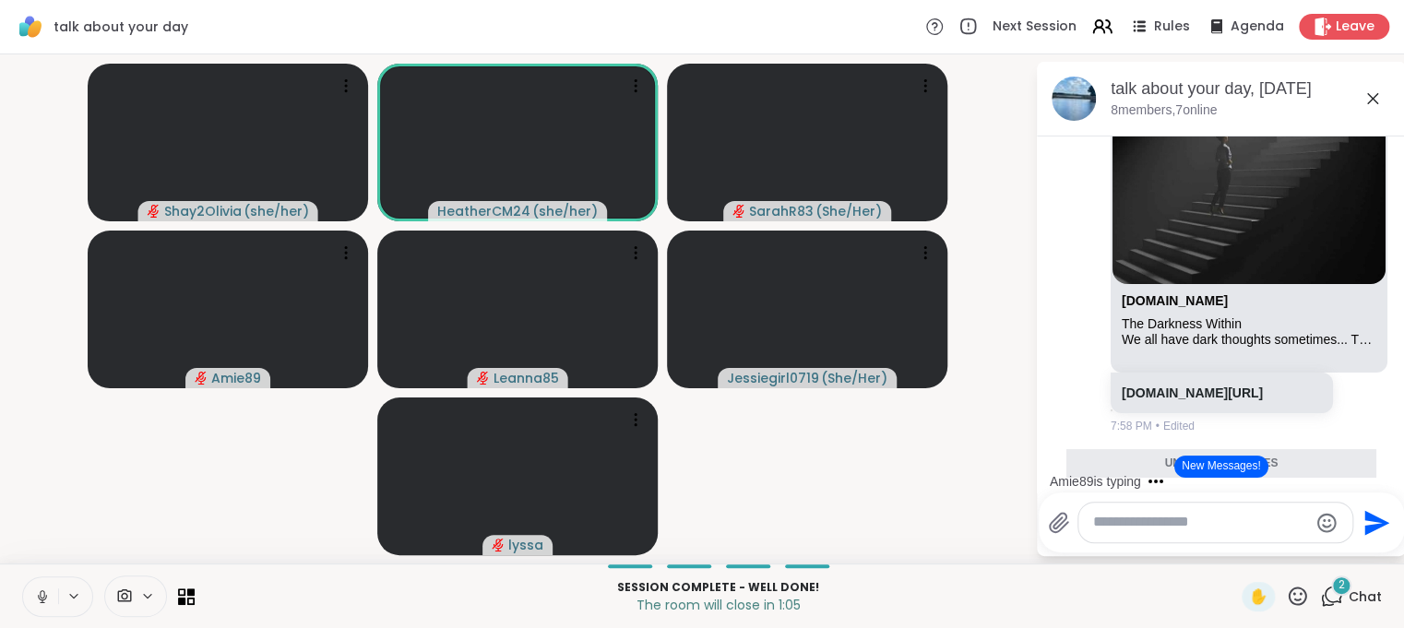
click at [1331, 591] on icon at bounding box center [1331, 596] width 23 height 23
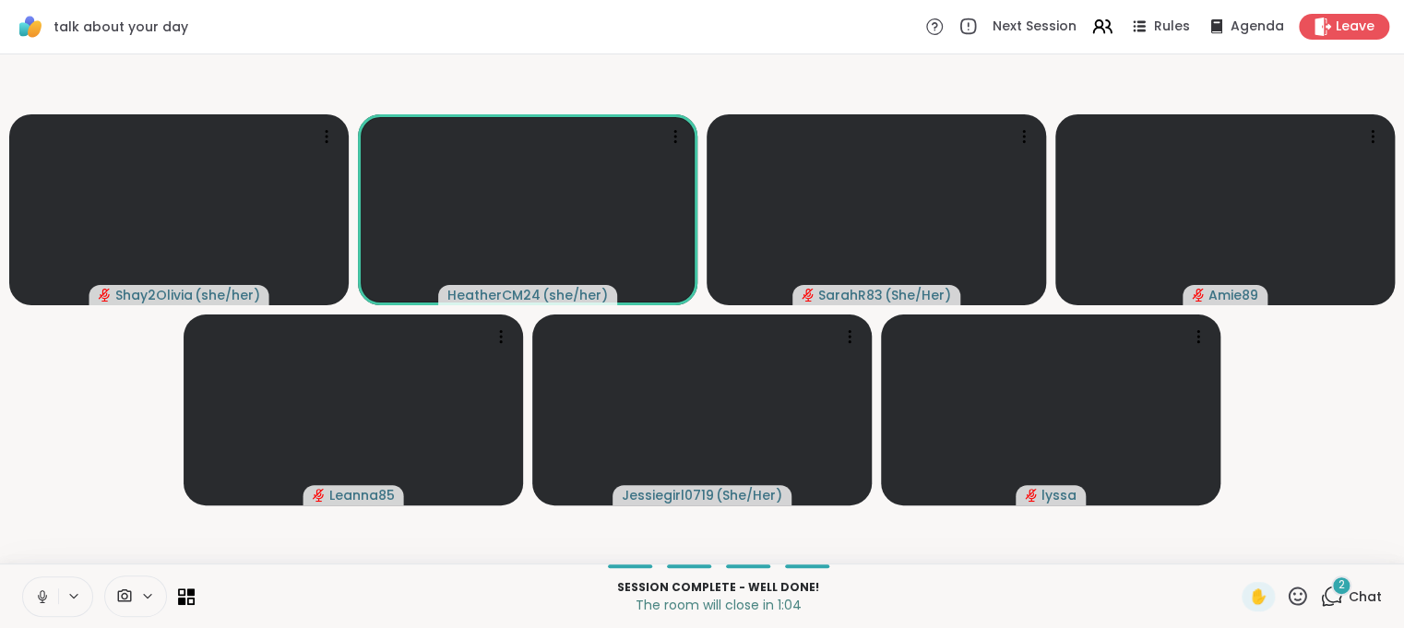
click at [1331, 592] on icon at bounding box center [1331, 596] width 23 height 23
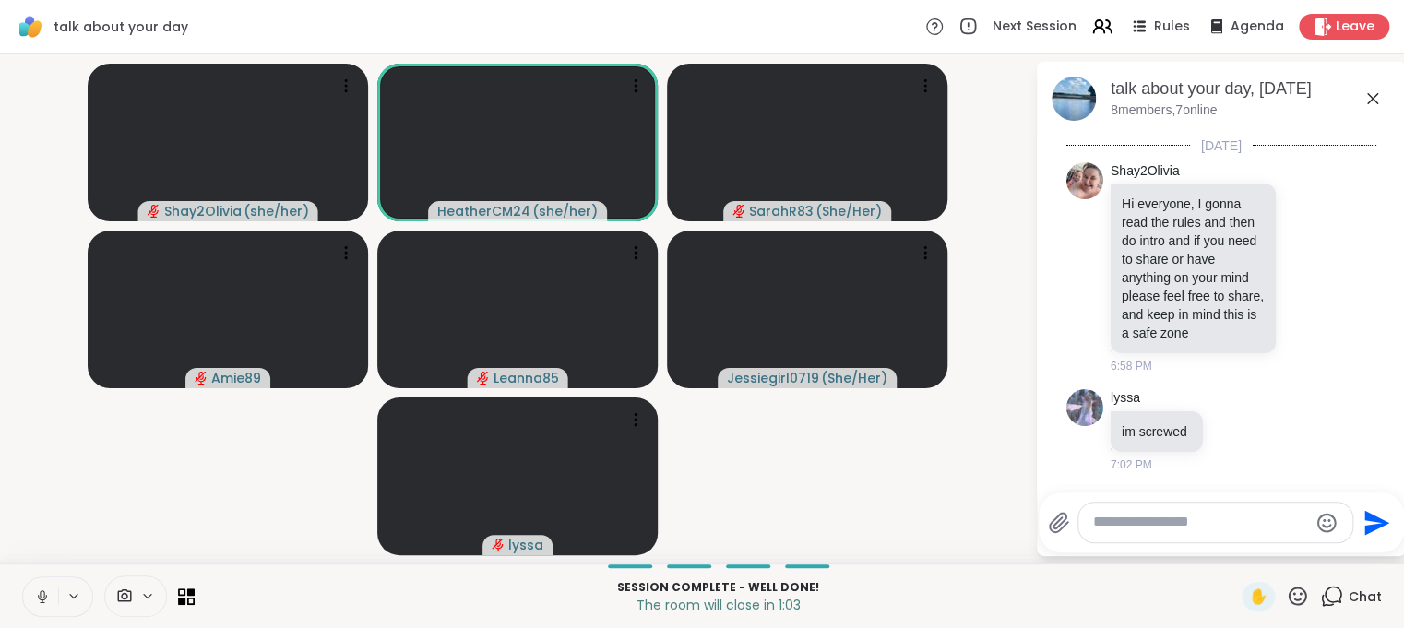
scroll to position [10079, 0]
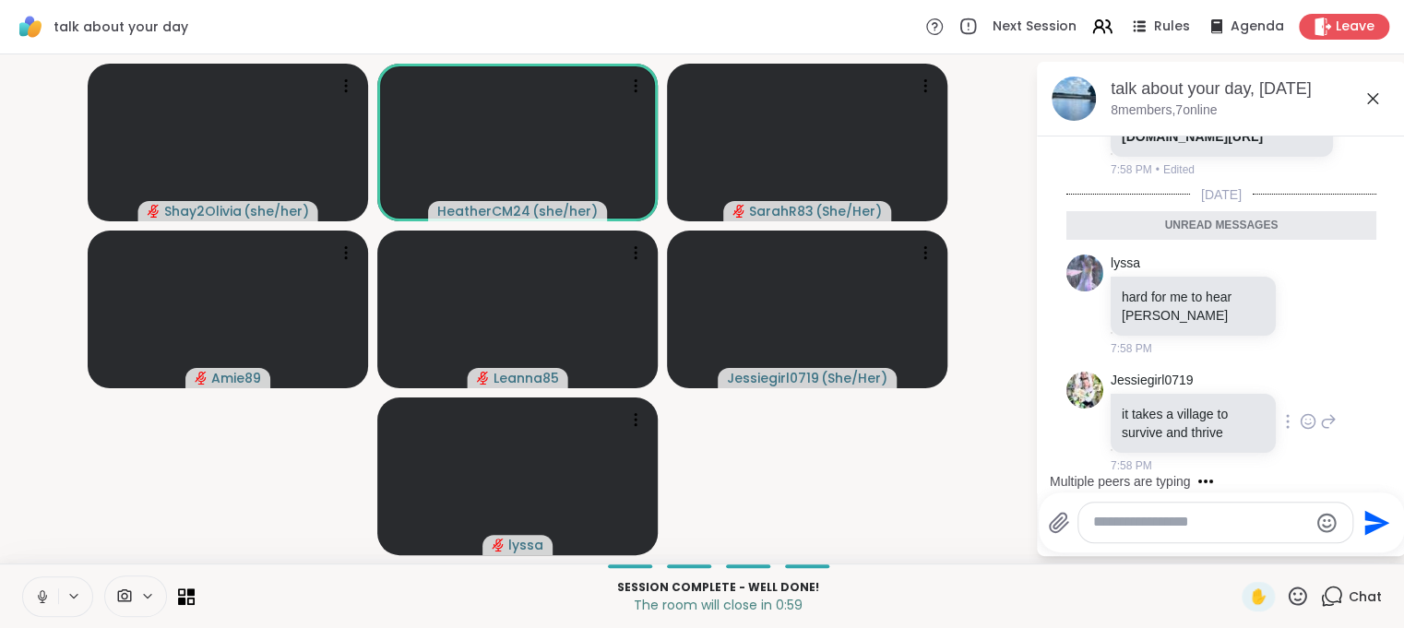
click at [1310, 422] on icon at bounding box center [1308, 421] width 17 height 18
click at [1165, 393] on div "Select Reaction: Heart" at bounding box center [1161, 392] width 17 height 17
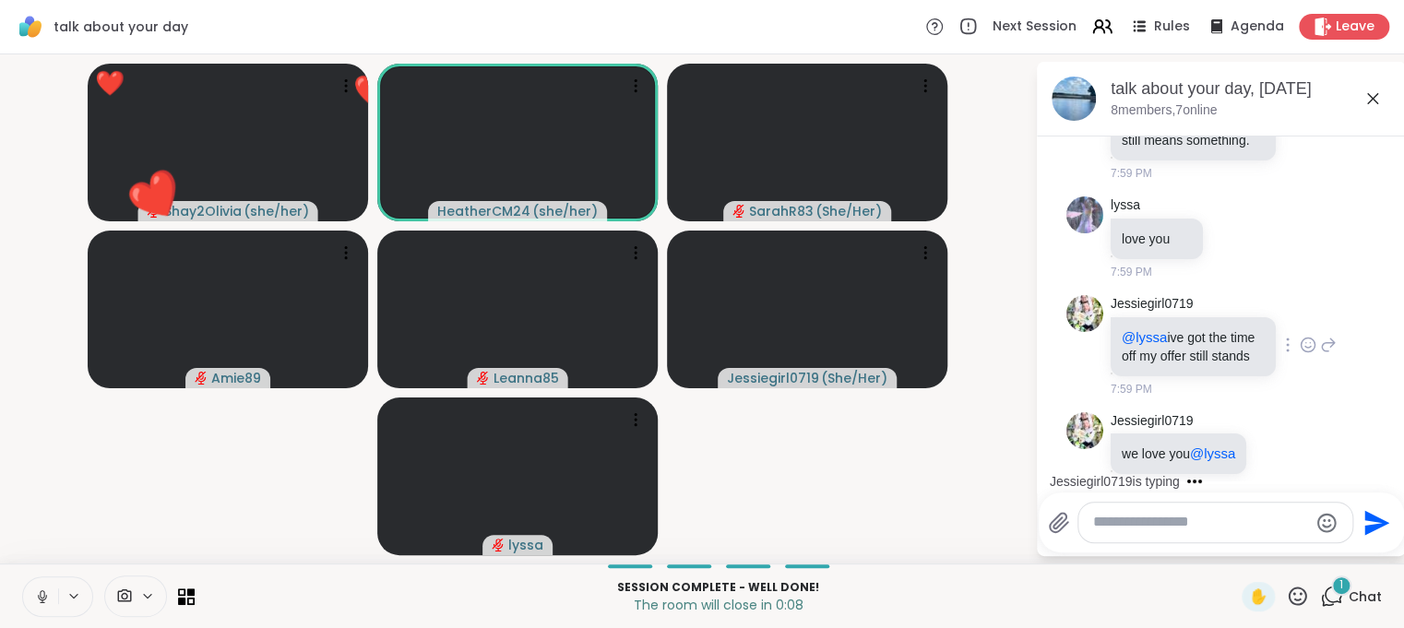
scroll to position [12749, 0]
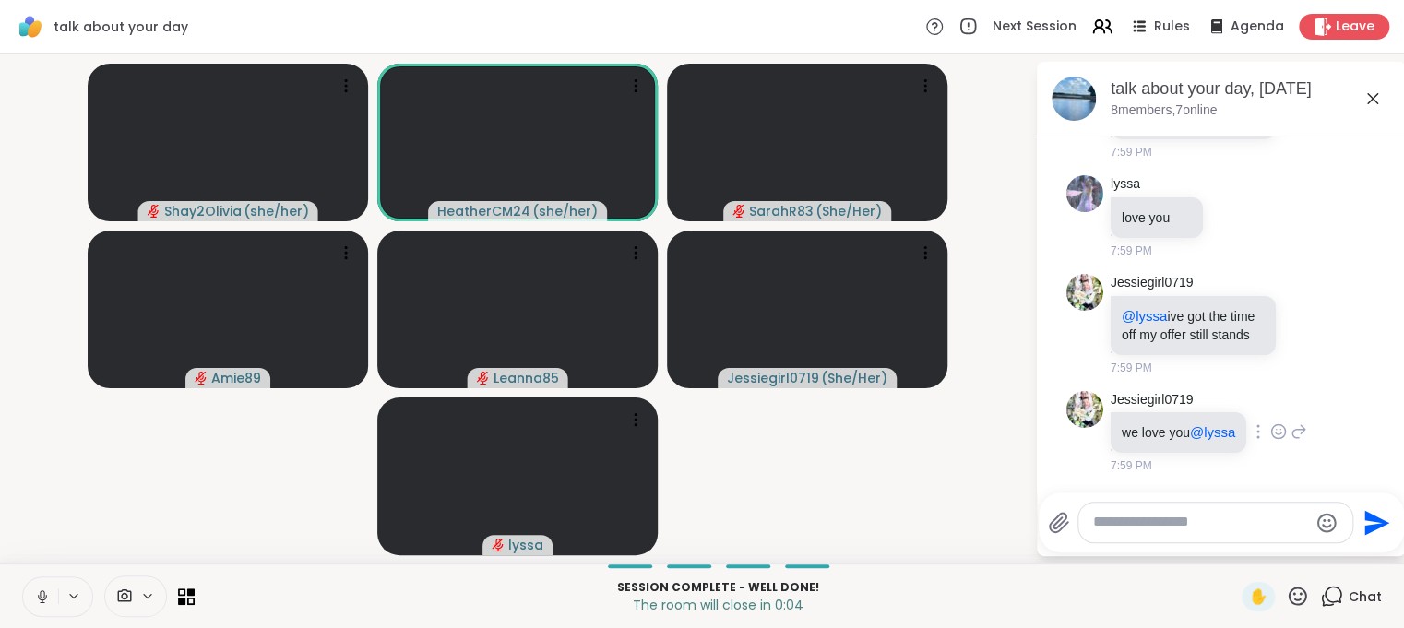
click at [1277, 426] on icon at bounding box center [1279, 432] width 17 height 18
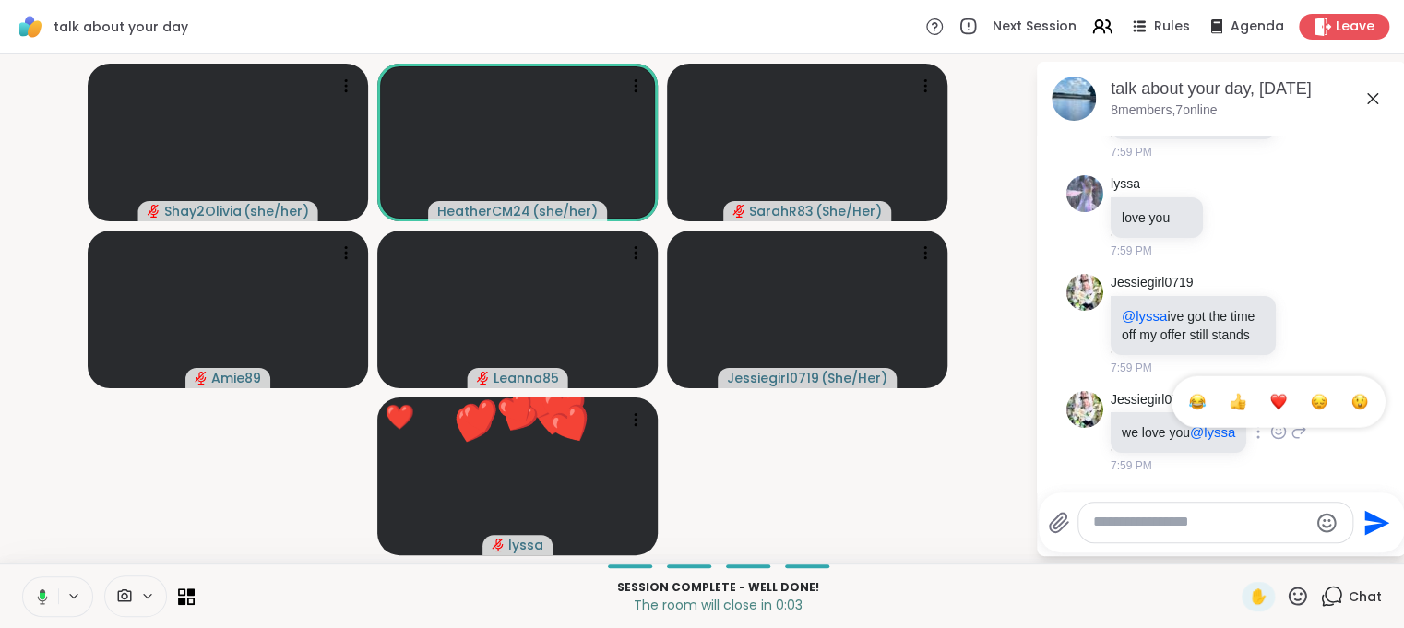
click at [1279, 401] on div "Select Reaction: Heart" at bounding box center [1279, 402] width 17 height 17
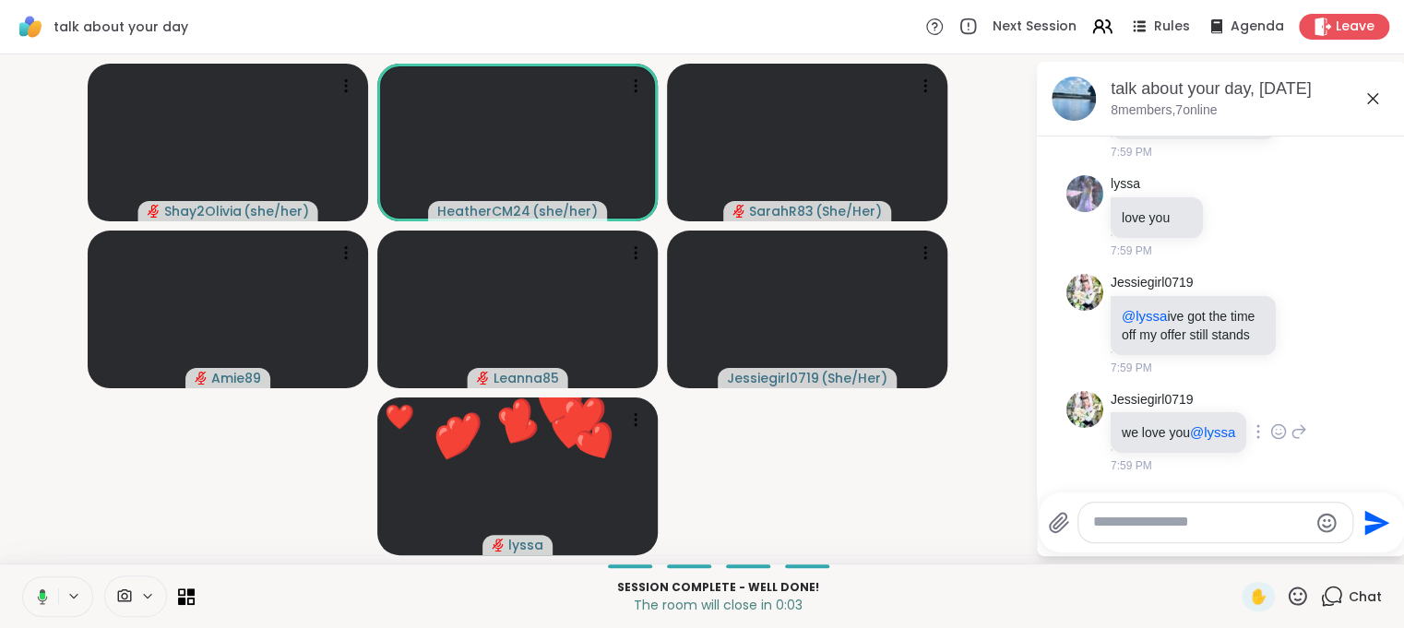
scroll to position [12775, 0]
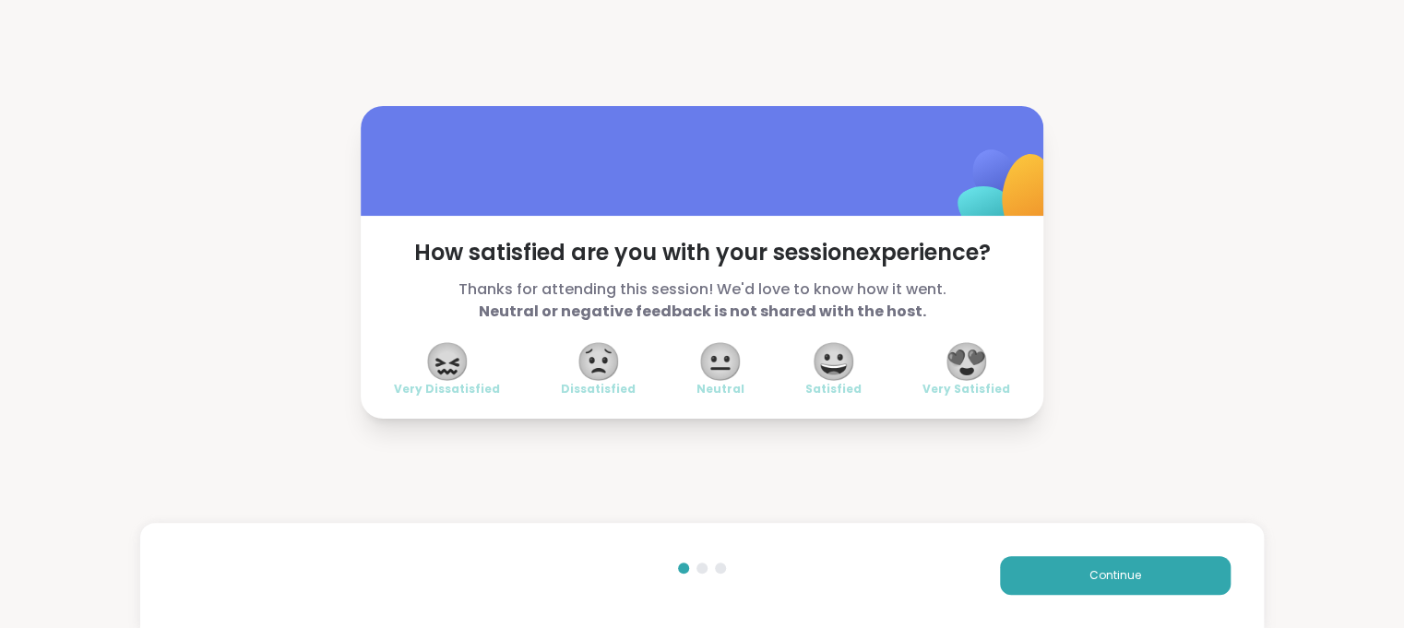
click at [978, 356] on span "😍" at bounding box center [967, 361] width 46 height 33
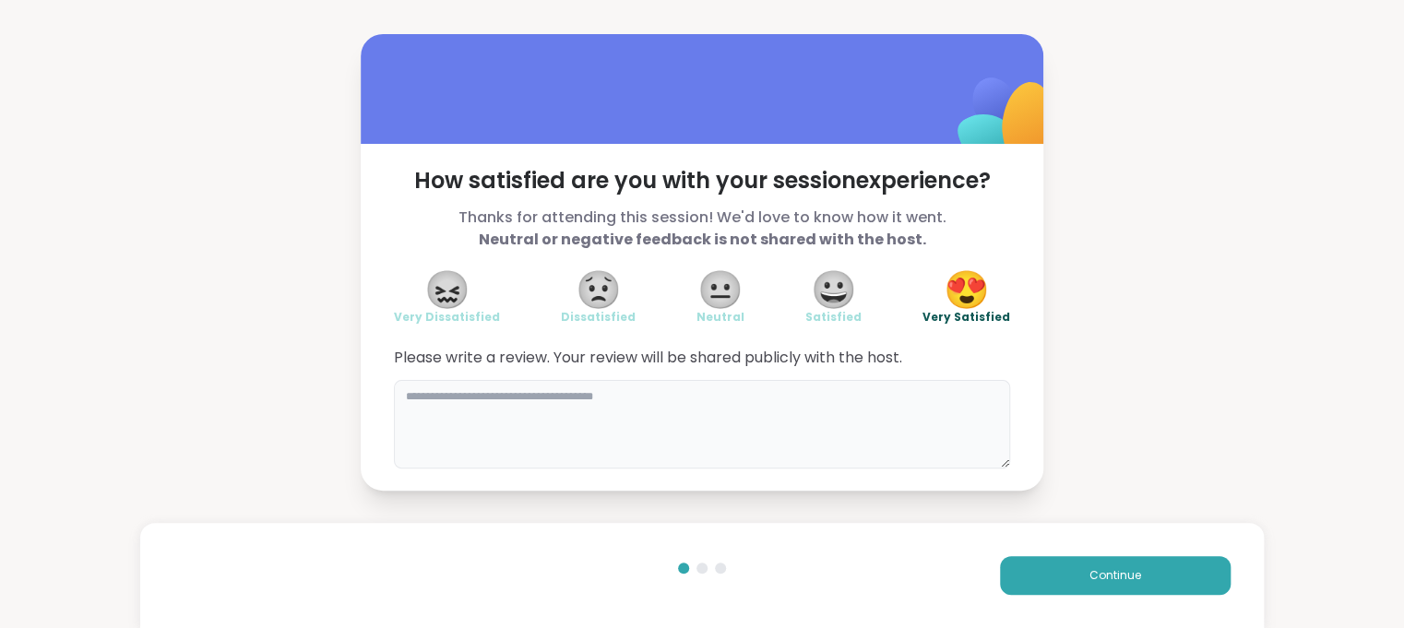
click at [914, 400] on textarea at bounding box center [702, 424] width 616 height 89
type textarea "**********"
click at [1121, 572] on span "Continue" at bounding box center [1116, 576] width 52 height 17
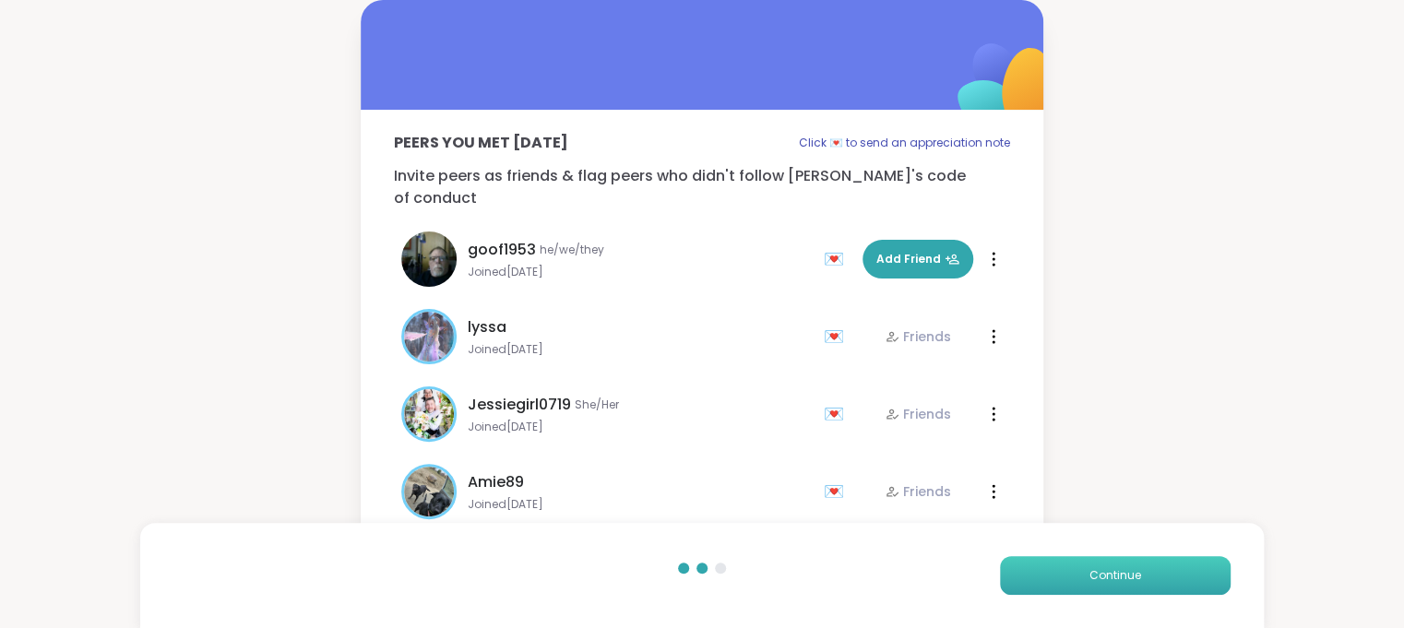
click at [1121, 572] on span "Continue" at bounding box center [1116, 576] width 52 height 17
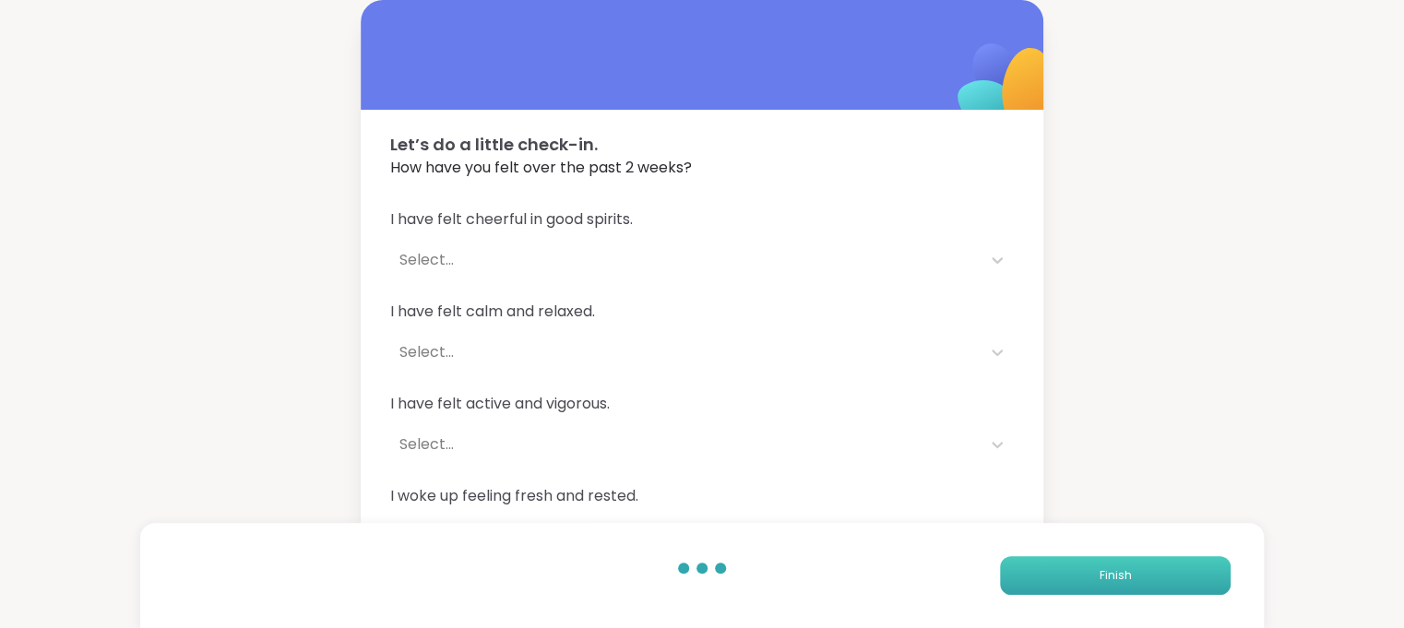
click at [1121, 572] on span "Finish" at bounding box center [1115, 576] width 32 height 17
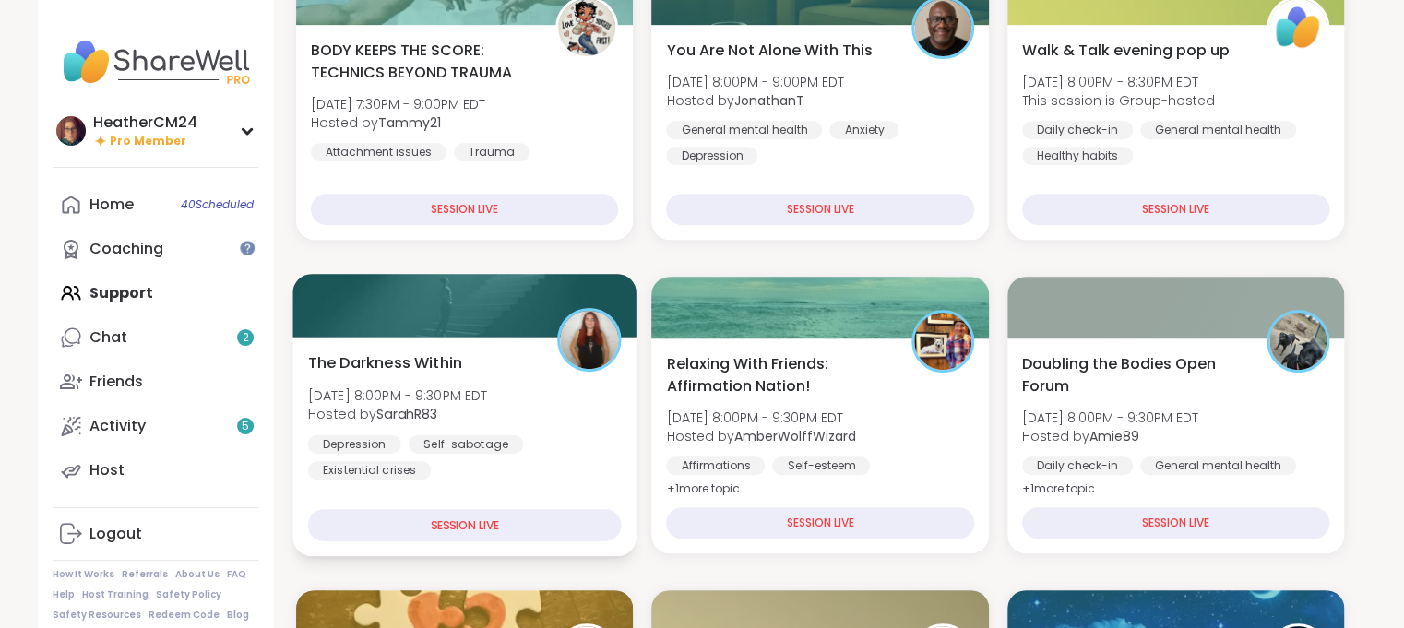
scroll to position [341, 0]
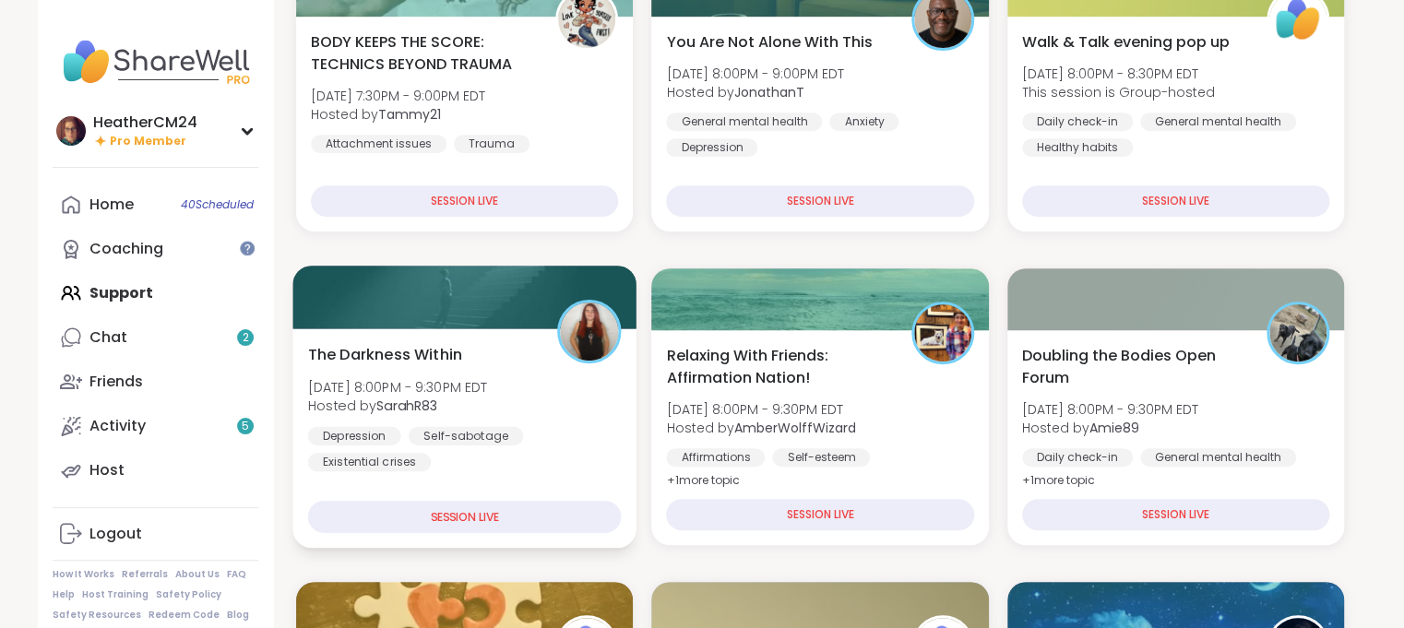
click at [462, 415] on span "Hosted by SarahR83" at bounding box center [398, 406] width 180 height 18
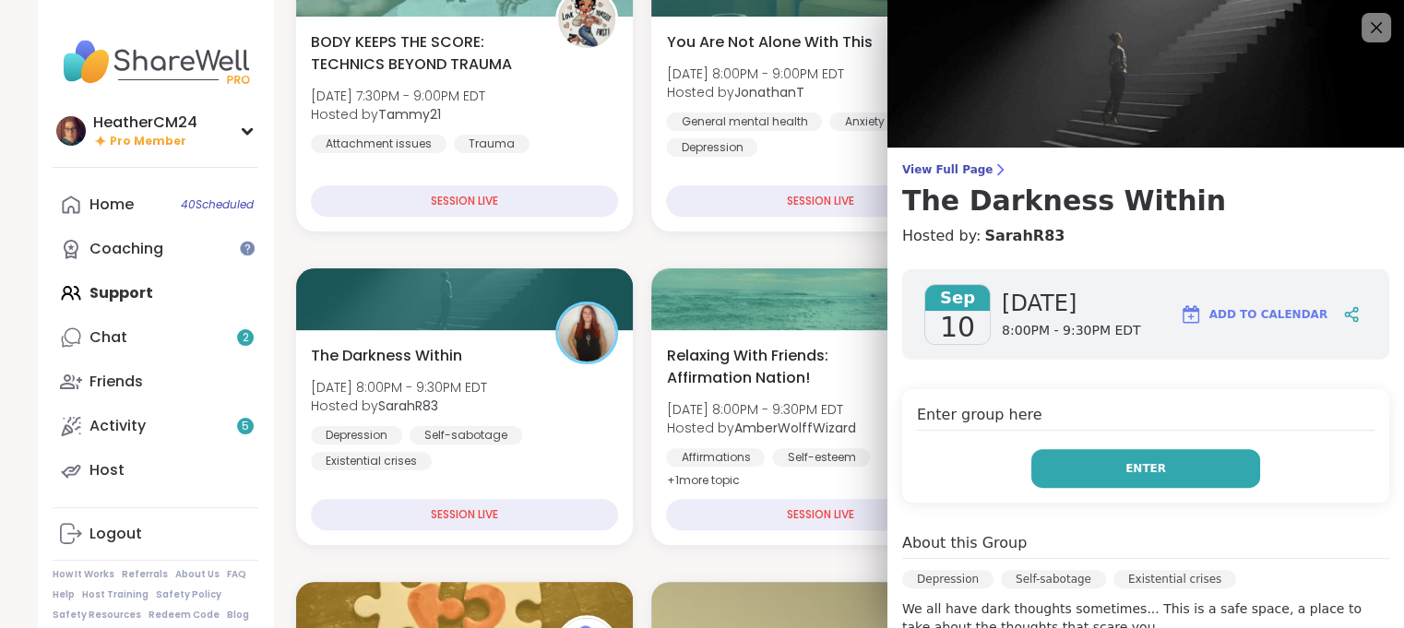
click at [1210, 469] on button "Enter" at bounding box center [1146, 468] width 229 height 39
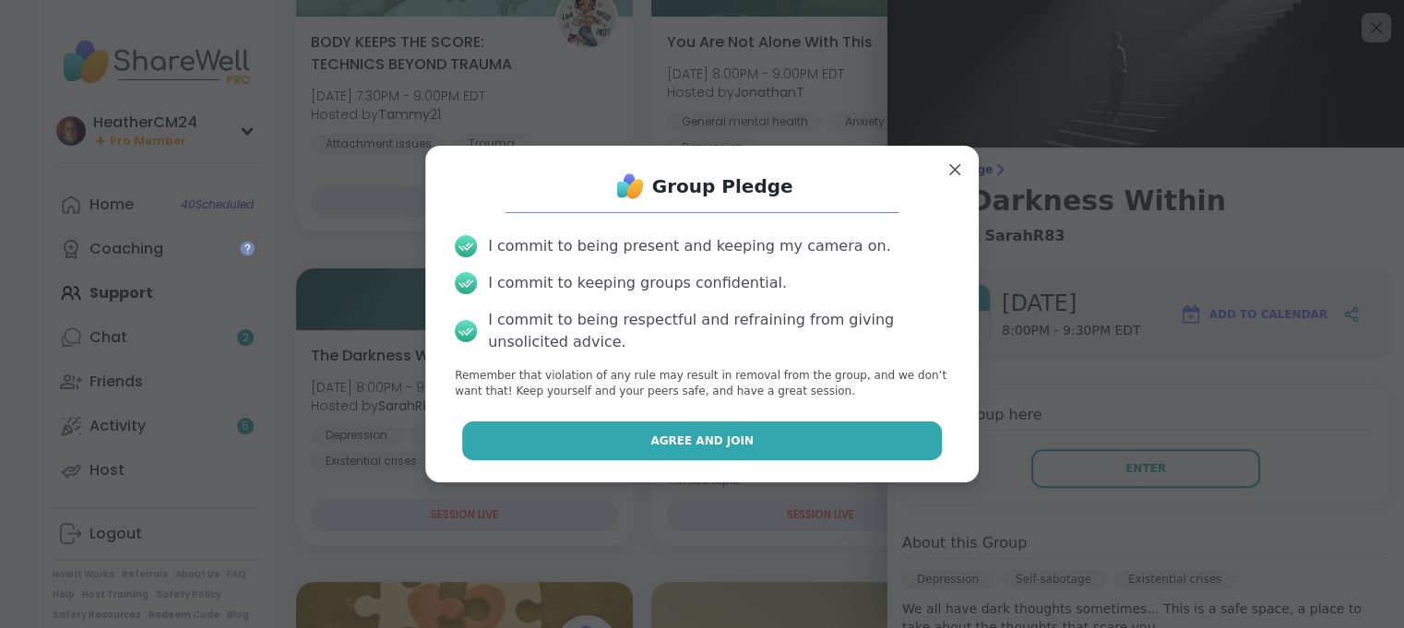
click at [899, 441] on button "Agree and Join" at bounding box center [702, 441] width 481 height 39
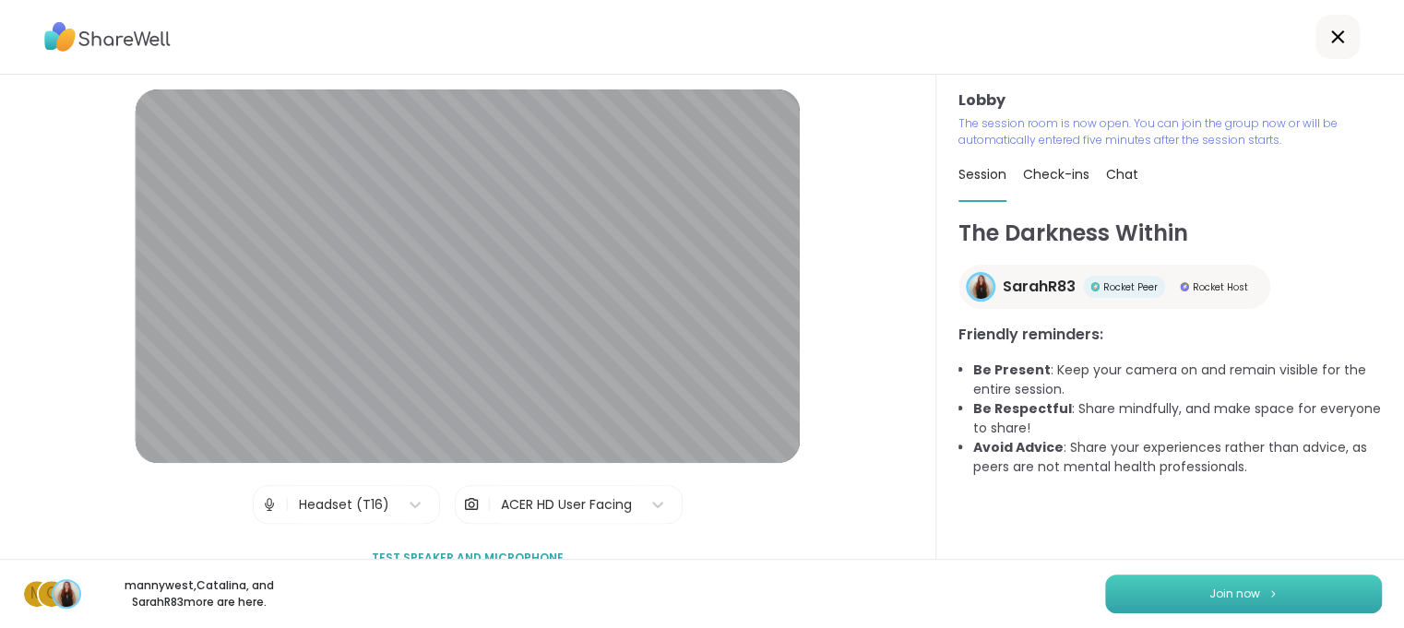
click at [1264, 591] on button "Join now" at bounding box center [1243, 594] width 277 height 39
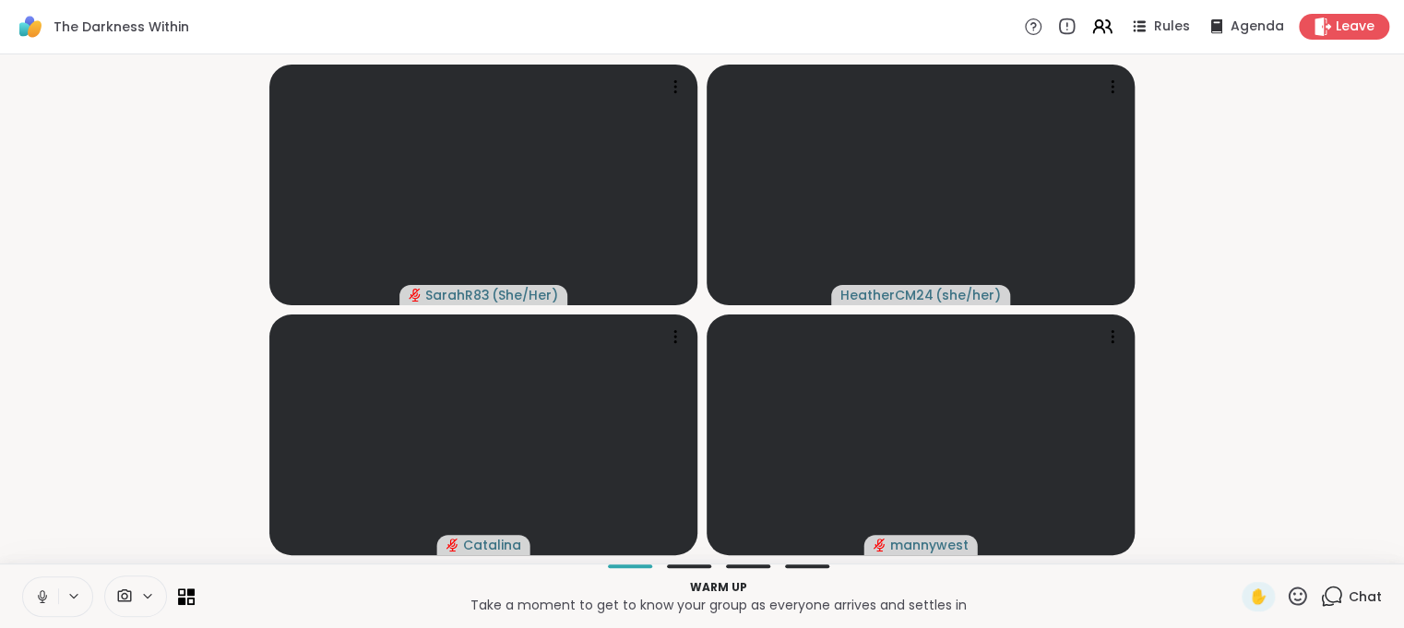
click at [45, 595] on icon at bounding box center [42, 597] width 17 height 17
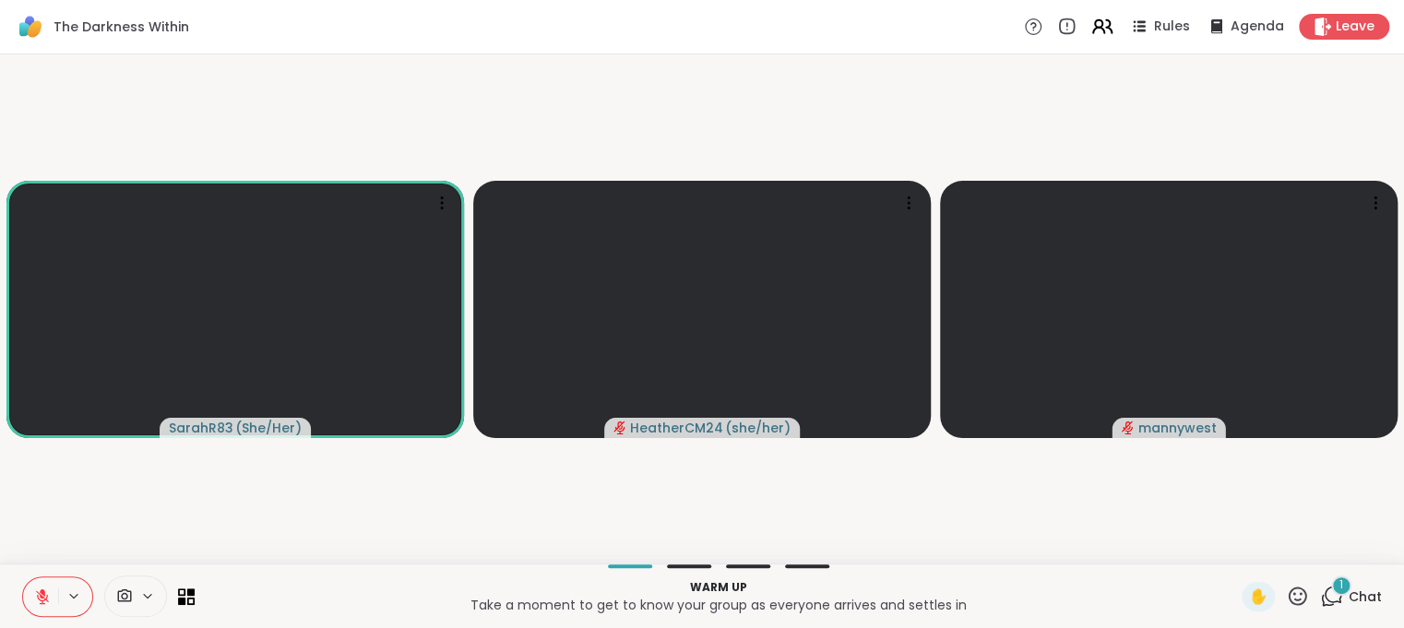
click at [1109, 25] on icon at bounding box center [1102, 26] width 23 height 23
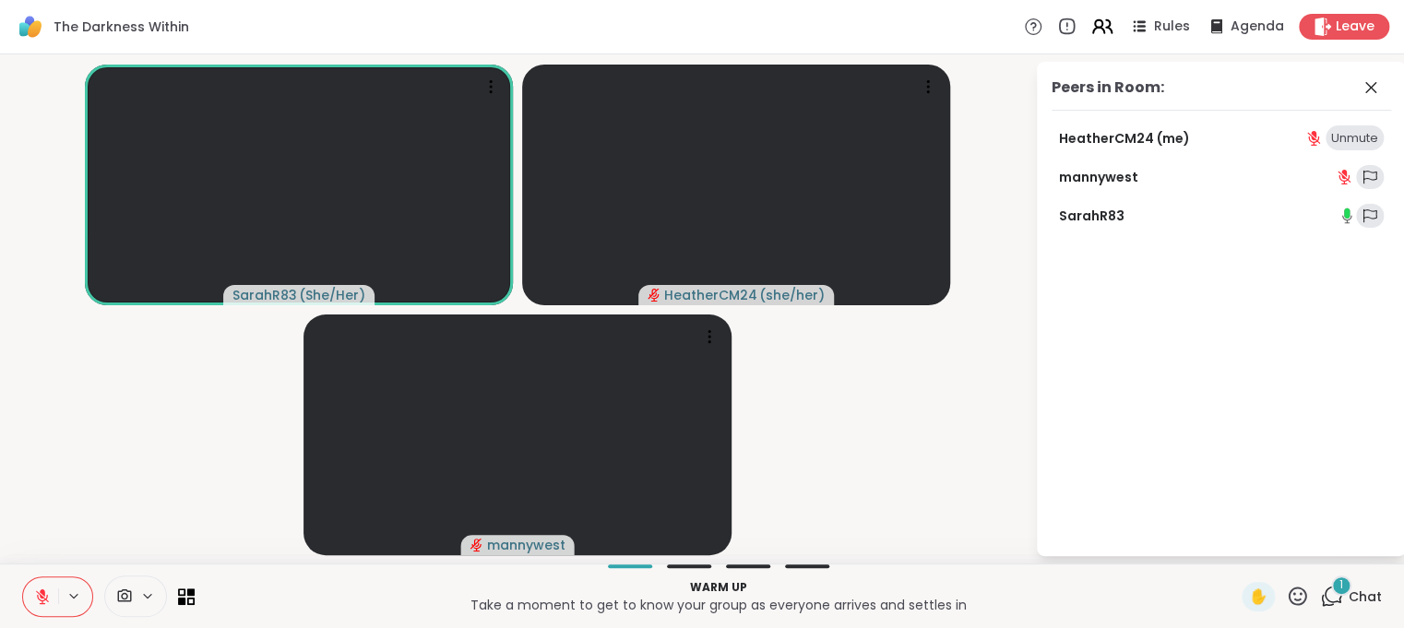
click at [1109, 27] on icon at bounding box center [1102, 26] width 23 height 23
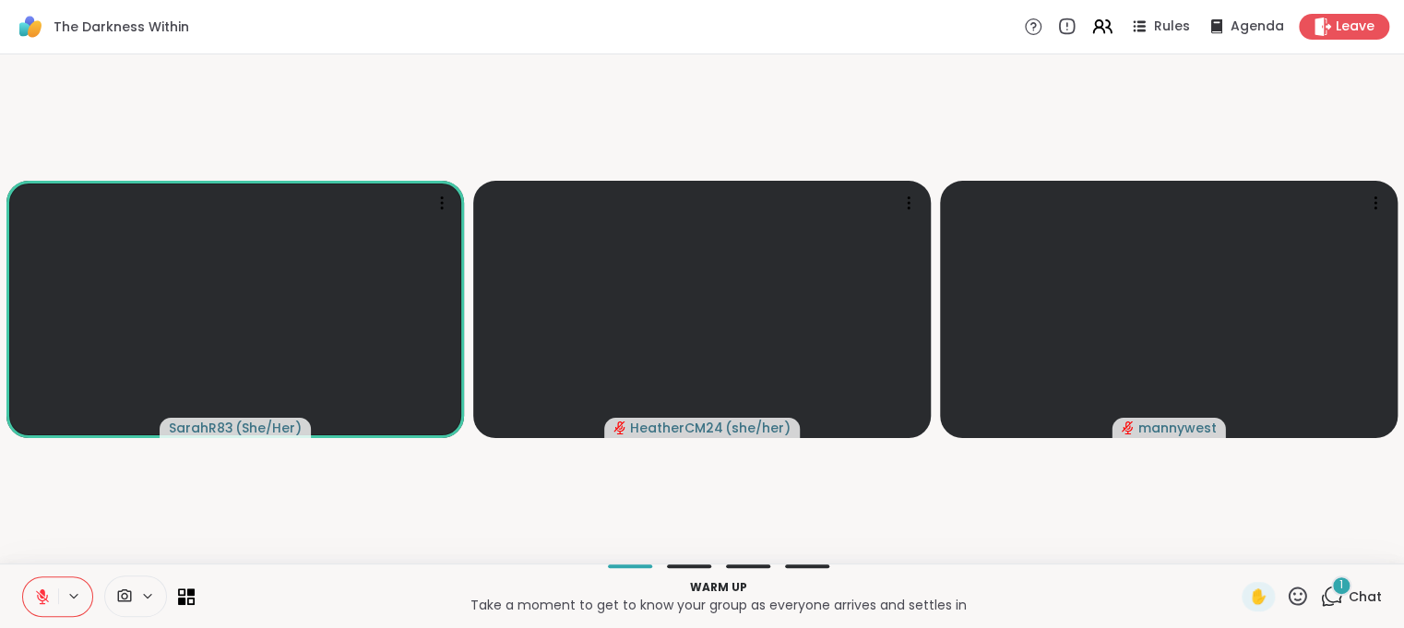
click at [1349, 582] on div "1" at bounding box center [1342, 586] width 20 height 20
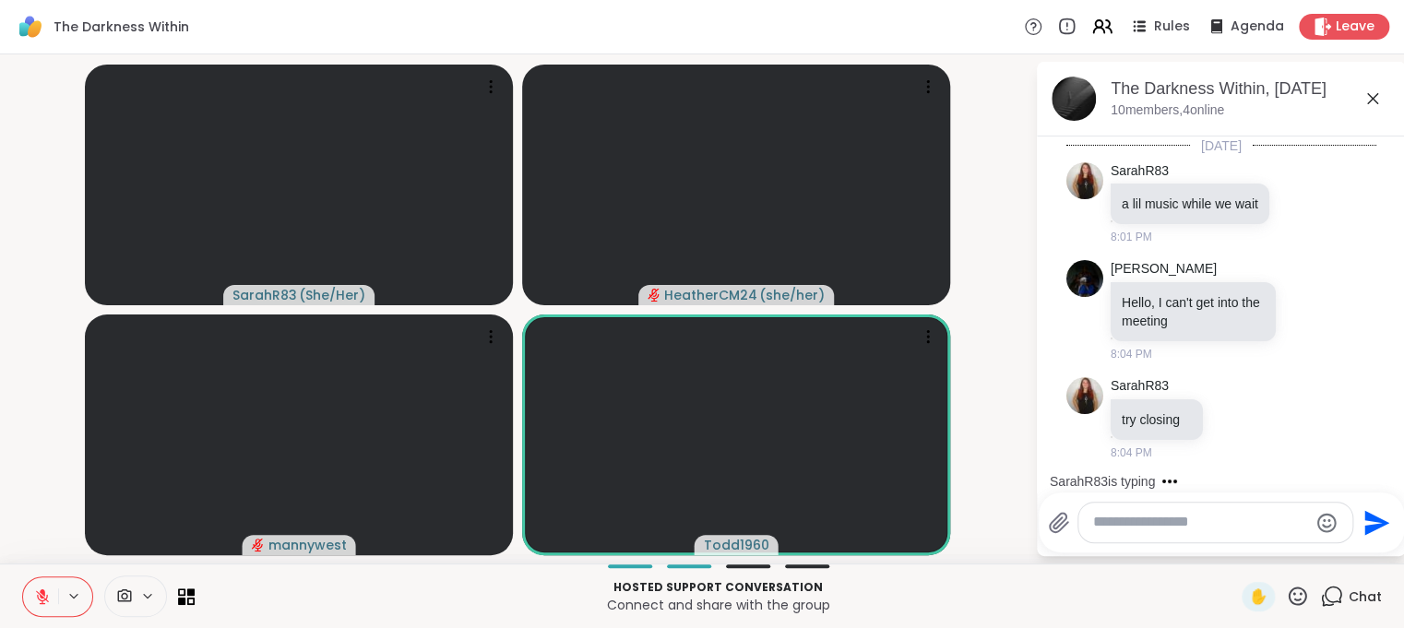
scroll to position [82, 0]
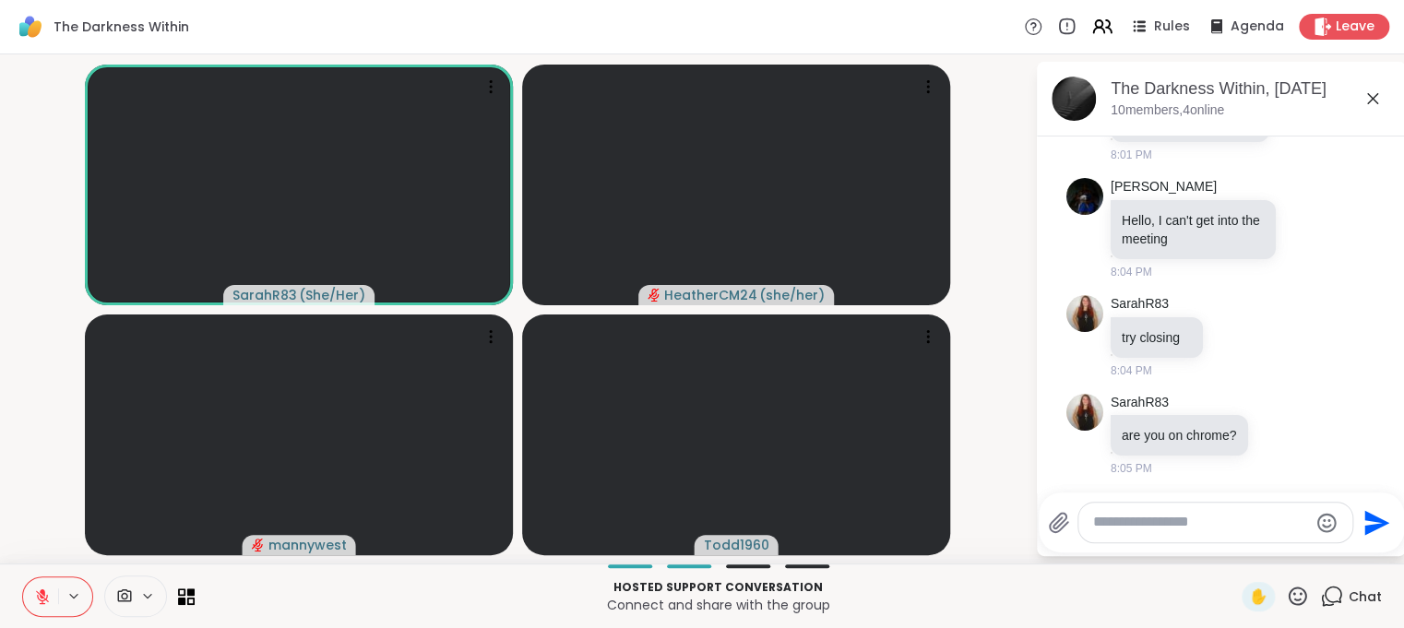
click at [146, 597] on icon at bounding box center [147, 596] width 7 height 4
click at [179, 532] on icon at bounding box center [174, 530] width 17 height 17
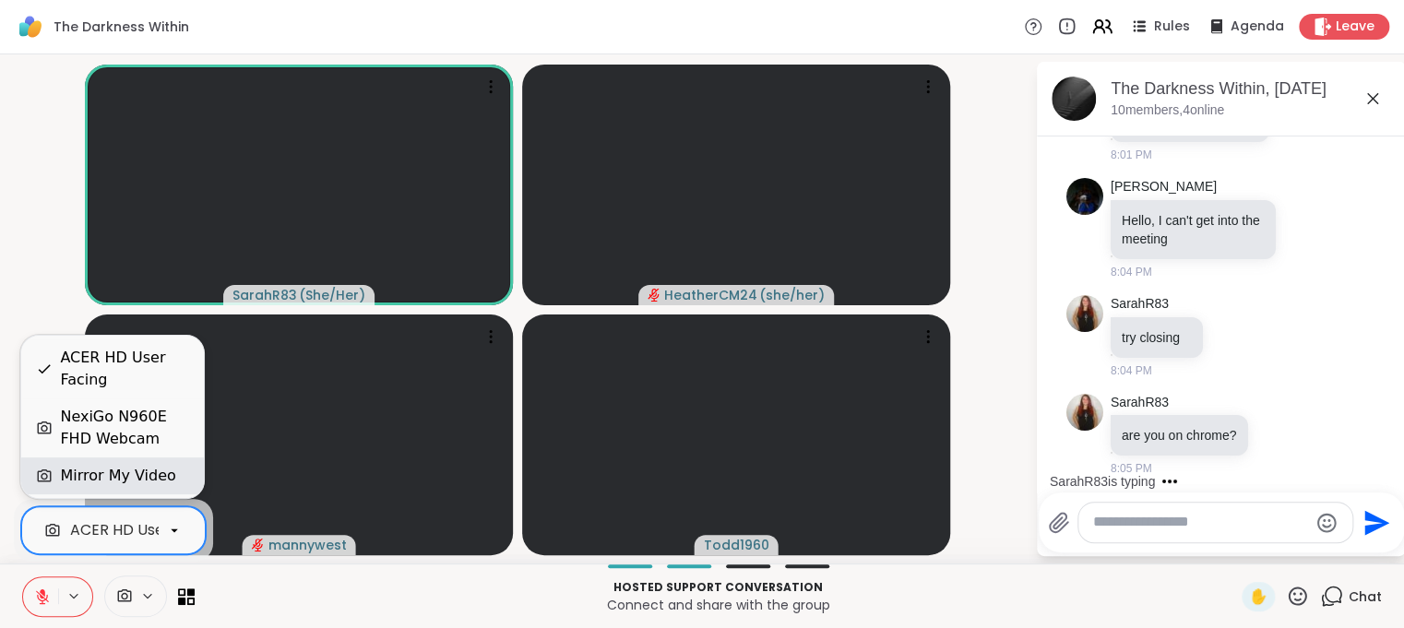
scroll to position [181, 0]
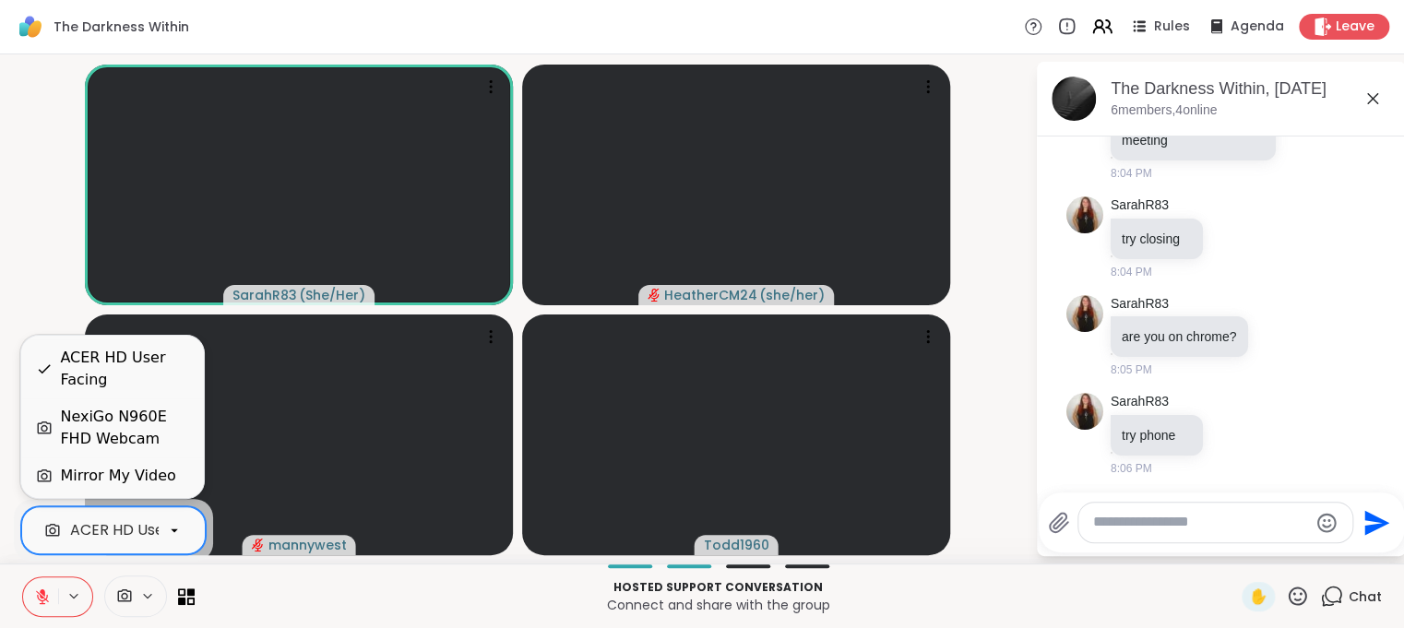
click at [56, 278] on video-player-container "SarahR83 ( She/Her ) HeatherCM24 ( she/her ) mannywest Todd1960" at bounding box center [517, 309] width 1013 height 495
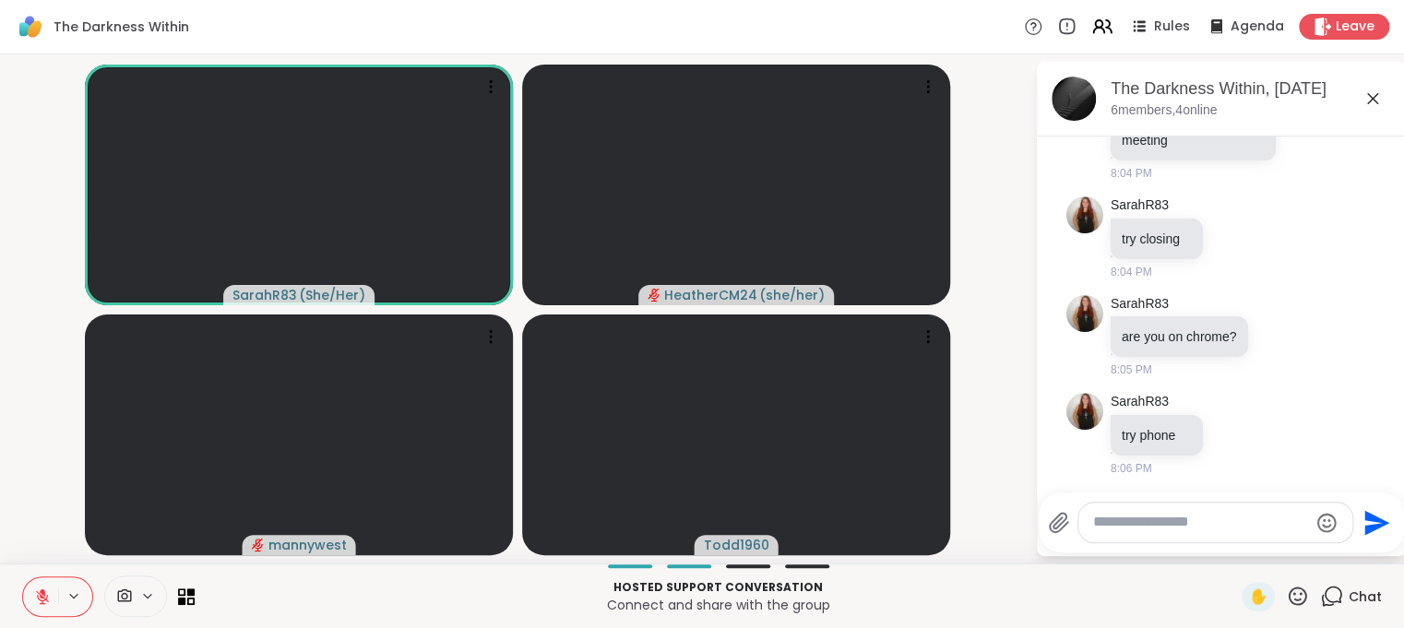
click at [50, 599] on icon at bounding box center [42, 597] width 17 height 17
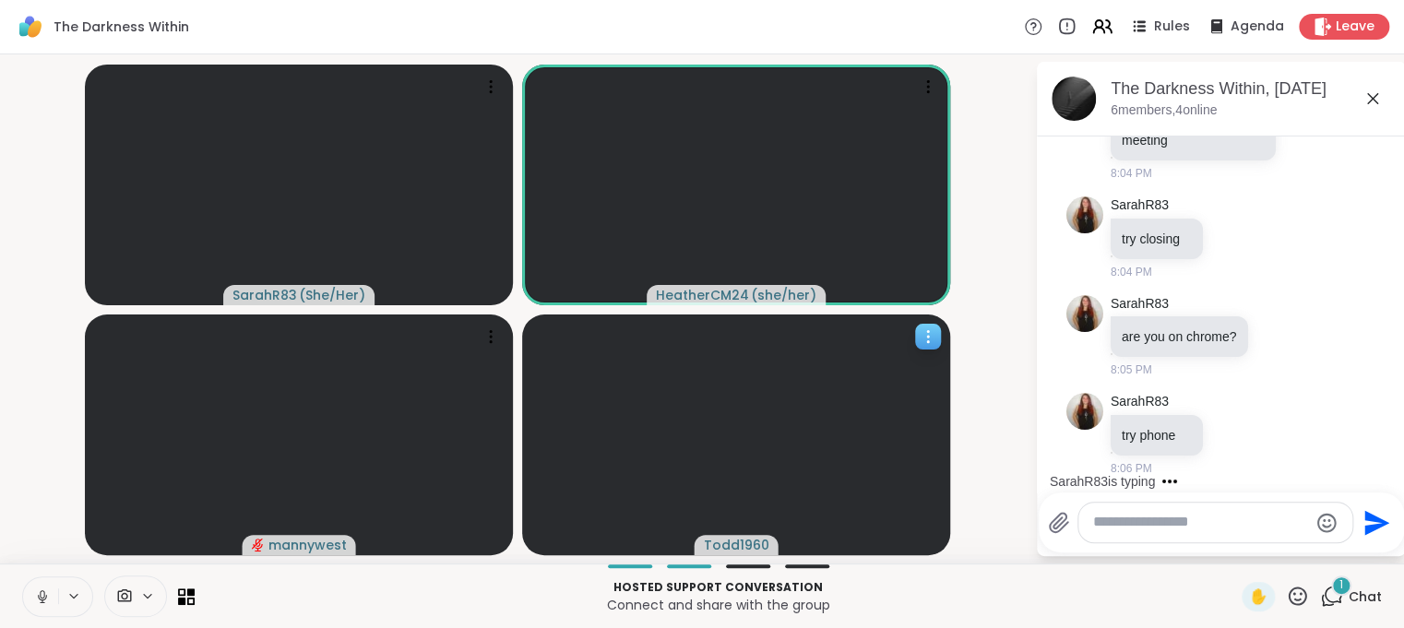
scroll to position [297, 0]
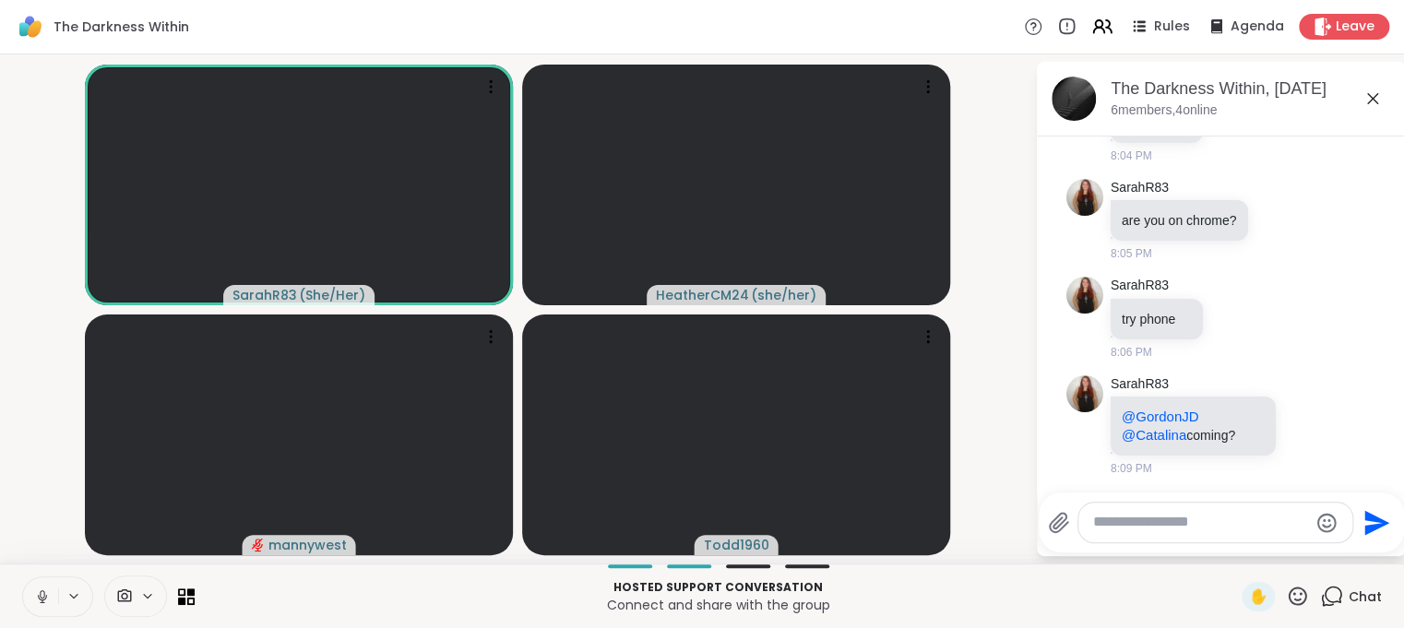
click at [47, 600] on icon at bounding box center [42, 597] width 17 height 17
click at [46, 595] on icon at bounding box center [42, 597] width 13 height 13
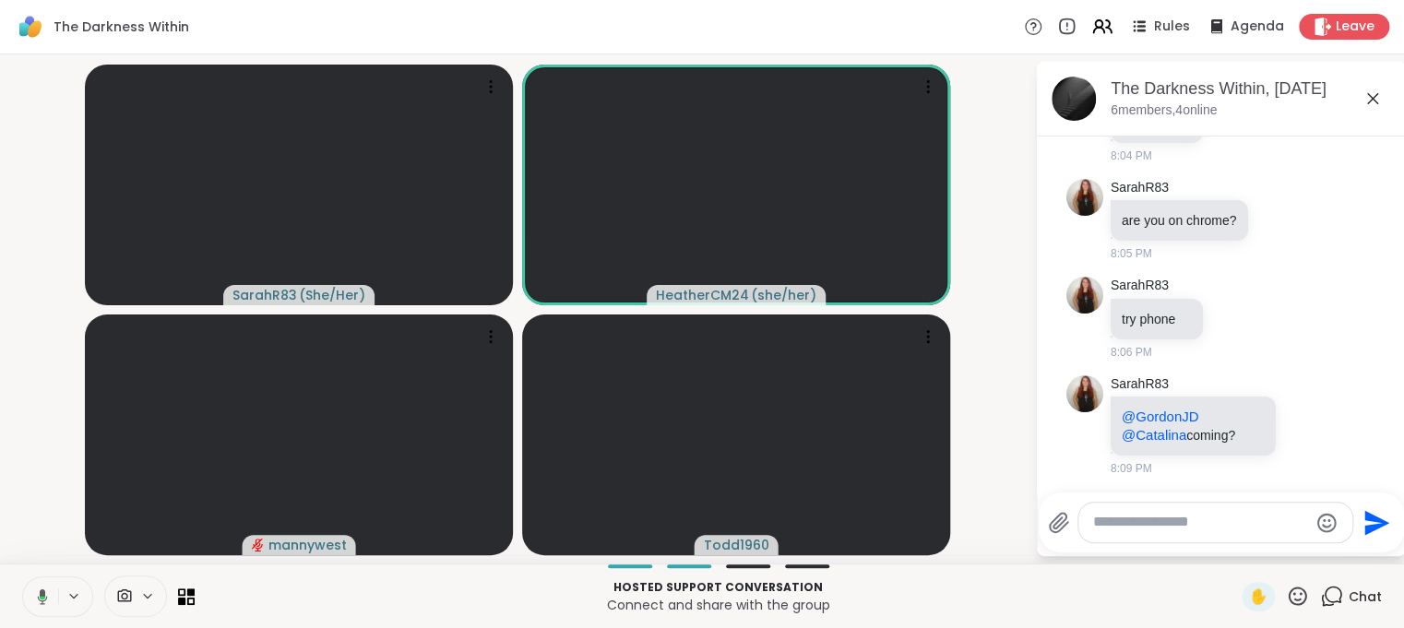
click at [42, 600] on icon at bounding box center [39, 597] width 17 height 17
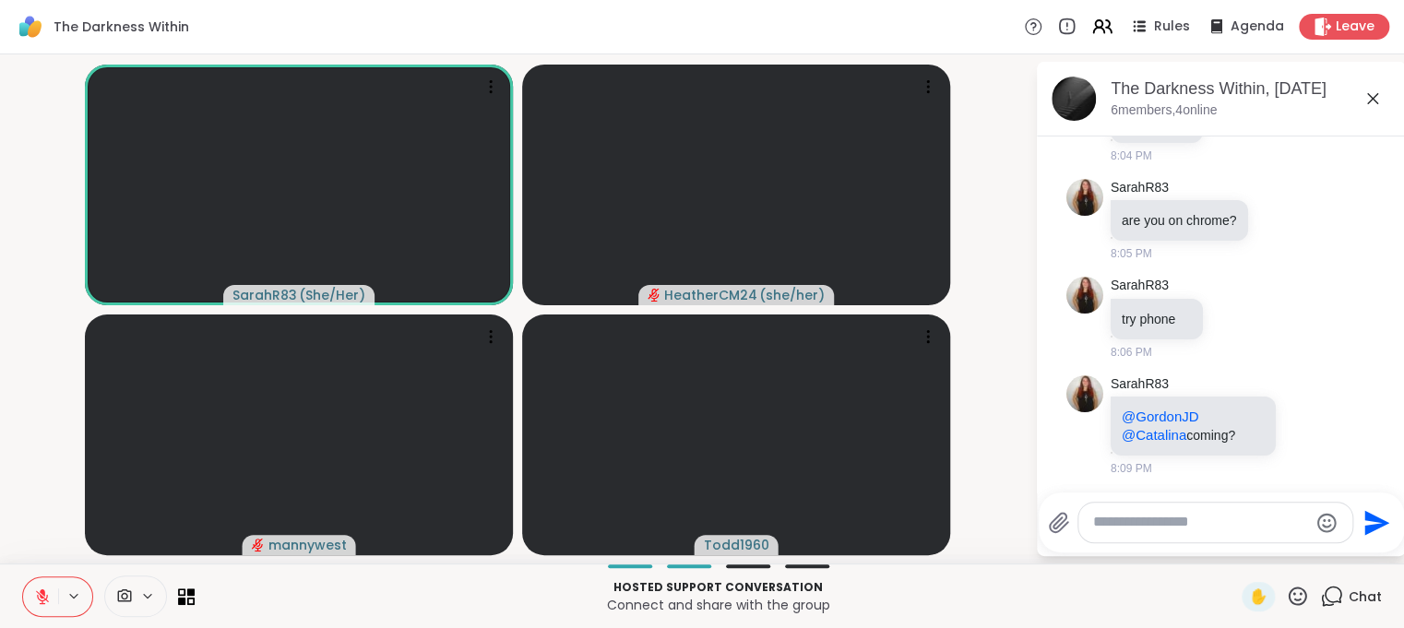
click at [1300, 590] on icon at bounding box center [1297, 596] width 23 height 23
click at [1240, 546] on span "❤️" at bounding box center [1244, 548] width 18 height 22
click at [1238, 93] on div "The Darkness Within, [DATE]" at bounding box center [1251, 89] width 281 height 23
click at [1210, 85] on div "The Darkness Within, [DATE]" at bounding box center [1251, 89] width 281 height 23
click at [106, 27] on span "The Darkness Within" at bounding box center [122, 27] width 136 height 18
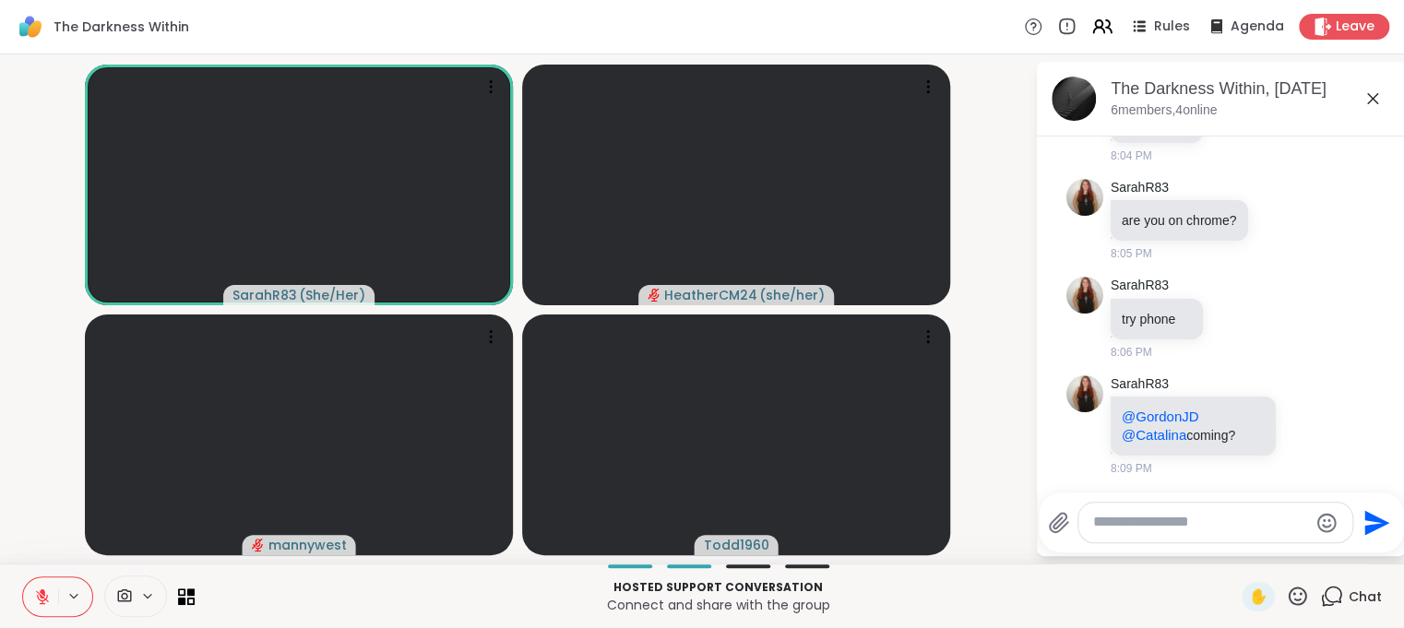
click at [37, 596] on icon at bounding box center [42, 597] width 17 height 17
click at [1297, 596] on icon at bounding box center [1297, 596] width 23 height 23
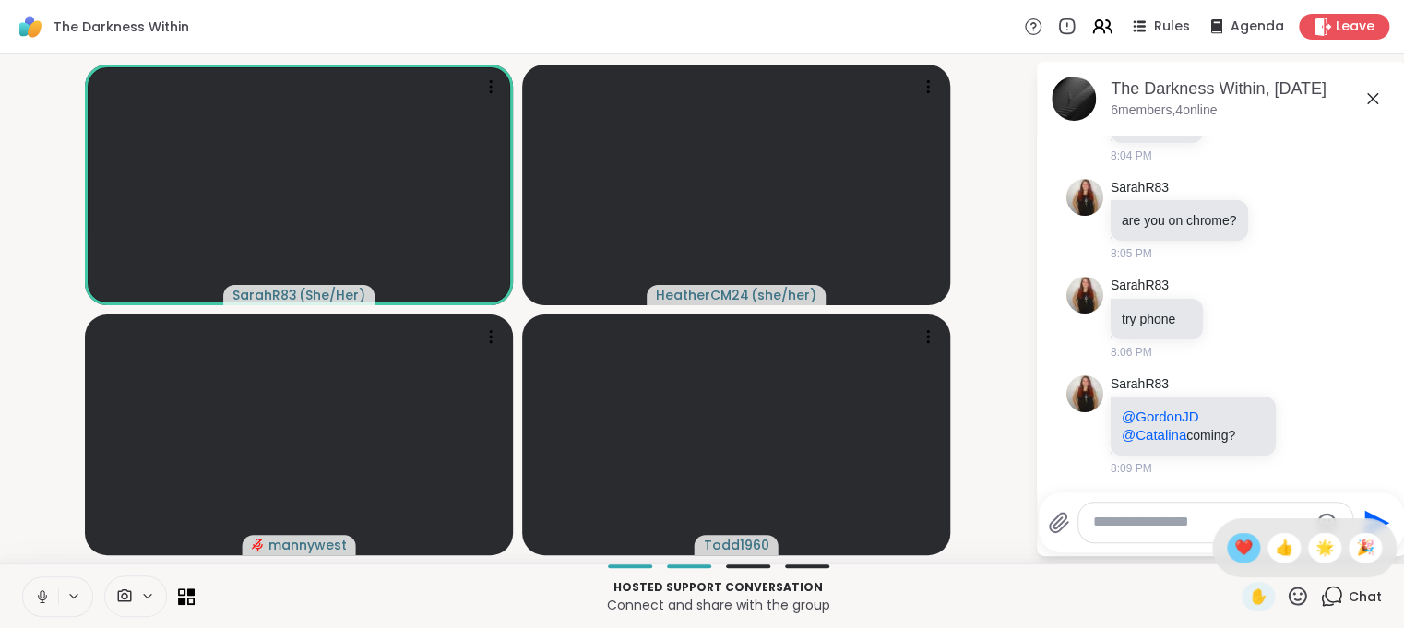
click at [1242, 556] on span "❤️" at bounding box center [1244, 548] width 18 height 22
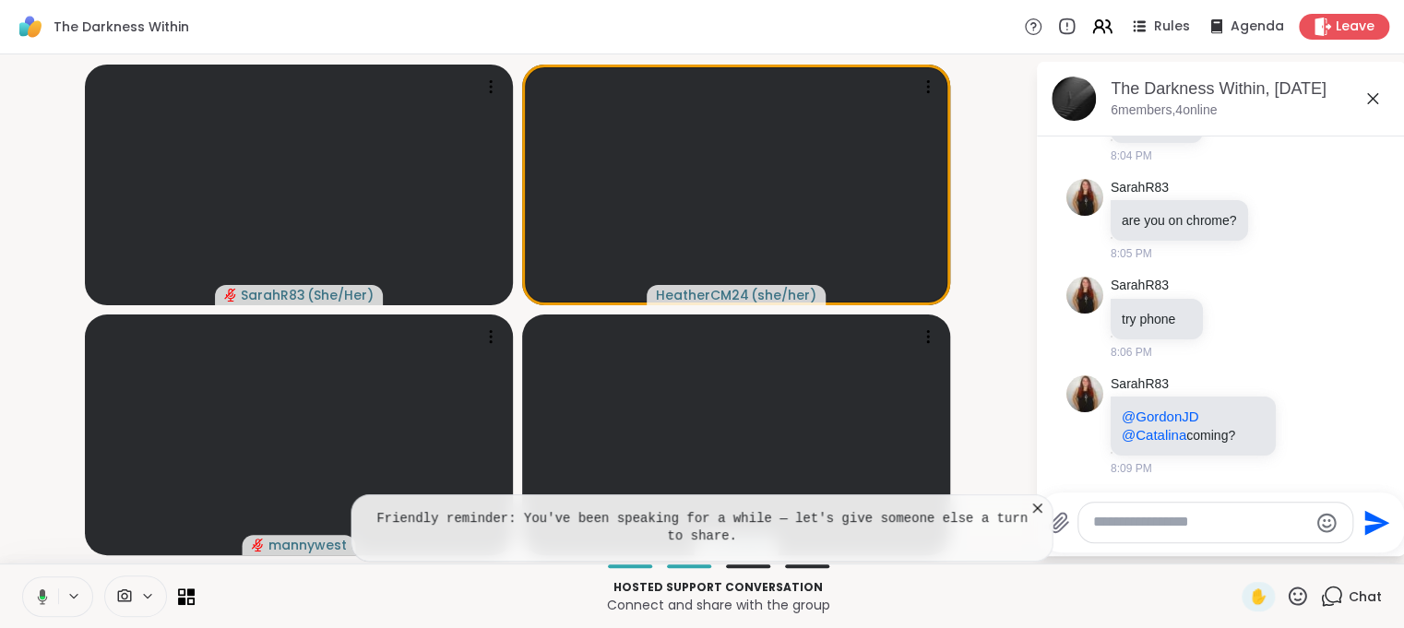
click at [1032, 508] on icon at bounding box center [1038, 508] width 18 height 18
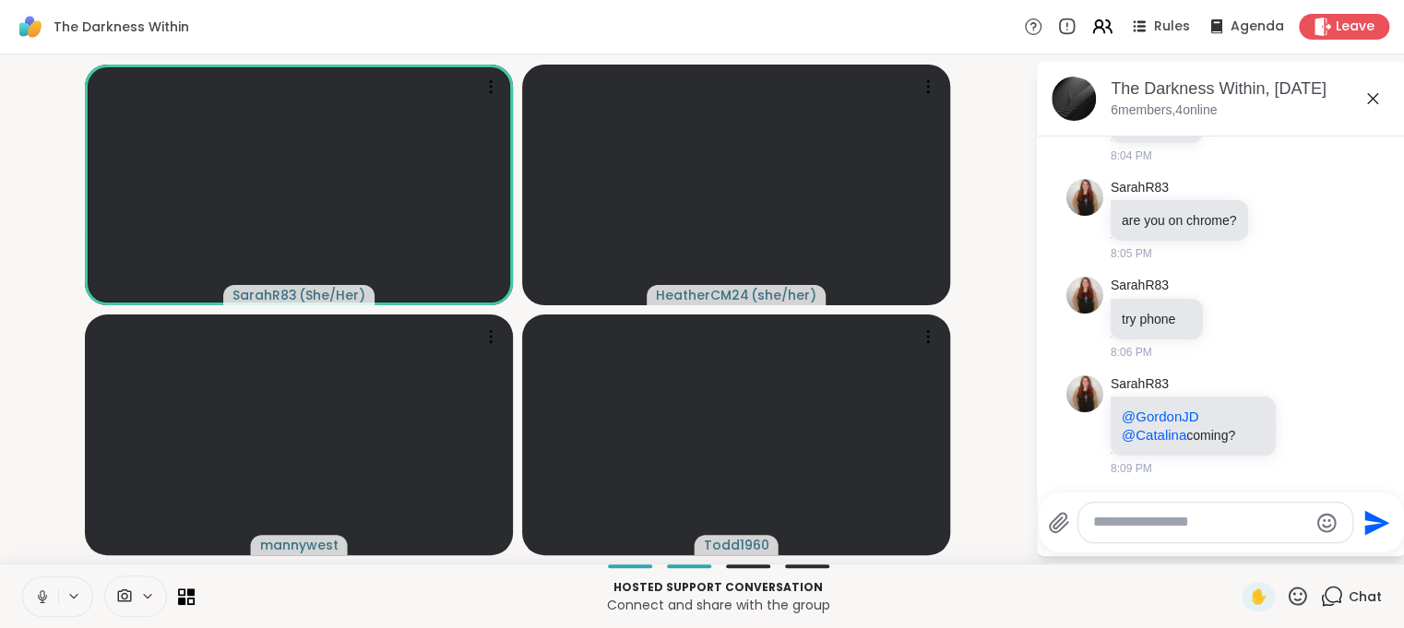
click at [71, 593] on icon at bounding box center [73, 597] width 15 height 16
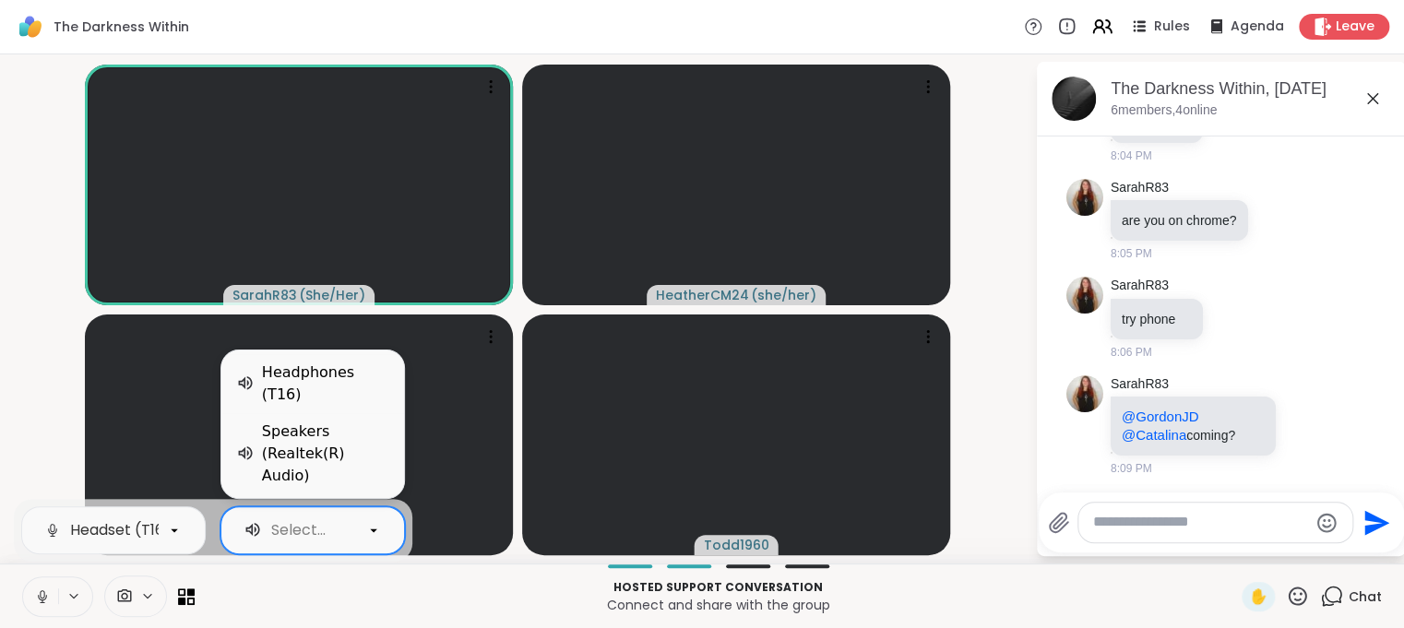
click at [375, 526] on icon at bounding box center [373, 530] width 17 height 17
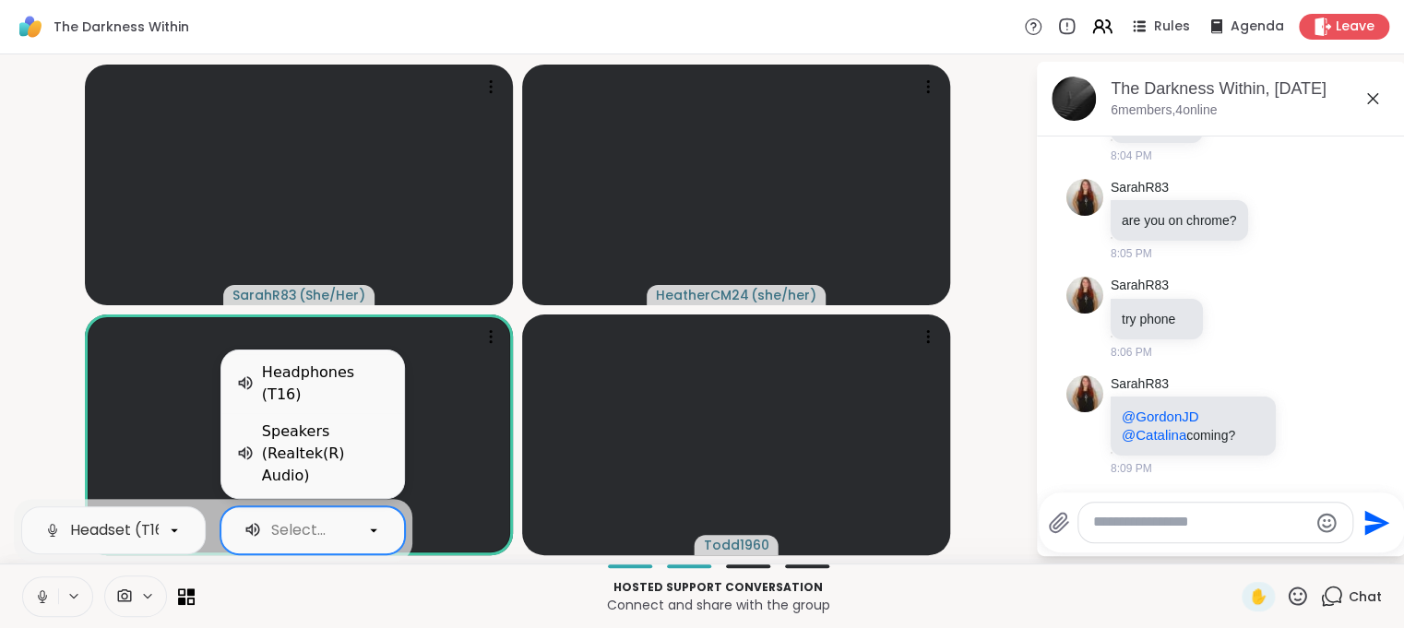
click at [355, 460] on div "Speakers (Realtek(R) Audio)" at bounding box center [325, 454] width 127 height 66
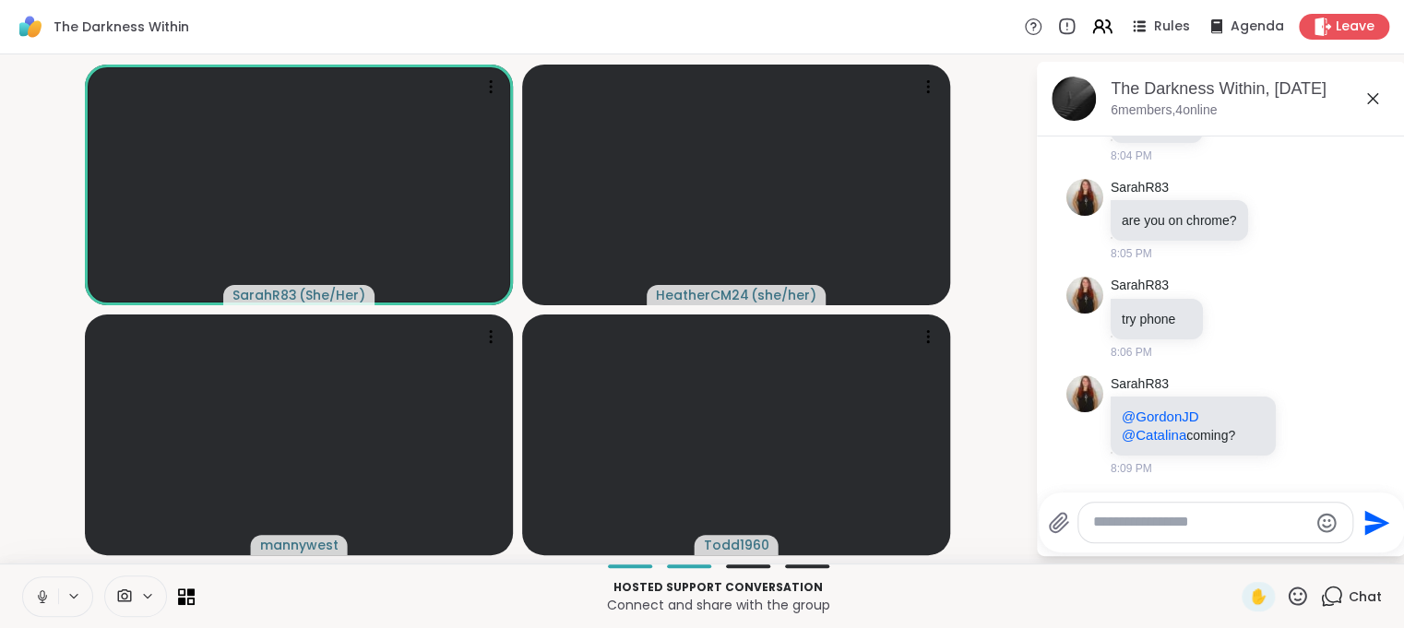
click at [434, 589] on p "Hosted support conversation" at bounding box center [718, 588] width 1025 height 17
click at [68, 592] on icon at bounding box center [73, 597] width 15 height 16
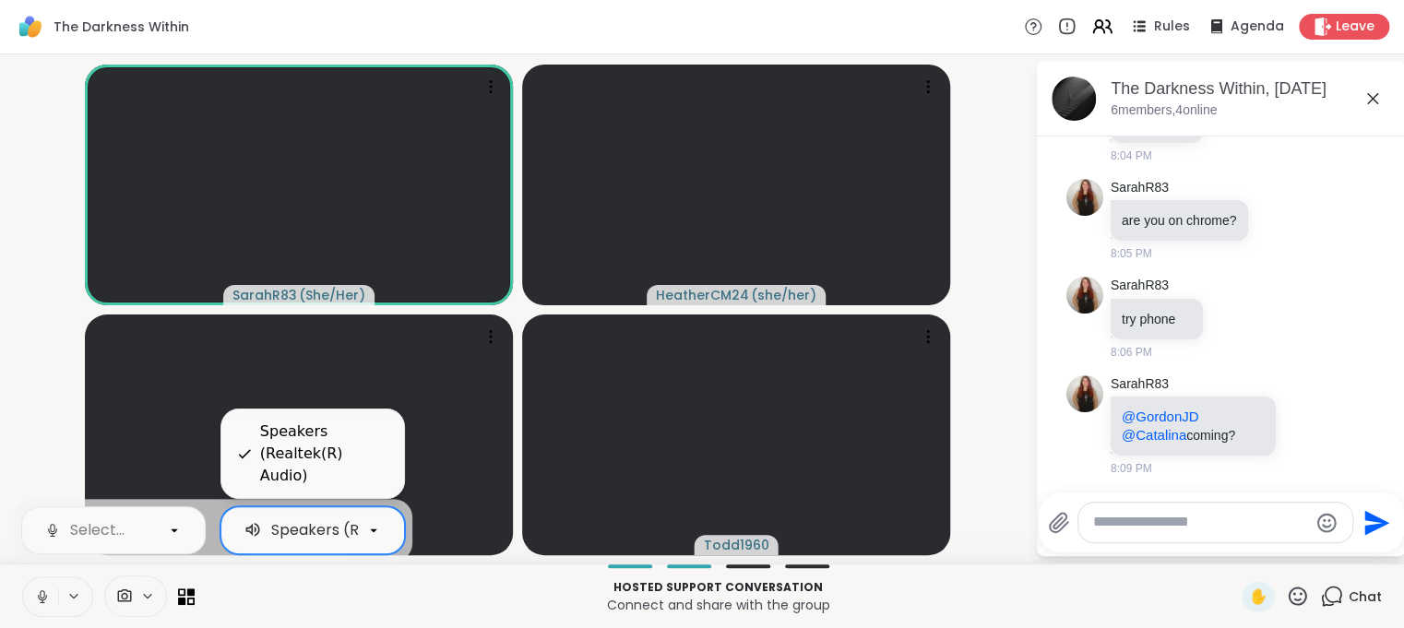
click at [368, 532] on icon at bounding box center [373, 530] width 17 height 17
drag, startPoint x: 361, startPoint y: 471, endPoint x: 361, endPoint y: 489, distance: 18.5
click at [360, 474] on div "Speakers (Realtek(R) Audio)" at bounding box center [324, 454] width 129 height 66
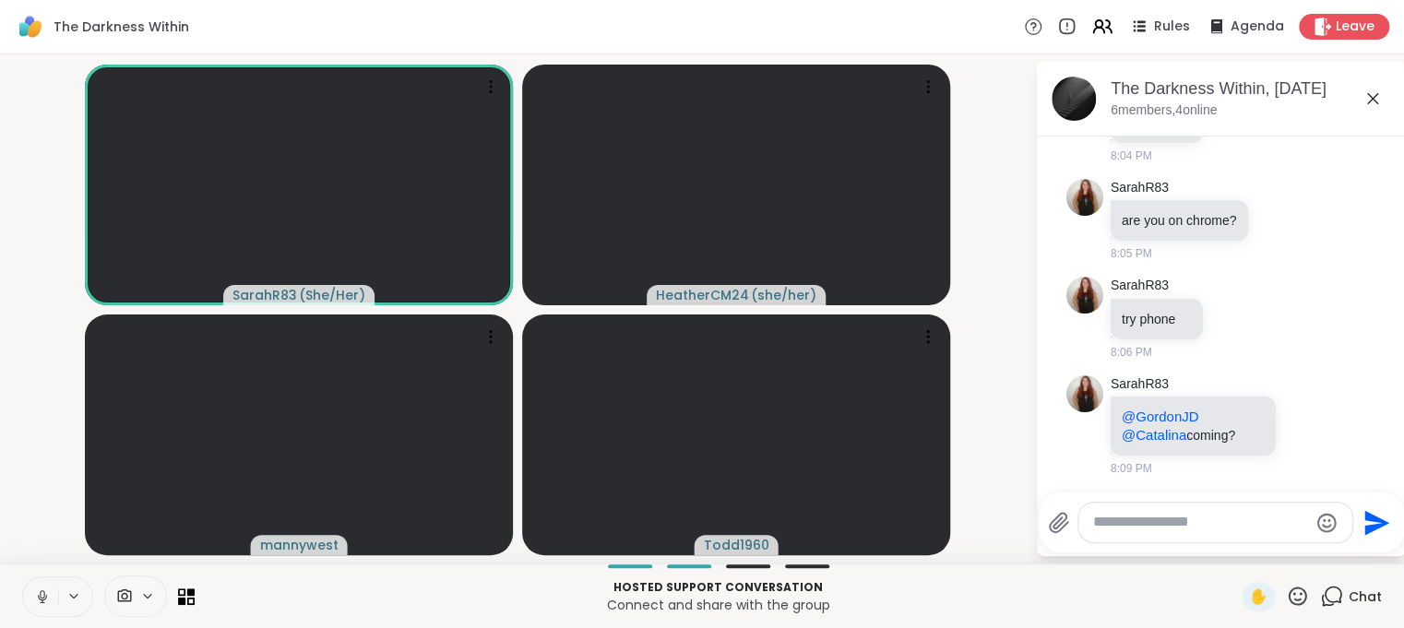
click at [414, 600] on p "Connect and share with the group" at bounding box center [718, 605] width 1025 height 18
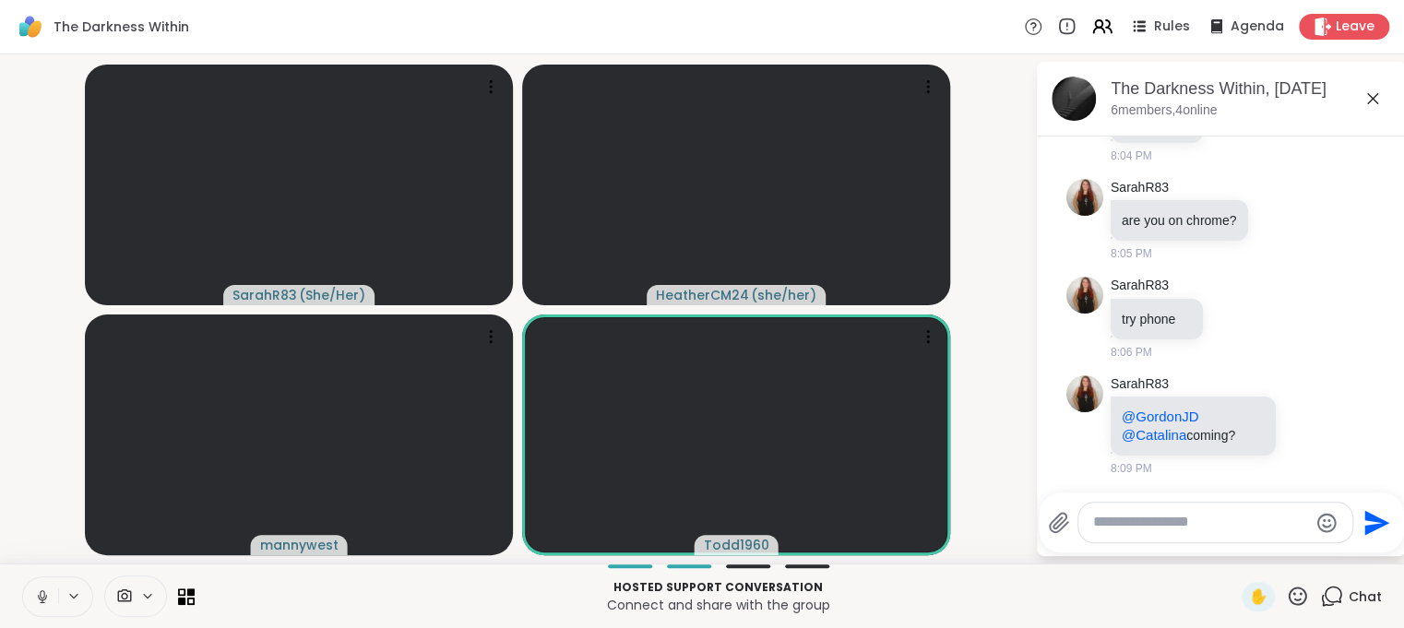
click at [1016, 479] on video-player-container "SarahR83 ( She/Her ) HeatherCM24 ( she/her ) mannywest Todd1960" at bounding box center [517, 309] width 1013 height 495
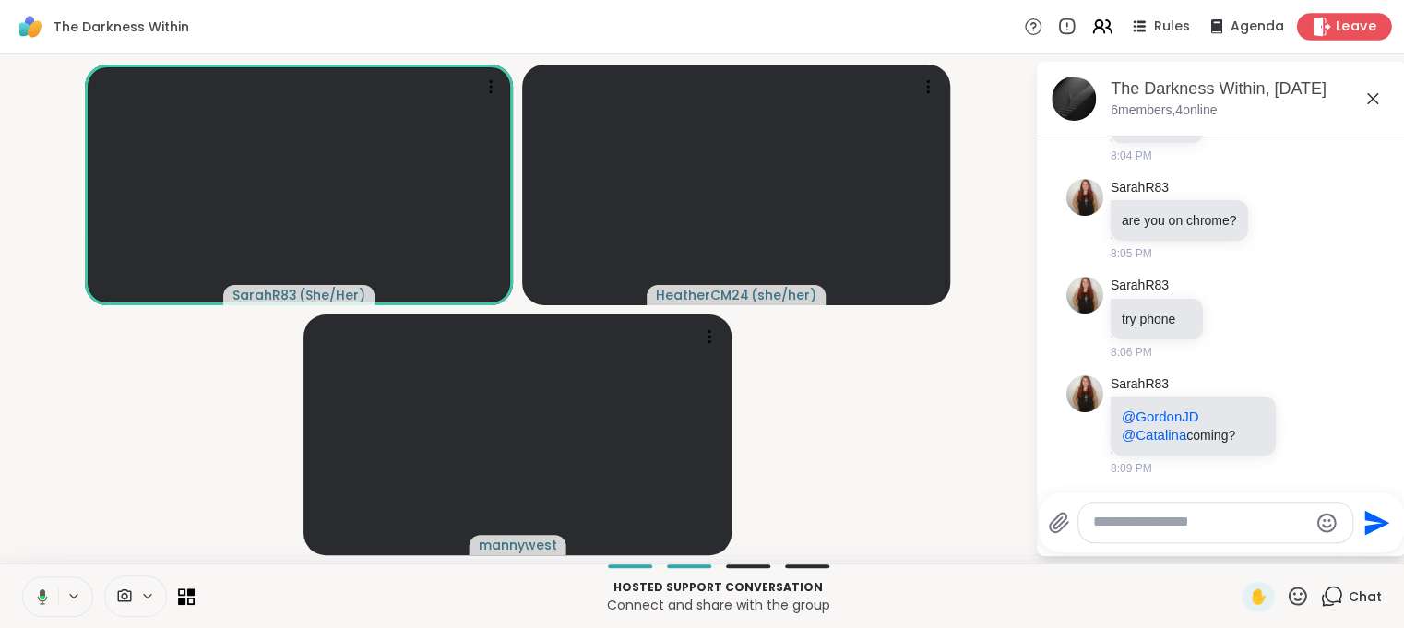
click at [1340, 28] on span "Leave" at bounding box center [1356, 27] width 41 height 19
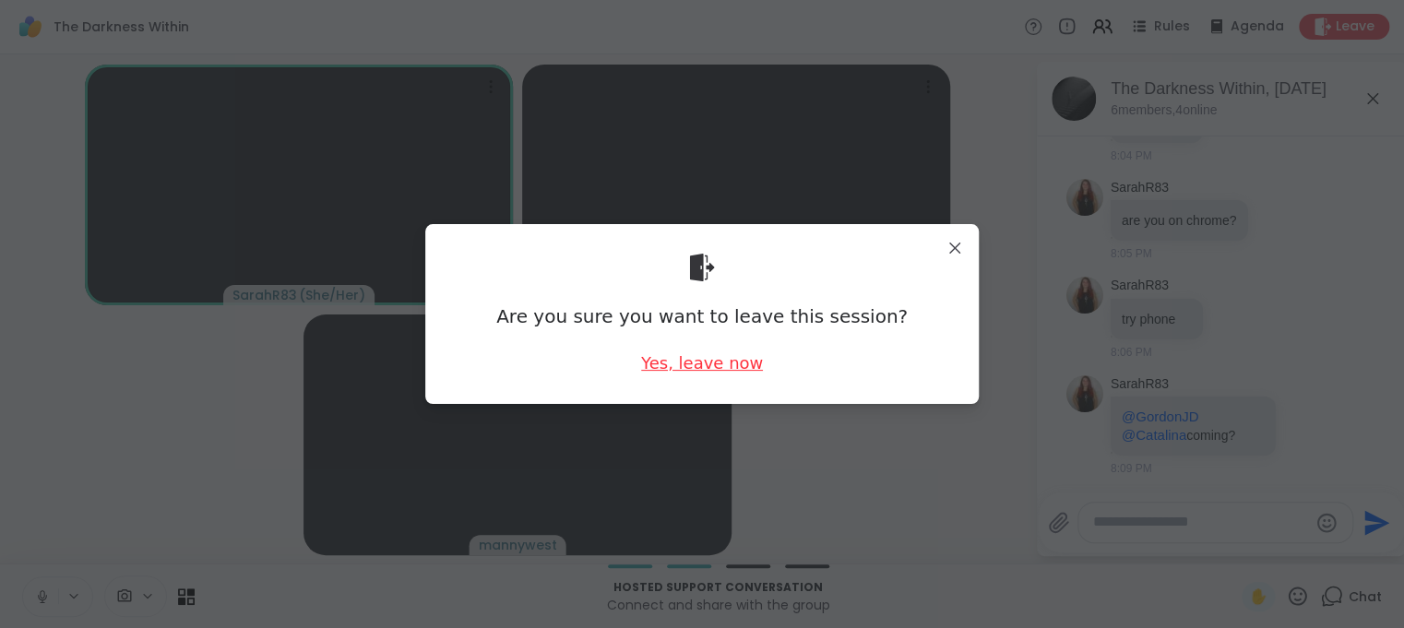
click at [711, 365] on div "Yes, leave now" at bounding box center [702, 363] width 122 height 23
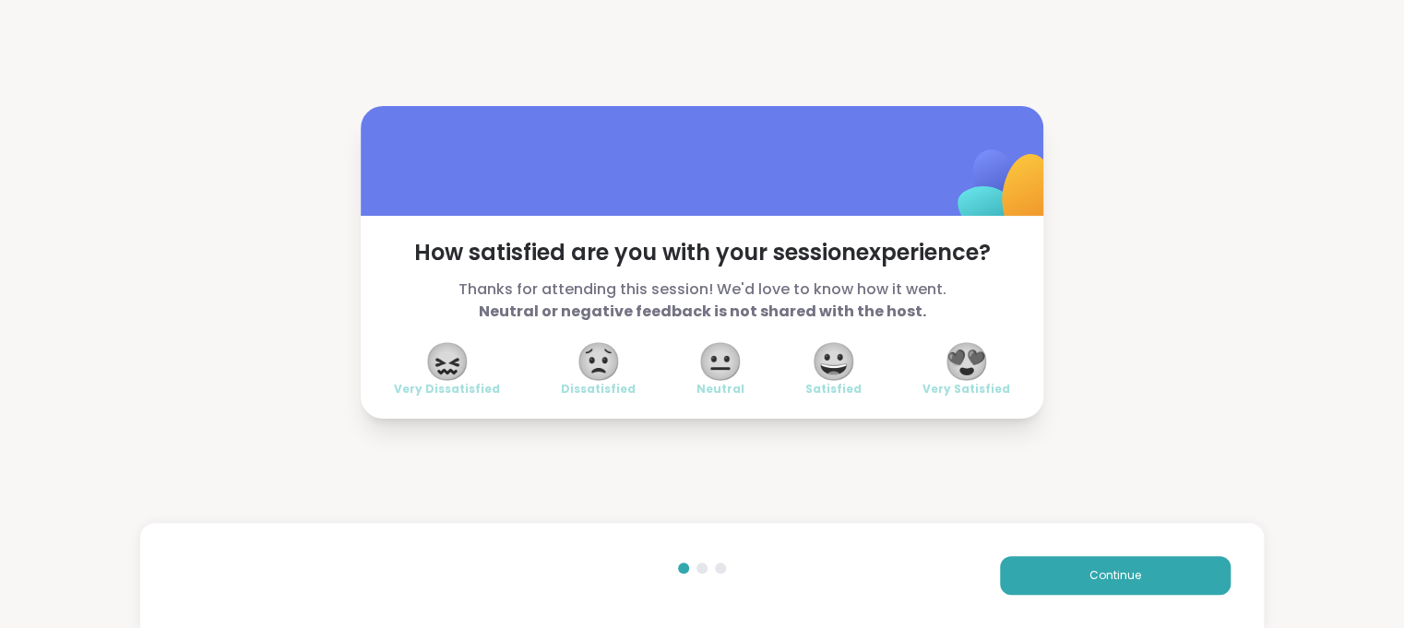
click at [967, 354] on span "😍" at bounding box center [967, 361] width 46 height 33
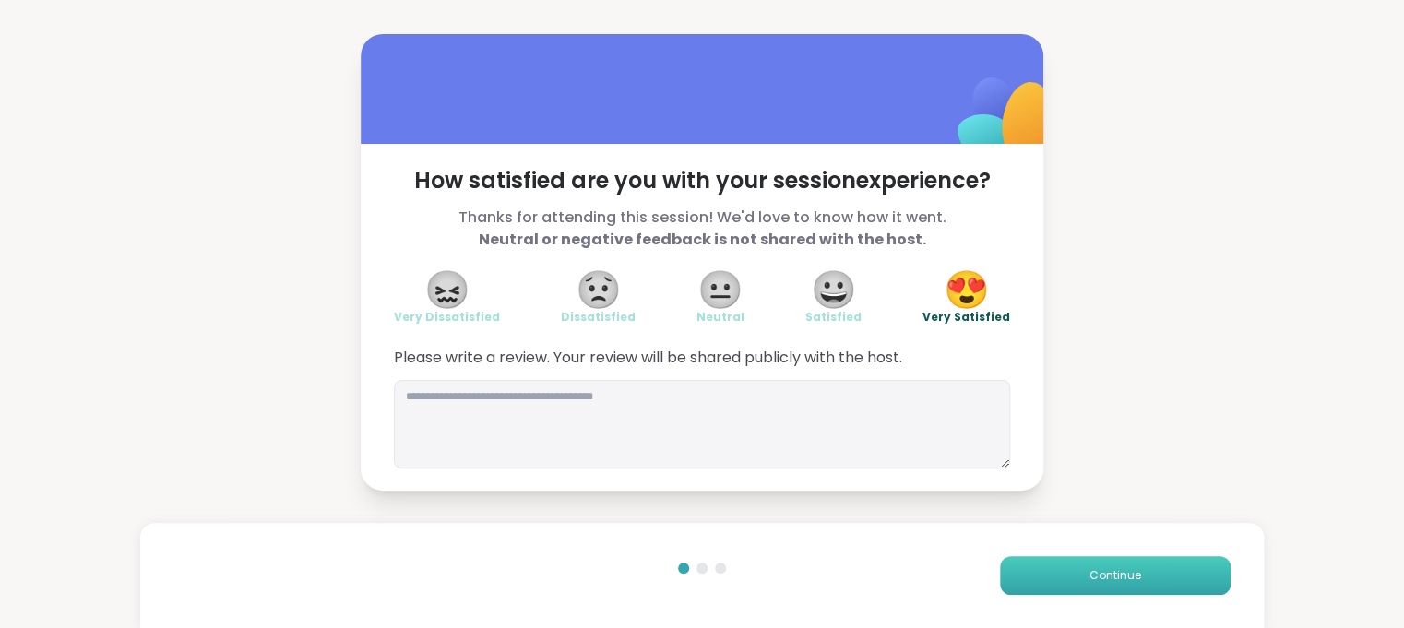
click at [1117, 587] on button "Continue" at bounding box center [1115, 575] width 231 height 39
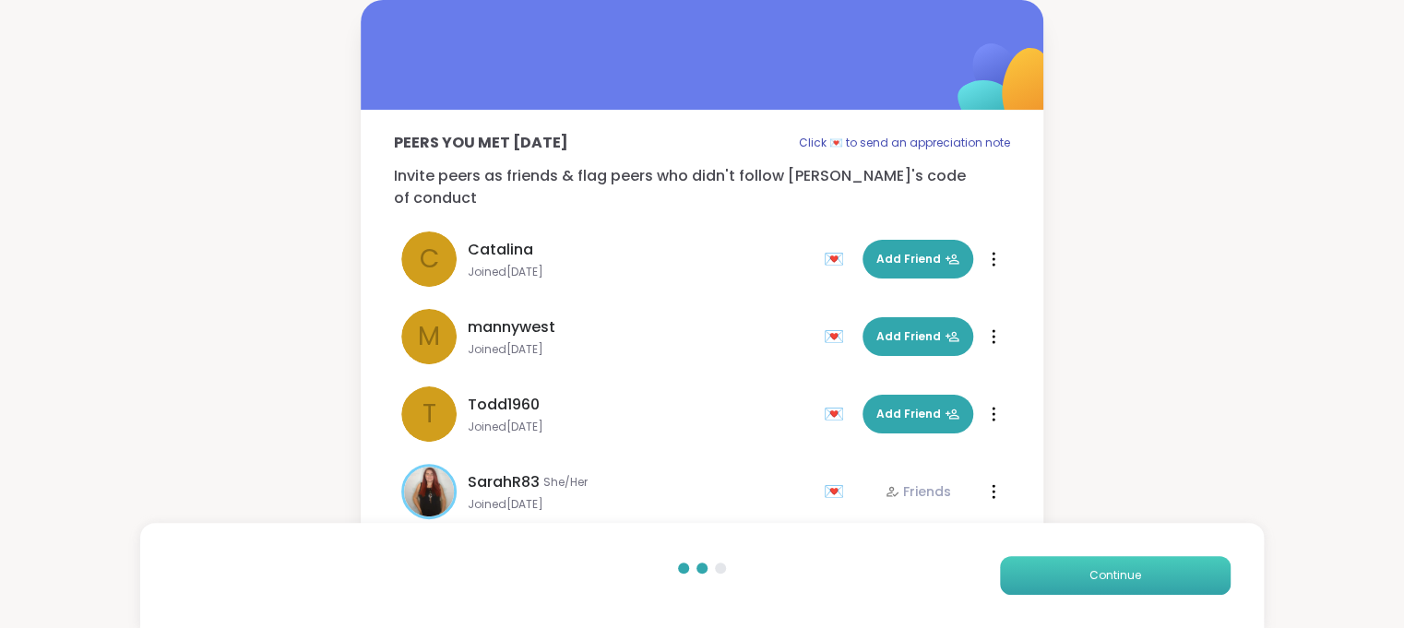
click at [1112, 581] on span "Continue" at bounding box center [1116, 576] width 52 height 17
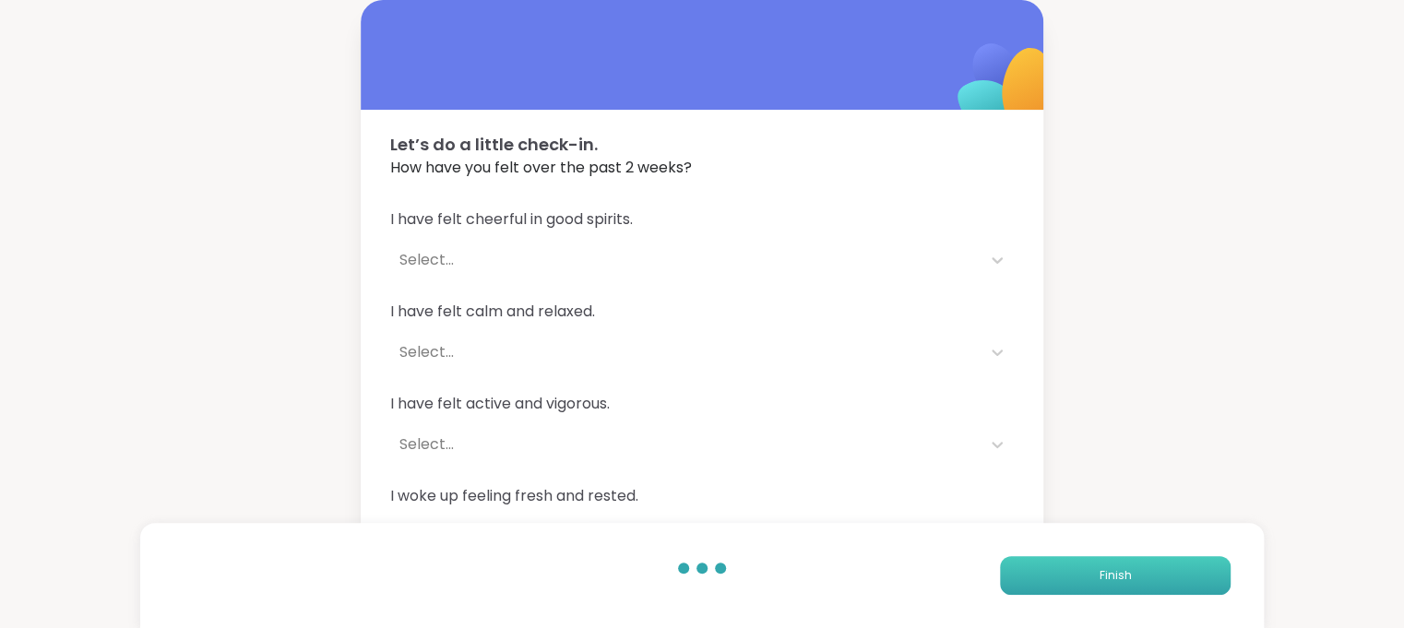
click at [1110, 581] on span "Finish" at bounding box center [1115, 576] width 32 height 17
